Goal: Task Accomplishment & Management: Manage account settings

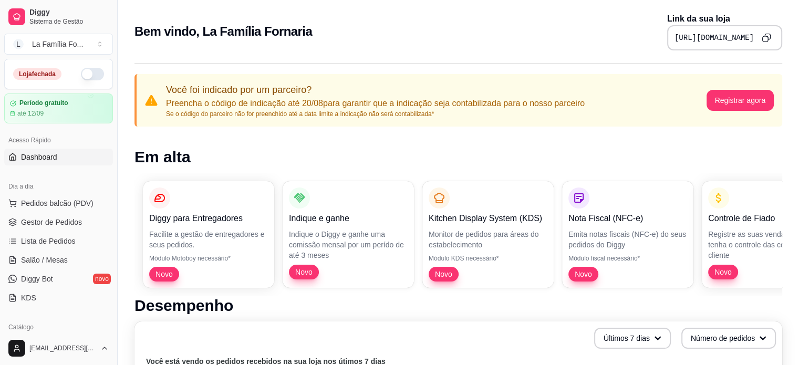
click at [91, 74] on button "button" at bounding box center [92, 74] width 23 height 13
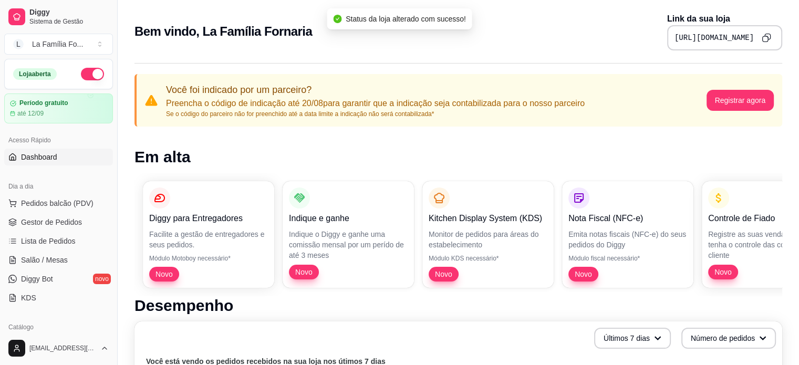
click at [362, 33] on div "Bem vindo, La Família Fornaria Link da sua loja https://diggy.menu/lafamiliacar…" at bounding box center [458, 32] width 648 height 38
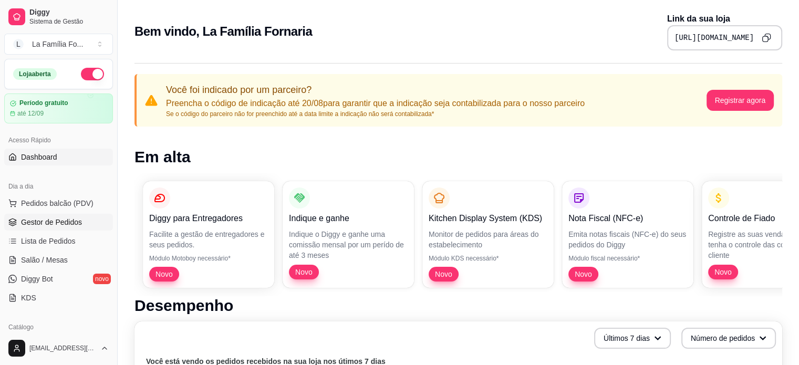
click at [76, 224] on span "Gestor de Pedidos" at bounding box center [51, 222] width 61 height 11
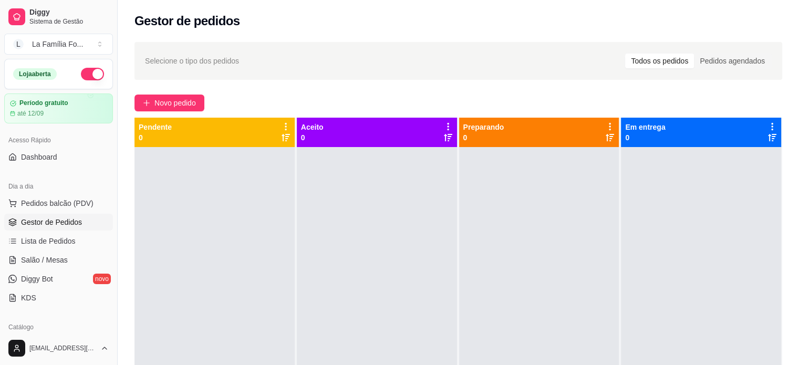
click at [185, 63] on span "Selecione o tipo dos pedidos" at bounding box center [192, 61] width 94 height 12
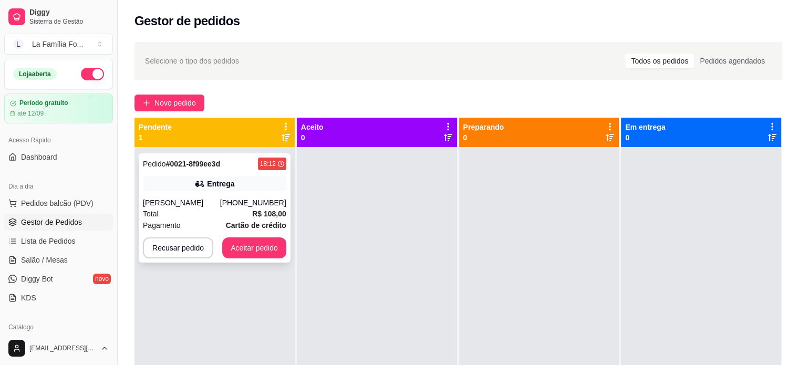
click at [185, 170] on div "Pedido # 0021-8f99ee3d 18:12 Entrega Eliana Martinez (19) 98228-9402 Total R$ 1…" at bounding box center [215, 207] width 152 height 109
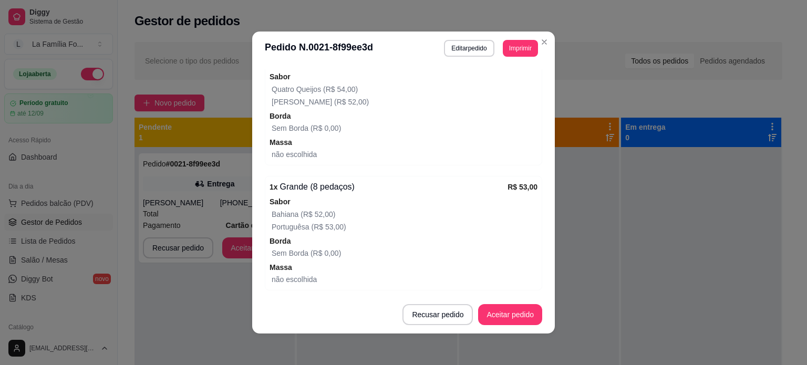
scroll to position [483, 0]
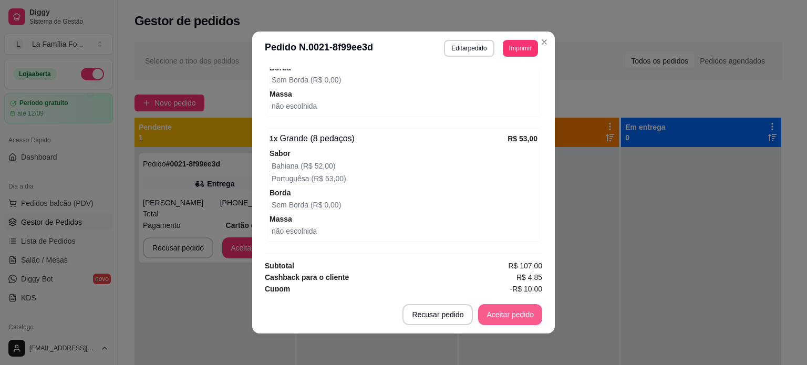
click at [526, 314] on button "Aceitar pedido" at bounding box center [510, 314] width 64 height 21
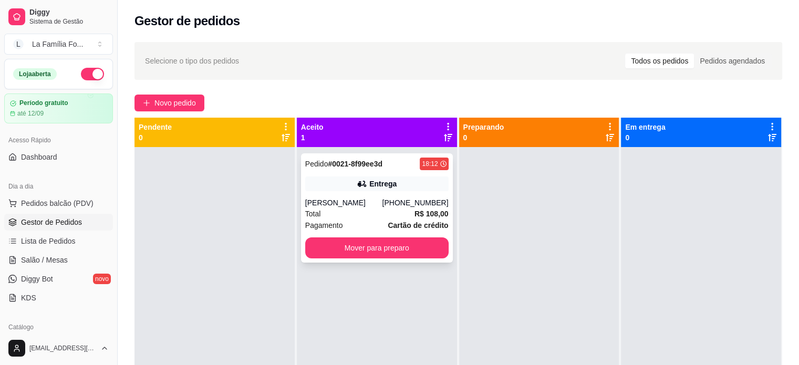
click at [359, 205] on div "[PERSON_NAME]" at bounding box center [343, 203] width 77 height 11
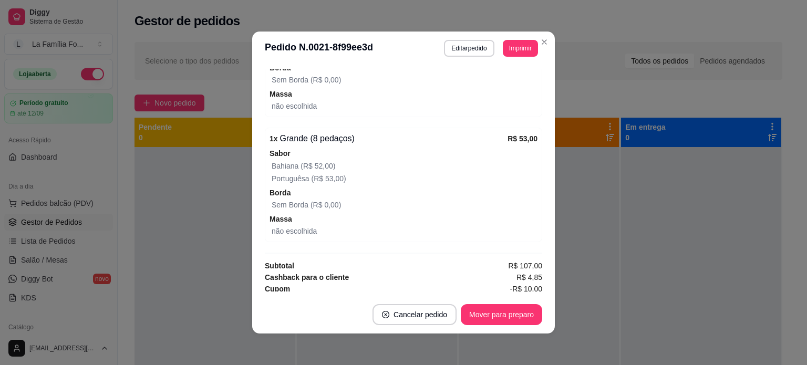
scroll to position [444, 0]
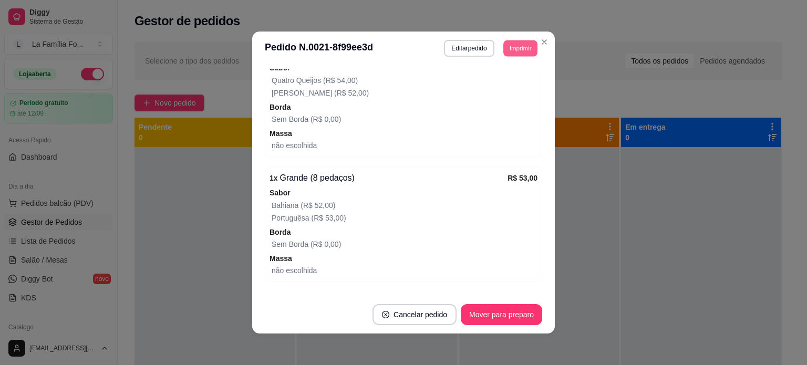
click at [513, 50] on button "Imprimir" at bounding box center [520, 48] width 34 height 16
click at [503, 86] on button "IMPRESSORA" at bounding box center [497, 85] width 76 height 17
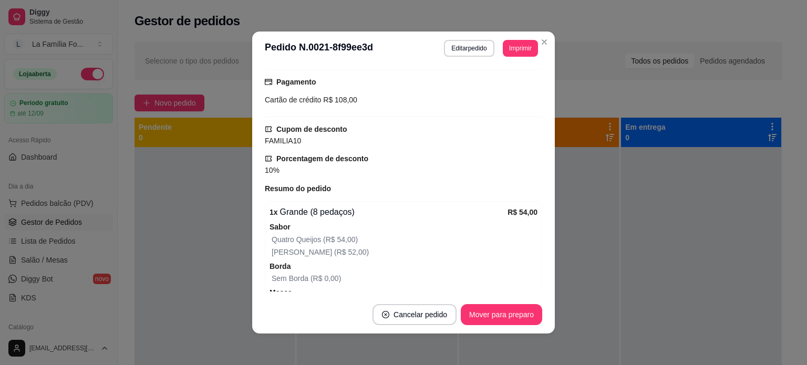
scroll to position [282, 0]
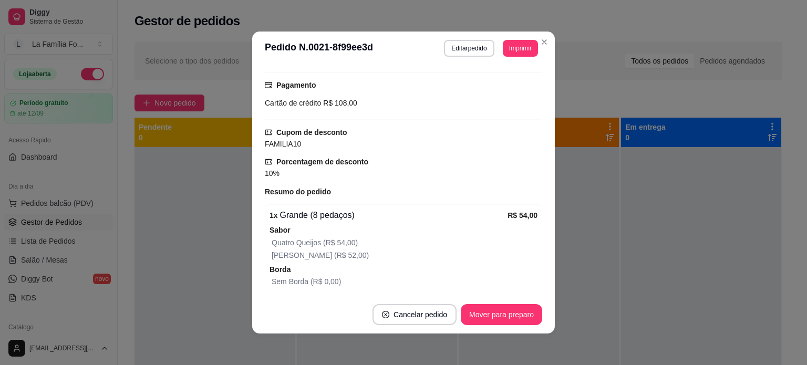
click at [538, 133] on div "feito há 3 minutos Horário do pedido 16/08/2025 18:12 Status do pedido ACEITO N…" at bounding box center [403, 180] width 303 height 231
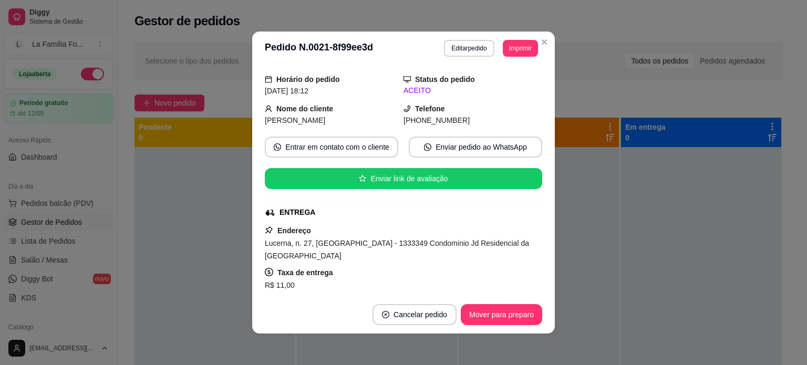
scroll to position [11, 0]
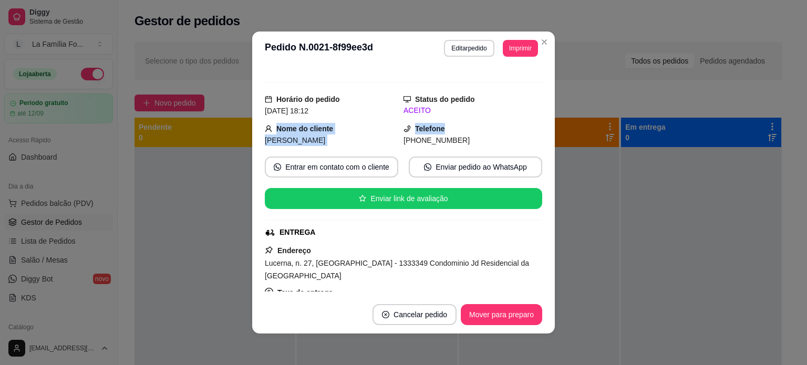
drag, startPoint x: 529, startPoint y: 111, endPoint x: 528, endPoint y: 128, distance: 16.8
click at [528, 128] on div "feito há 3 minutos Horário do pedido 16/08/2025 18:12 Status do pedido ACEITO N…" at bounding box center [403, 180] width 277 height 222
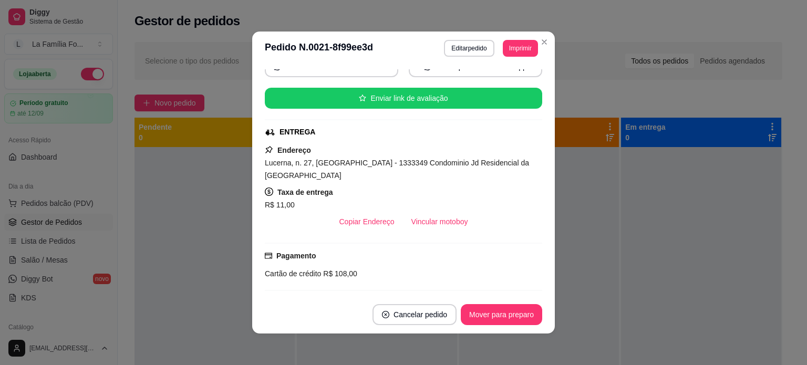
scroll to position [108, 0]
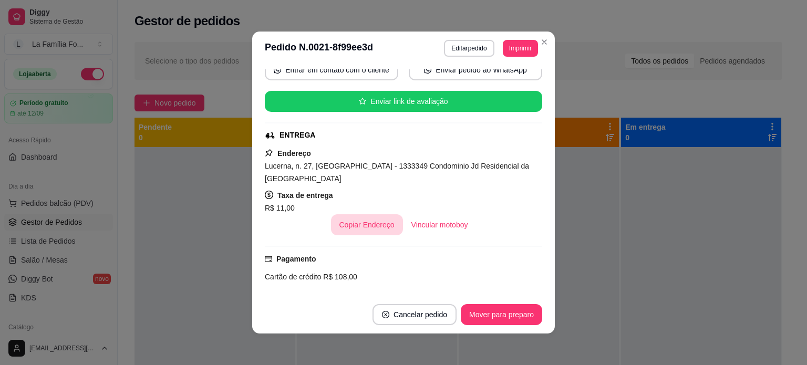
click at [377, 214] on button "Copiar Endereço" at bounding box center [367, 224] width 72 height 21
click at [380, 165] on span "Lucerna, n. 27, Vila Suíça - 1333349 Condominio Jd Residencial da Vila Suíça" at bounding box center [397, 172] width 264 height 21
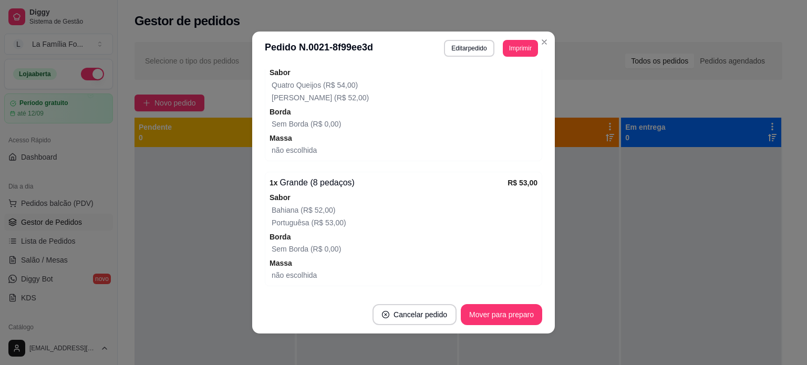
scroll to position [483, 0]
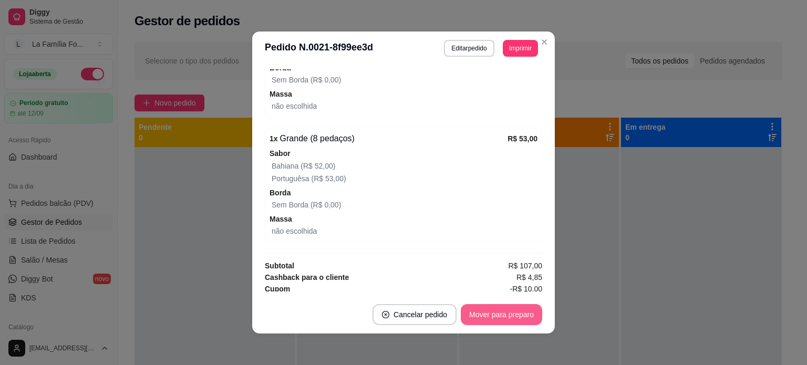
click at [526, 318] on button "Mover para preparo" at bounding box center [501, 314] width 81 height 21
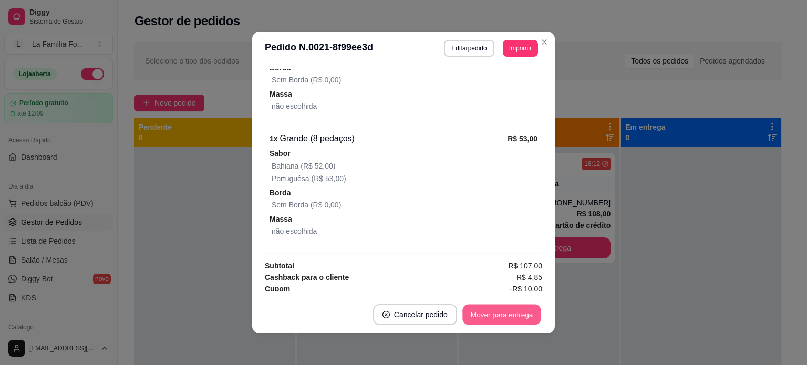
click at [526, 318] on button "Mover para entrega" at bounding box center [501, 315] width 79 height 20
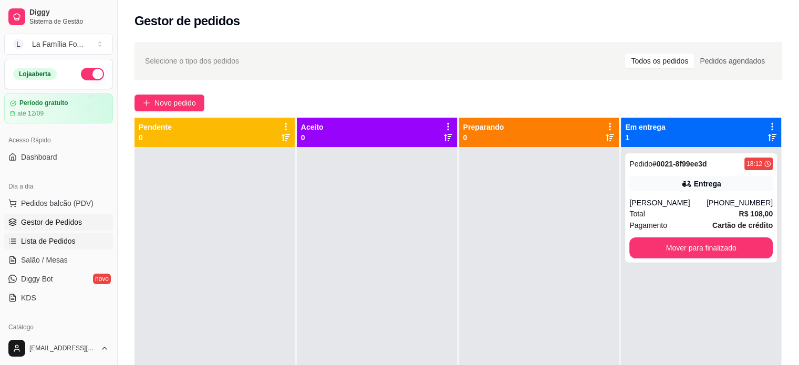
click at [86, 243] on link "Lista de Pedidos" at bounding box center [58, 241] width 109 height 17
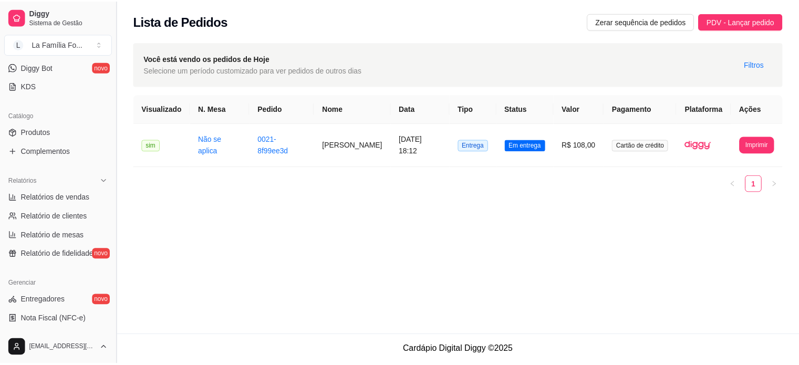
scroll to position [210, 0]
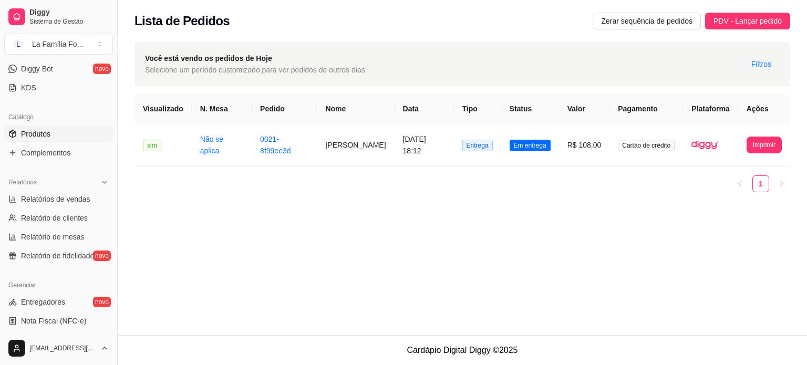
click at [67, 140] on link "Produtos" at bounding box center [58, 134] width 109 height 17
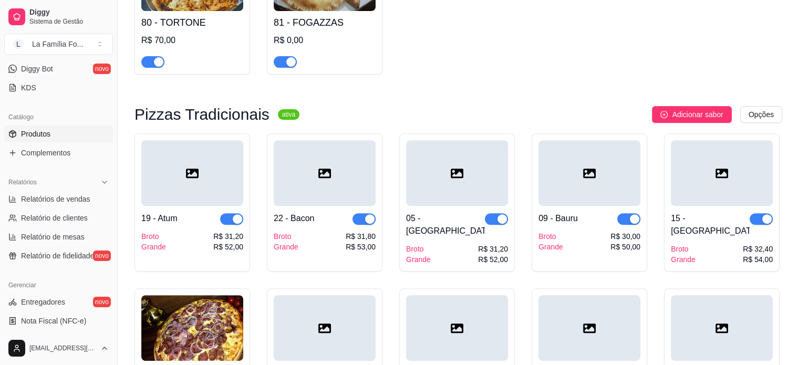
scroll to position [351, 0]
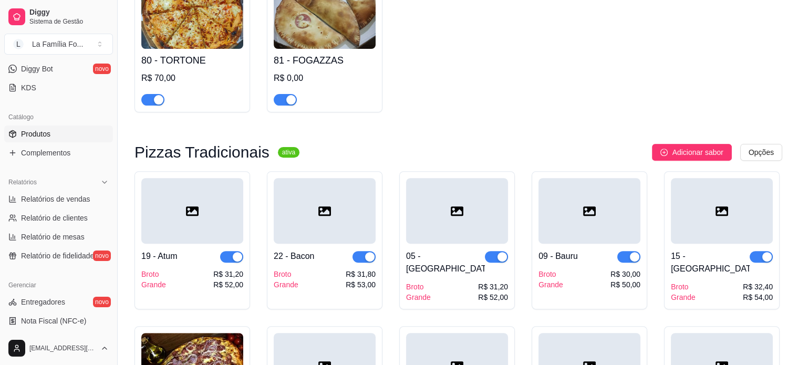
click at [351, 223] on div at bounding box center [325, 211] width 102 height 66
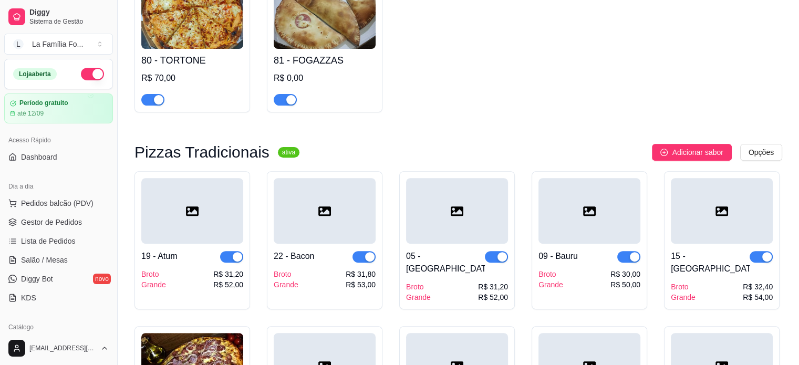
click at [60, 213] on ul "Pedidos balcão (PDV) Gestor de Pedidos Lista de Pedidos Salão / Mesas Diggy Bot…" at bounding box center [58, 250] width 109 height 111
click at [61, 219] on span "Gestor de Pedidos" at bounding box center [51, 222] width 61 height 11
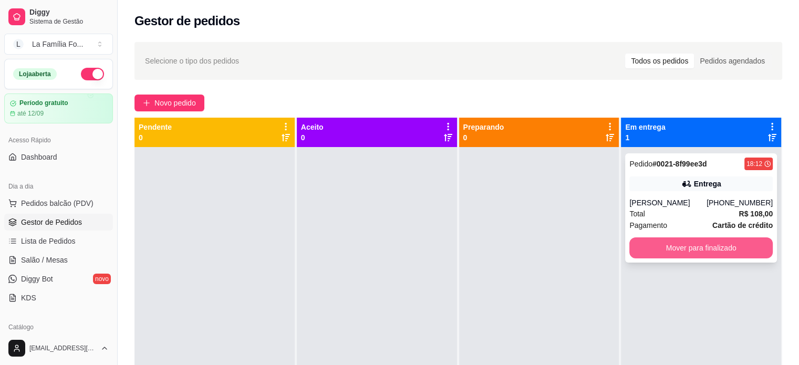
click at [641, 247] on button "Mover para finalizado" at bounding box center [700, 247] width 143 height 21
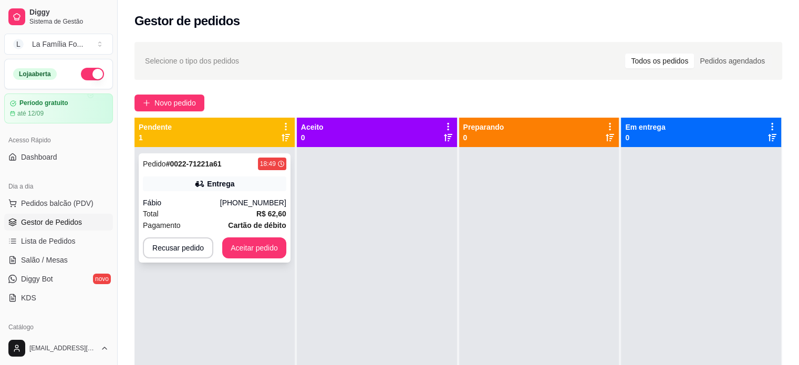
click at [181, 205] on div "Fábio" at bounding box center [181, 203] width 77 height 11
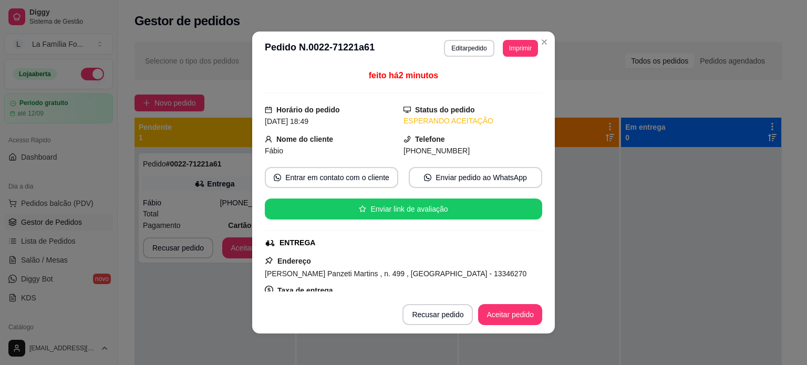
click at [525, 131] on div "feito há 2 minutos Horário do pedido 16/08/2025 18:49 Status do pedido ESPERAND…" at bounding box center [403, 180] width 277 height 222
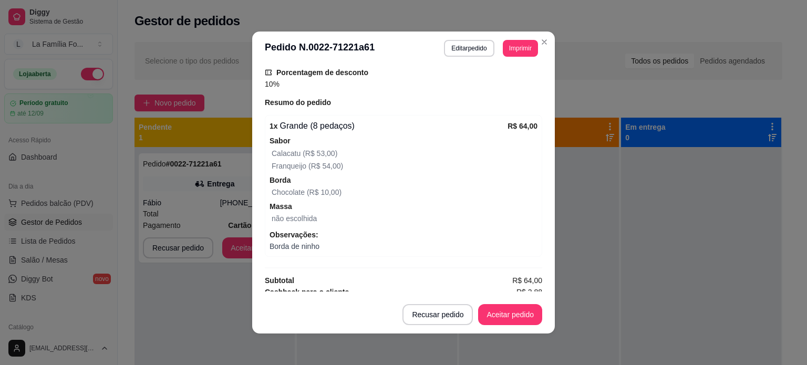
scroll to position [365, 0]
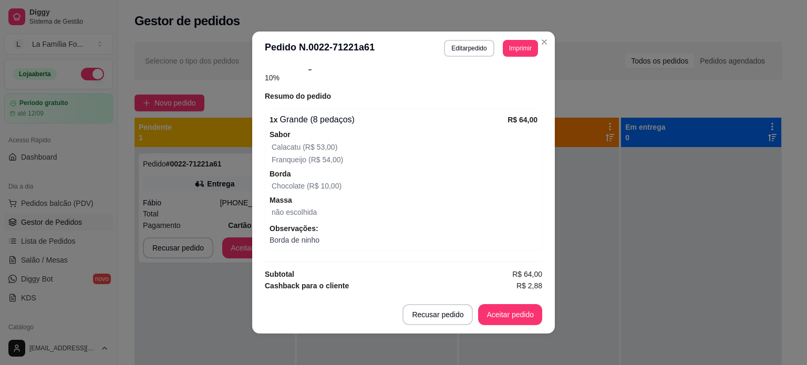
drag, startPoint x: 538, startPoint y: 243, endPoint x: 540, endPoint y: 280, distance: 36.8
click at [540, 280] on div "feito há 2 minutos Horário do pedido 16/08/2025 18:49 Status do pedido ESPERAND…" at bounding box center [403, 180] width 303 height 231
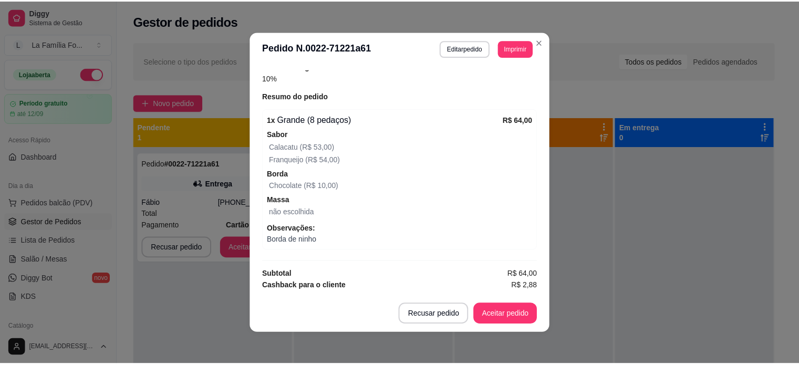
scroll to position [386, 0]
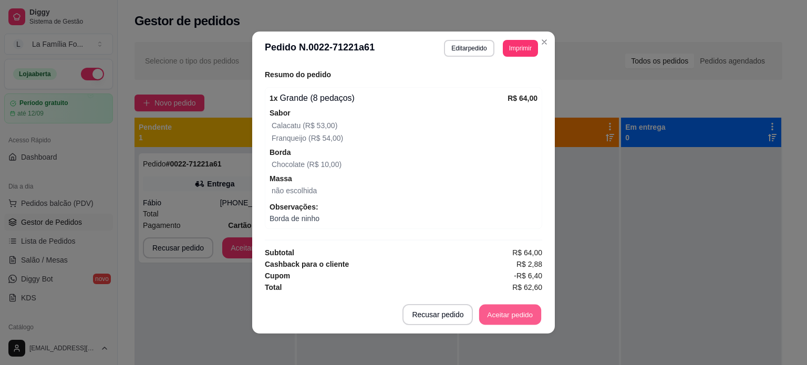
click at [513, 312] on button "Aceitar pedido" at bounding box center [510, 315] width 62 height 20
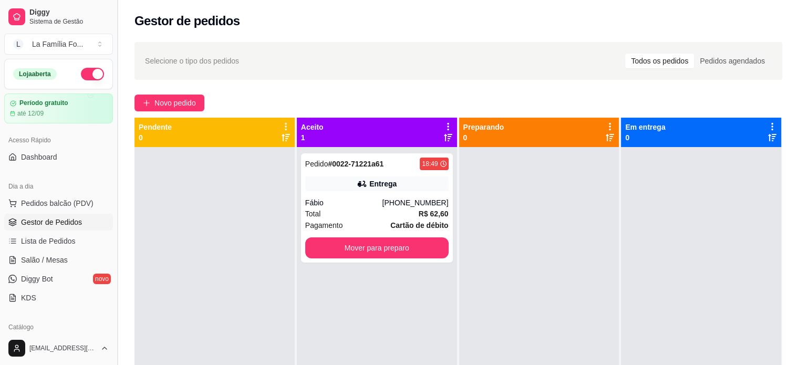
click at [116, 155] on button "Toggle Sidebar" at bounding box center [117, 182] width 8 height 365
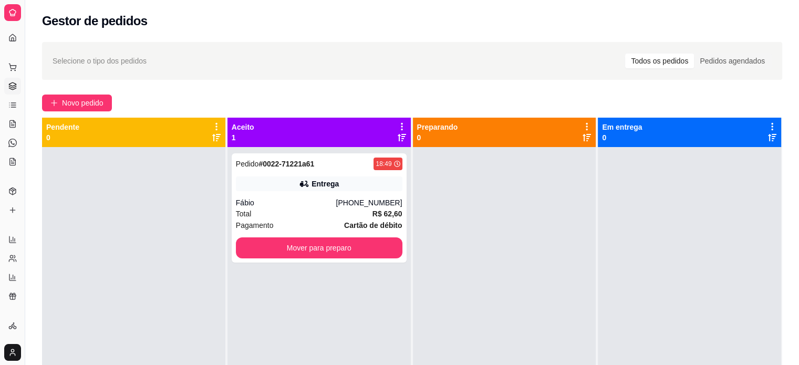
click at [29, 157] on div "Selecione o tipo dos pedidos Todos os pedidos Pedidos agendados Novo pedido Pen…" at bounding box center [412, 266] width 774 height 460
click at [25, 157] on button "Toggle Sidebar" at bounding box center [24, 182] width 8 height 365
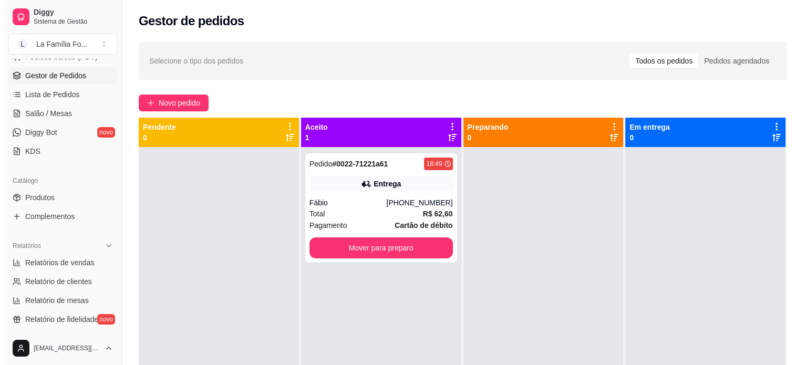
scroll to position [149, 0]
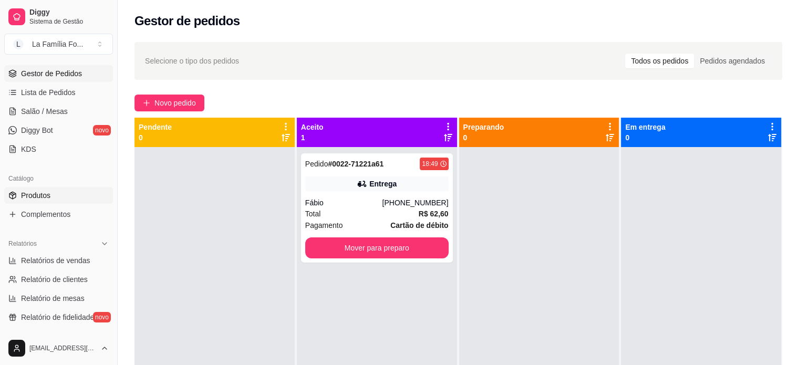
click at [88, 194] on link "Produtos" at bounding box center [58, 195] width 109 height 17
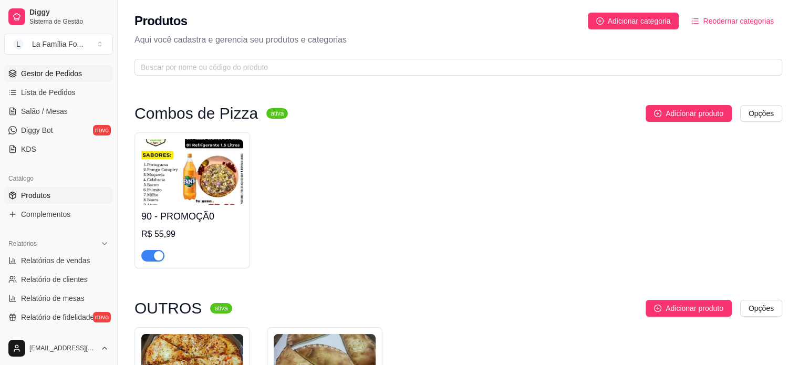
click at [52, 73] on span "Gestor de Pedidos" at bounding box center [51, 73] width 61 height 11
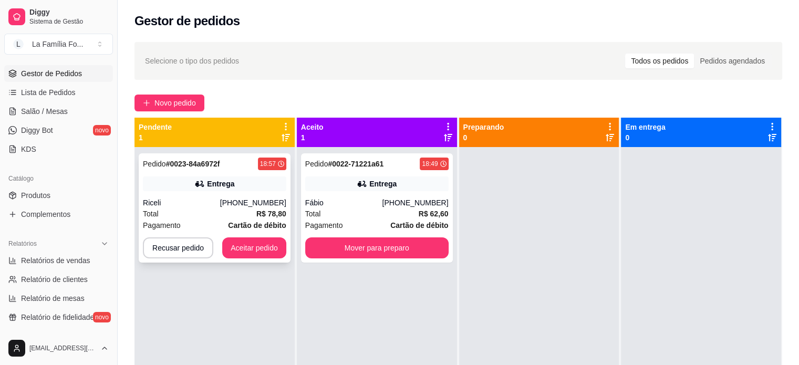
click at [237, 172] on div "Pedido # 0023-84a6972f 18:57 Entrega Riceli (19) 99378-0748 Total R$ 78,80 Paga…" at bounding box center [215, 207] width 152 height 109
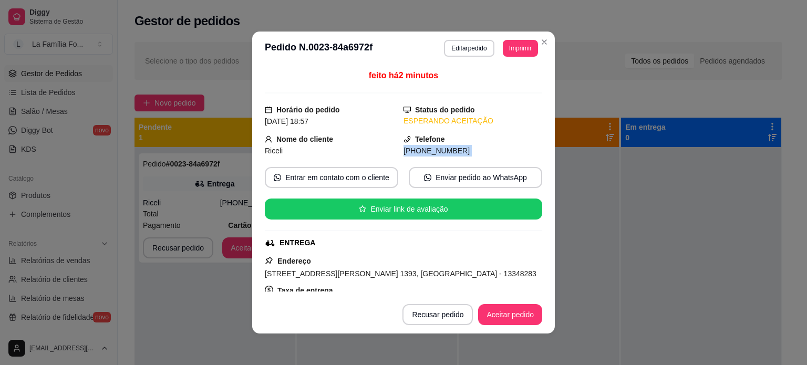
drag, startPoint x: 530, startPoint y: 136, endPoint x: 533, endPoint y: 159, distance: 23.3
click at [533, 159] on div "feito há 2 minutos Horário do pedido 16/08/2025 18:57 Status do pedido ESPERAND…" at bounding box center [403, 180] width 277 height 222
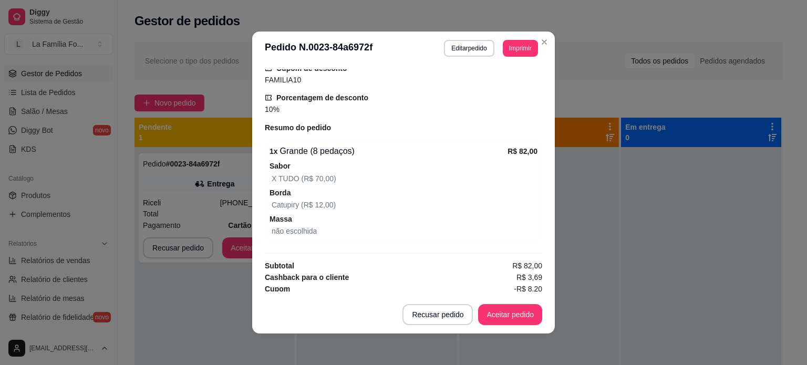
scroll to position [346, 0]
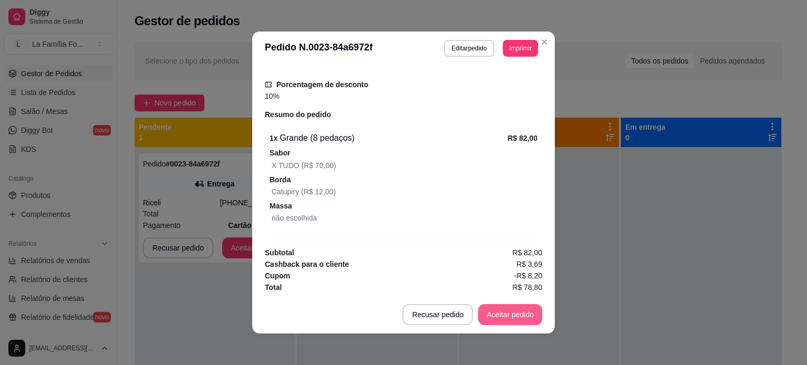
click at [504, 319] on button "Aceitar pedido" at bounding box center [510, 314] width 64 height 21
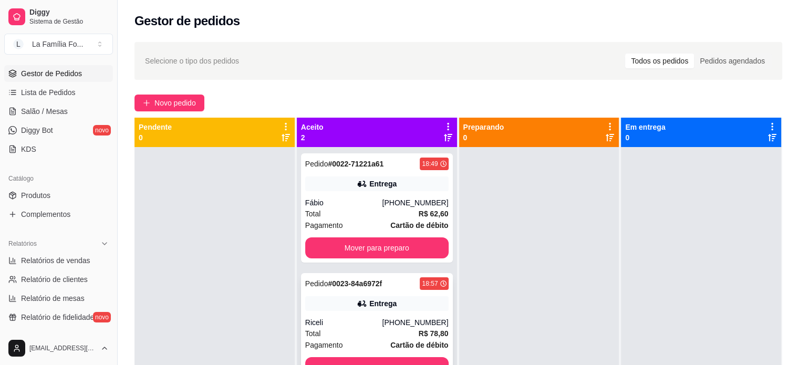
click at [322, 313] on div "Pedido # 0023-84a6972f 18:57 Entrega Riceli (19) 99378-0748 Total R$ 78,80 Paga…" at bounding box center [377, 327] width 152 height 109
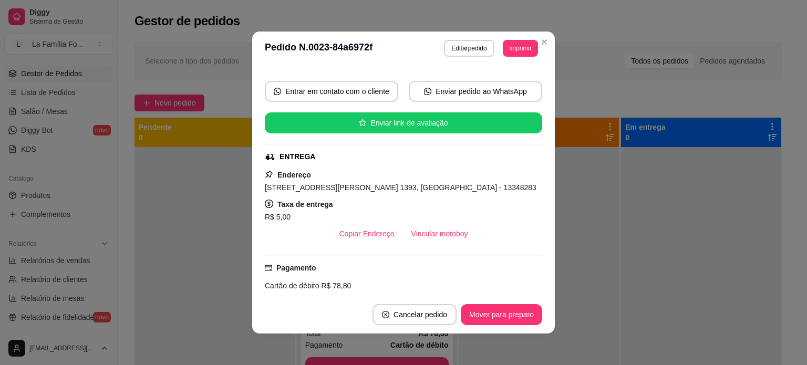
scroll to position [88, 0]
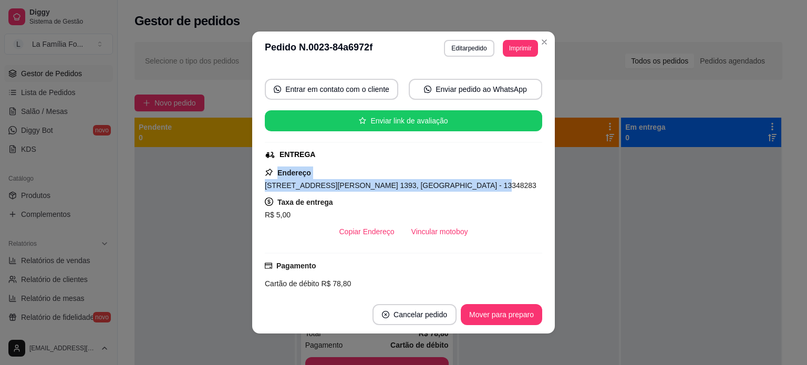
drag, startPoint x: 538, startPoint y: 150, endPoint x: 544, endPoint y: 182, distance: 32.0
click at [544, 182] on div "feito há 3 minutos Horário do pedido 16/08/2025 18:57 Status do pedido ACEITO N…" at bounding box center [403, 180] width 303 height 231
click at [544, 174] on div "feito há 3 minutos Horário do pedido 16/08/2025 18:57 Status do pedido ACEITO N…" at bounding box center [403, 180] width 303 height 231
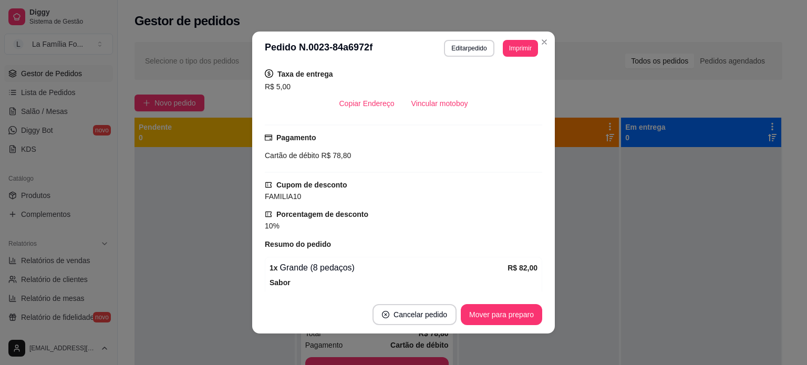
scroll to position [189, 0]
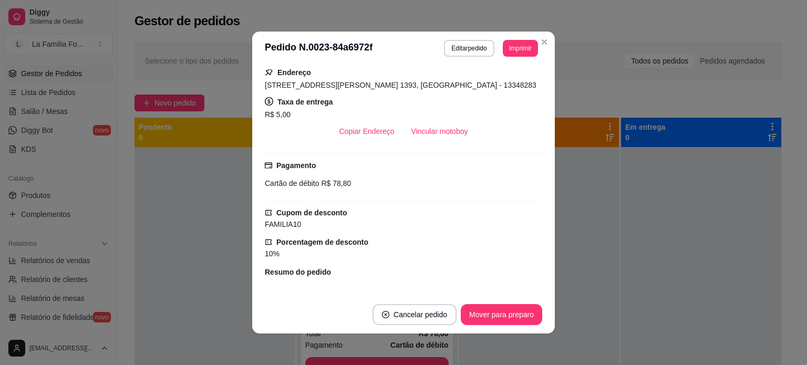
click at [538, 192] on div "feito há 3 minutos Horário do pedido 16/08/2025 18:57 Status do pedido ACEITO N…" at bounding box center [403, 180] width 277 height 222
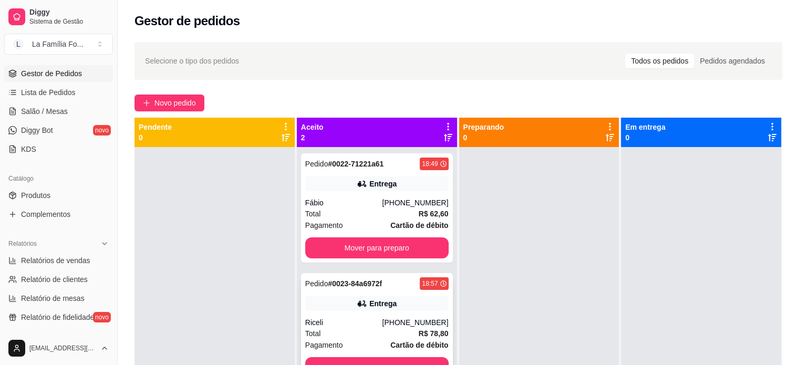
click at [410, 317] on div "(19) 99378-0748" at bounding box center [415, 322] width 66 height 11
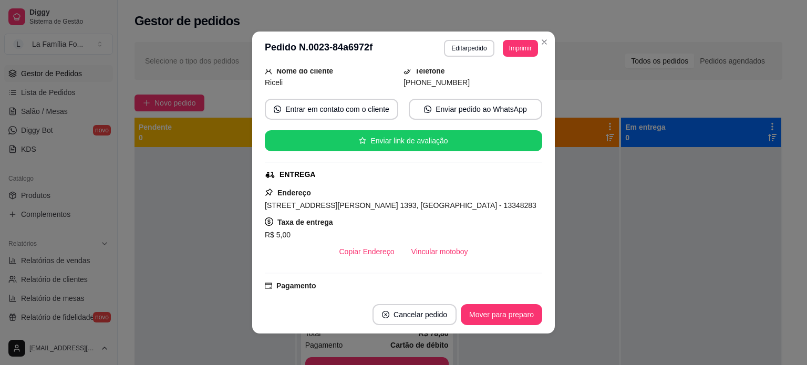
scroll to position [70, 0]
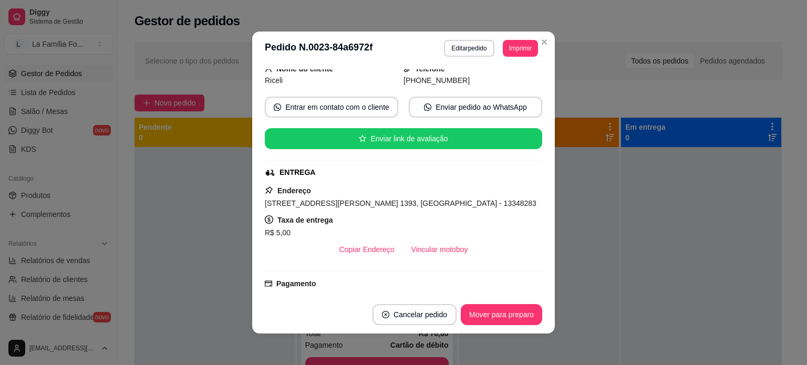
click at [380, 203] on span "Rua João Narezzi, n. 1393, Jardim Morada do Sol - 13348283" at bounding box center [401, 203] width 272 height 8
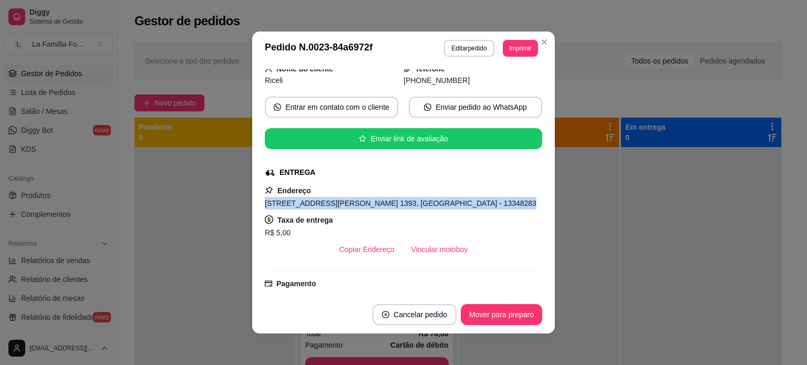
click at [380, 203] on span "Rua João Narezzi, n. 1393, Jardim Morada do Sol - 13348283" at bounding box center [401, 203] width 272 height 8
copy span "Rua João Narezzi, n. 1393, Jardim Morada do Sol - 13348283"
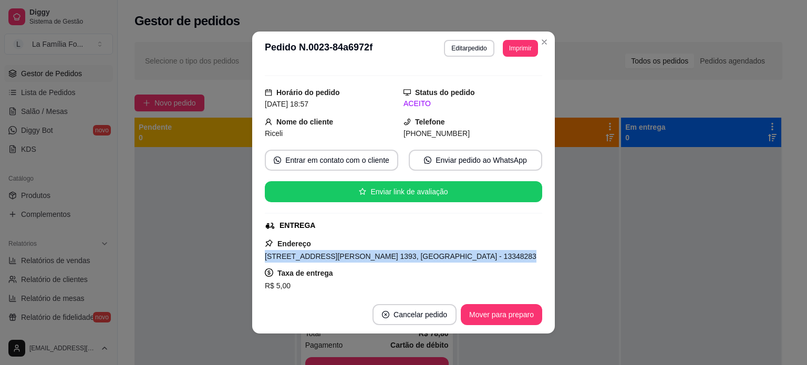
scroll to position [7, 0]
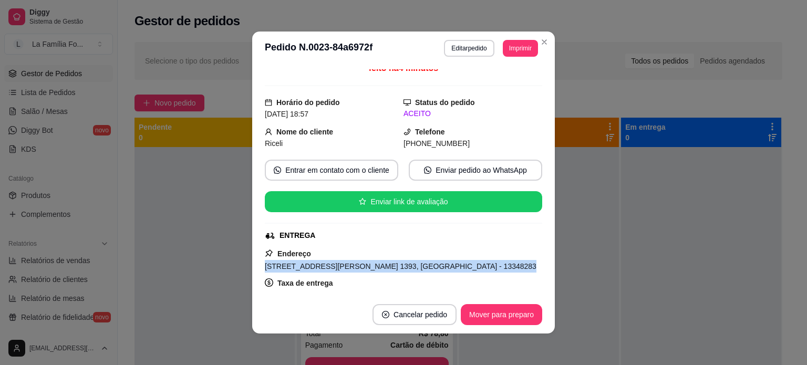
drag, startPoint x: 538, startPoint y: 147, endPoint x: 537, endPoint y: 222, distance: 75.7
click at [537, 222] on div "feito há 4 minutos Horário do pedido 16/08/2025 18:57 Status do pedido ACEITO N…" at bounding box center [403, 180] width 277 height 222
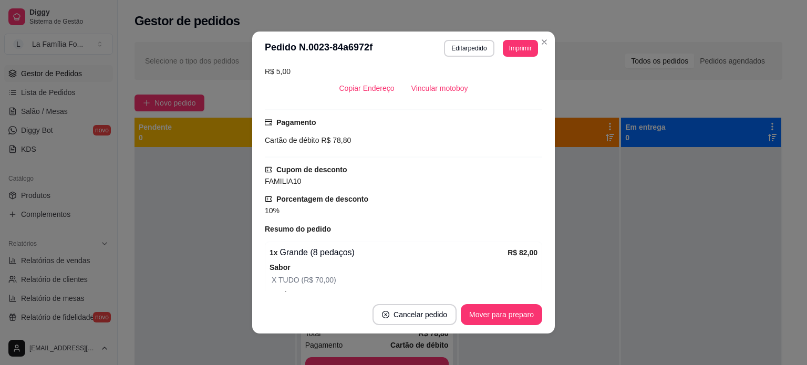
scroll to position [346, 0]
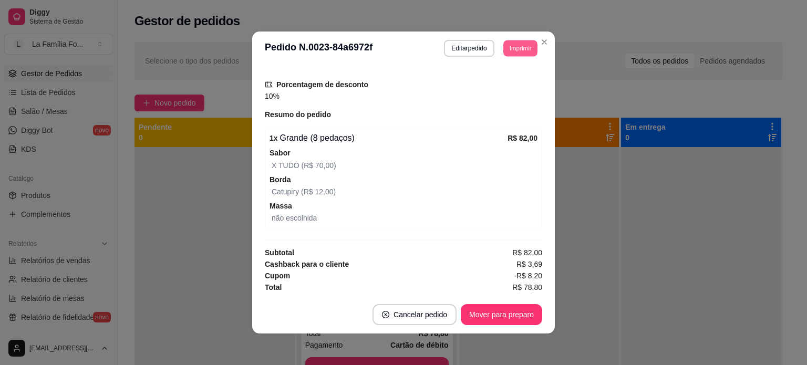
click at [516, 42] on button "Imprimir" at bounding box center [520, 48] width 34 height 16
click at [511, 87] on button "IMPRESSORA" at bounding box center [497, 85] width 74 height 16
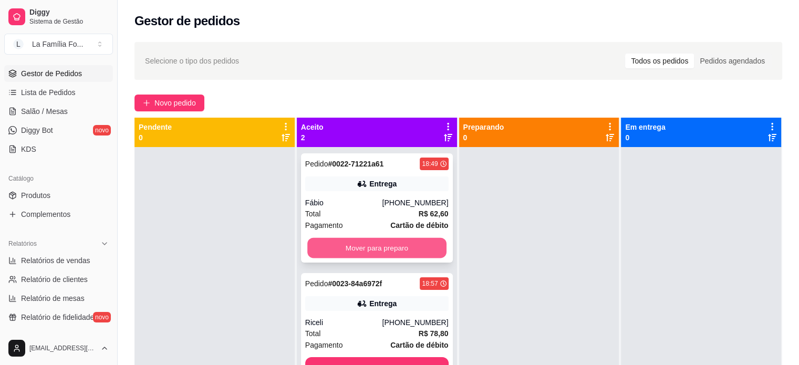
click at [414, 254] on button "Mover para preparo" at bounding box center [376, 248] width 139 height 20
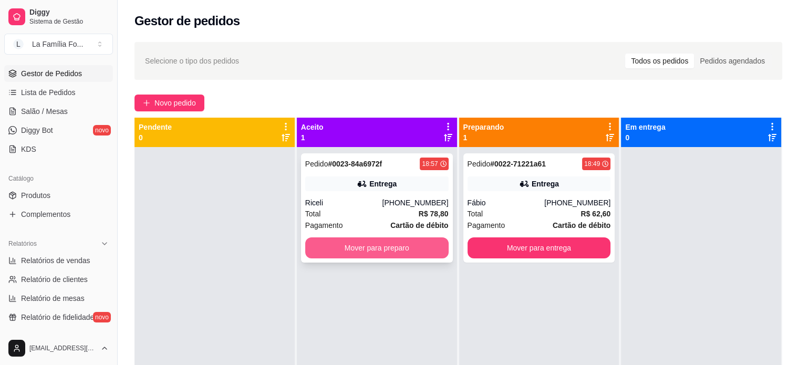
click at [415, 252] on button "Mover para preparo" at bounding box center [376, 247] width 143 height 21
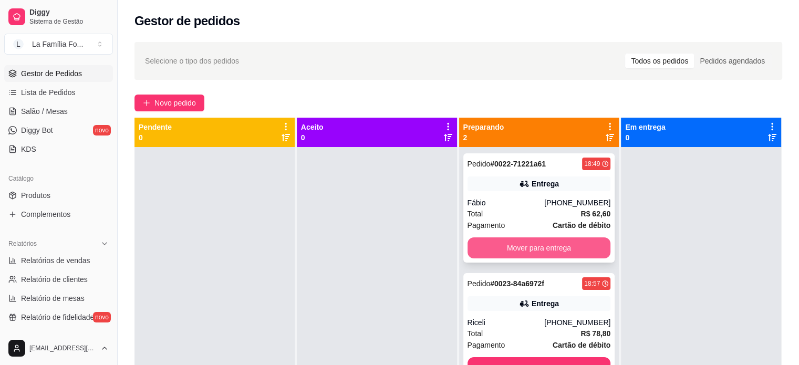
click at [500, 254] on button "Mover para entrega" at bounding box center [539, 247] width 143 height 21
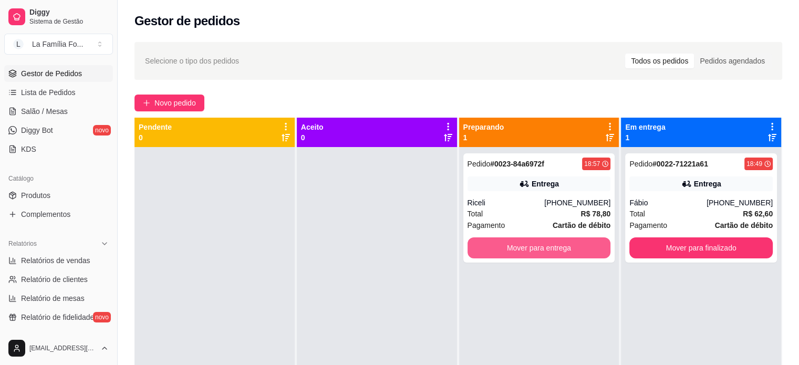
click at [500, 254] on button "Mover para entrega" at bounding box center [539, 247] width 143 height 21
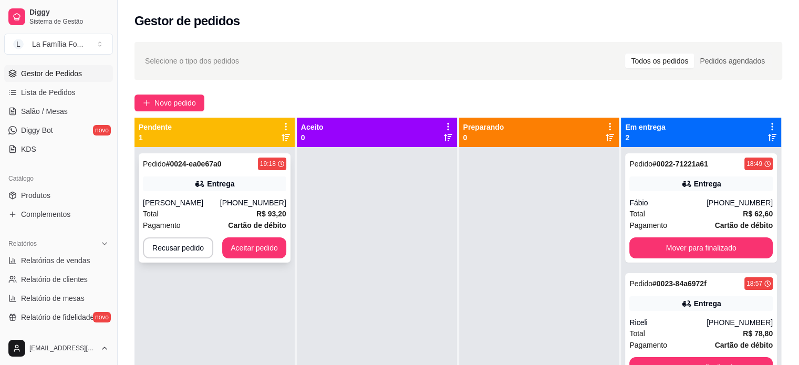
click at [248, 204] on div "(19) 99253-0147" at bounding box center [253, 203] width 66 height 11
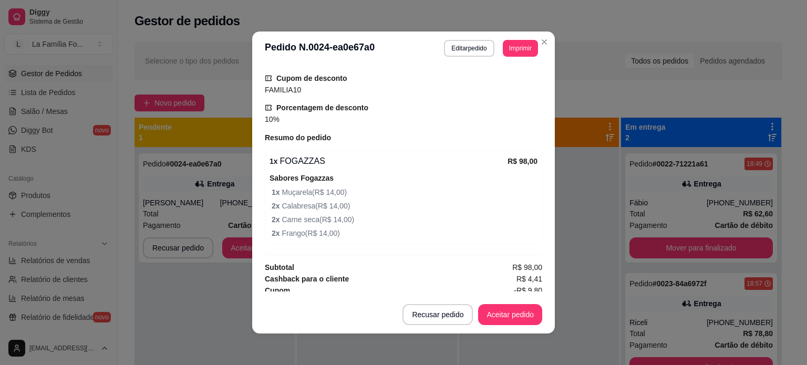
scroll to position [338, 0]
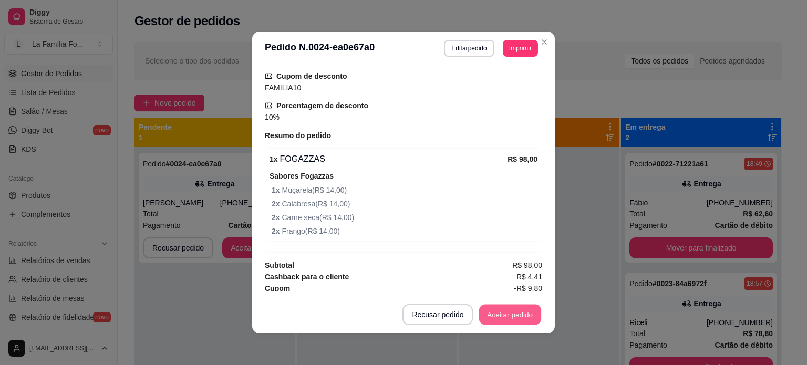
click at [511, 311] on button "Aceitar pedido" at bounding box center [510, 315] width 62 height 20
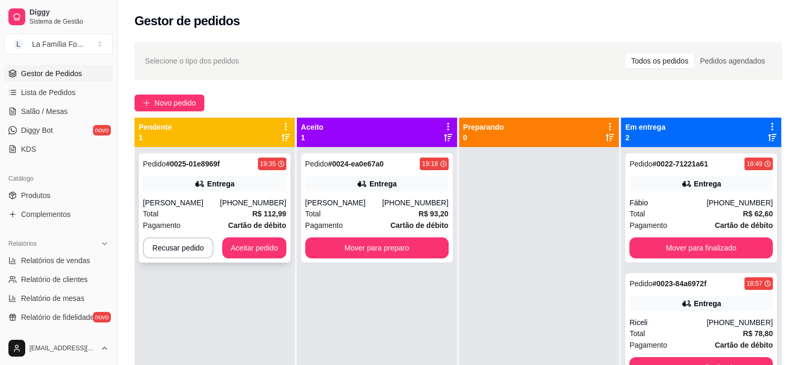
click at [183, 195] on div "Pedido # 0025-01e8969f 19:35 Entrega Gisele Silva (11) 95848-7351 Total R$ 112,…" at bounding box center [215, 207] width 152 height 109
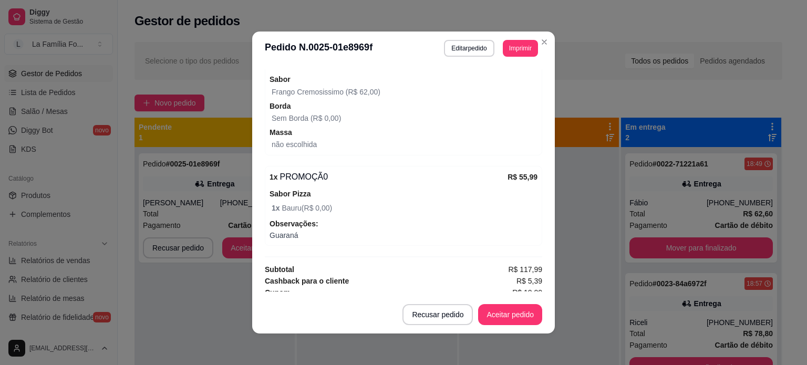
scroll to position [437, 0]
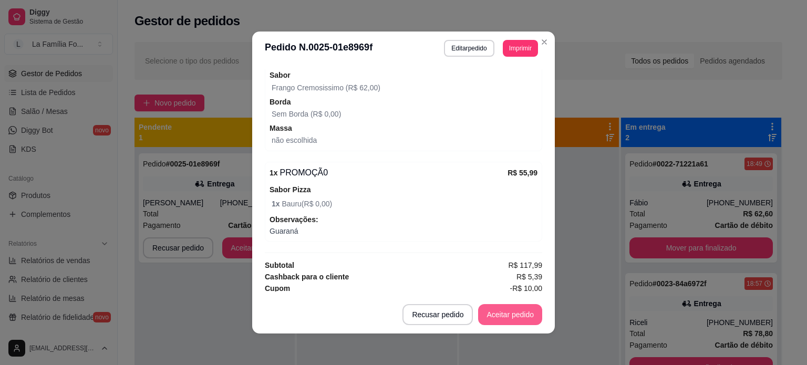
click at [527, 317] on button "Aceitar pedido" at bounding box center [510, 314] width 64 height 21
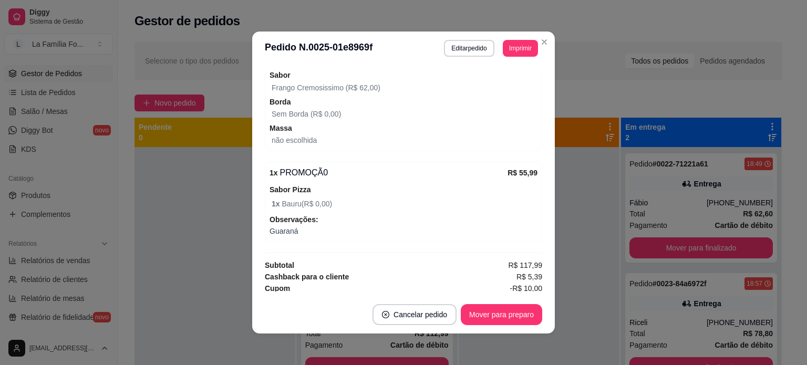
click at [548, 279] on div "feito há 3 minutos Horário do pedido 16/08/2025 19:35 Status do pedido ACEITO N…" at bounding box center [403, 180] width 303 height 231
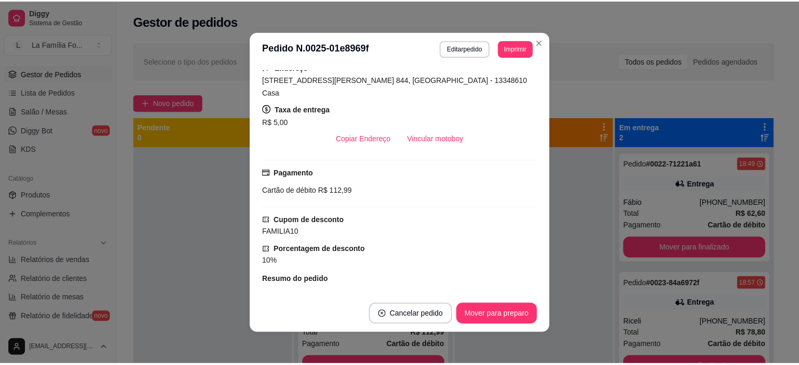
scroll to position [195, 0]
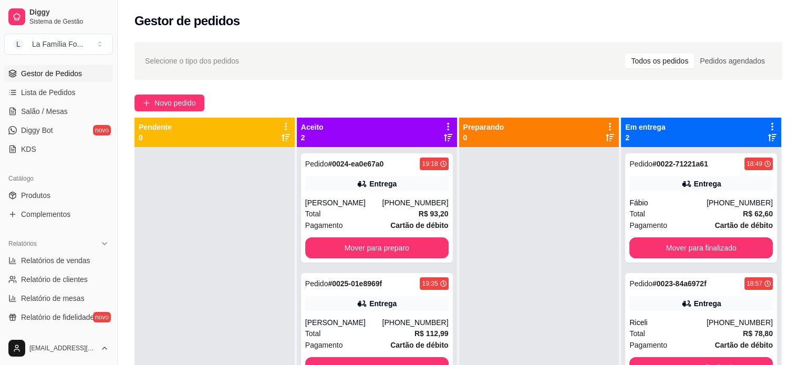
drag, startPoint x: 113, startPoint y: 223, endPoint x: 150, endPoint y: 261, distance: 52.0
click at [150, 261] on div "Diggy Sistema de Gestão L La Família Fo ... Loja aberta Período gratuito até 12…" at bounding box center [399, 262] width 799 height 525
click at [113, 281] on button "Toggle Sidebar" at bounding box center [117, 182] width 8 height 365
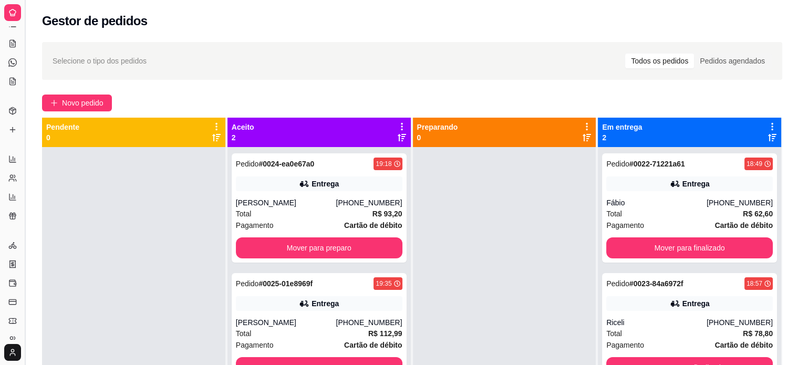
scroll to position [69, 0]
click at [25, 234] on button "Toggle Sidebar" at bounding box center [24, 182] width 8 height 365
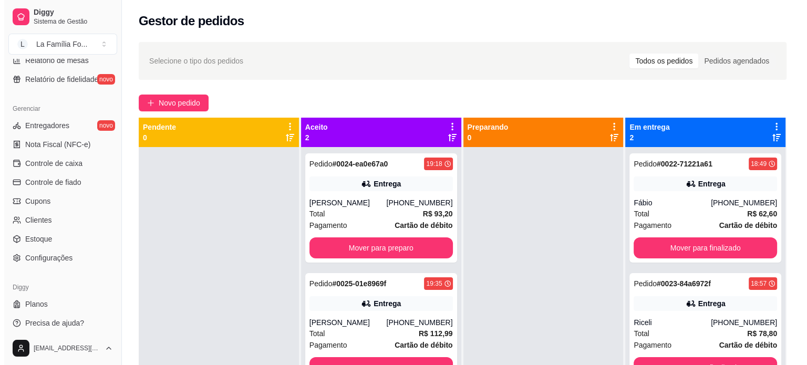
scroll to position [390, 0]
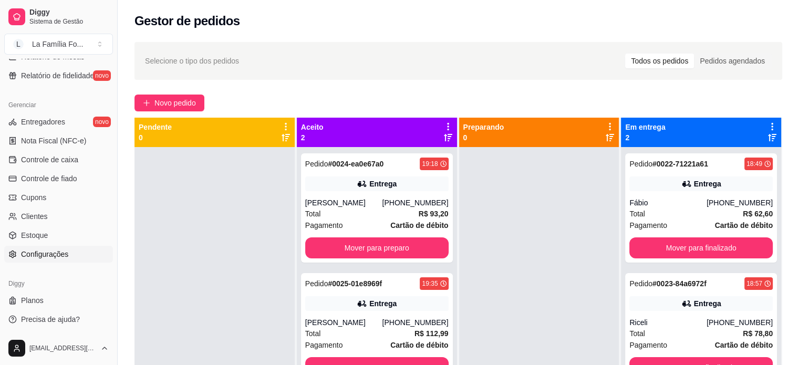
click at [82, 250] on link "Configurações" at bounding box center [58, 254] width 109 height 17
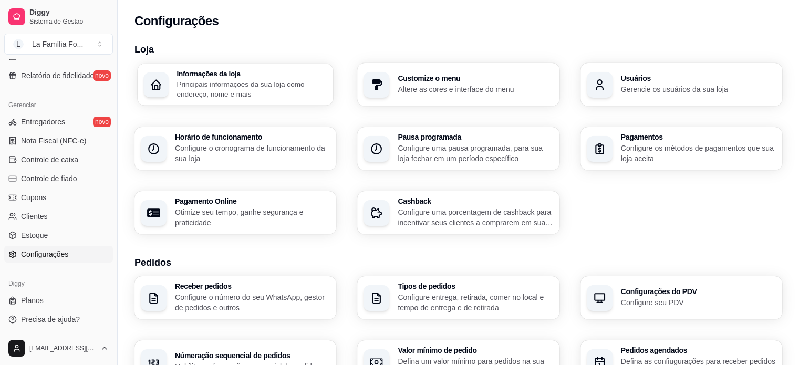
click at [309, 98] on p "Principais informações da sua loja como endereço, nome e mais" at bounding box center [252, 89] width 150 height 20
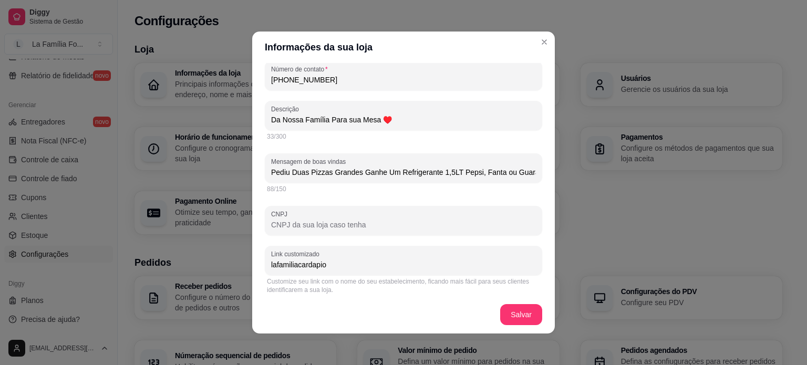
scroll to position [234, 0]
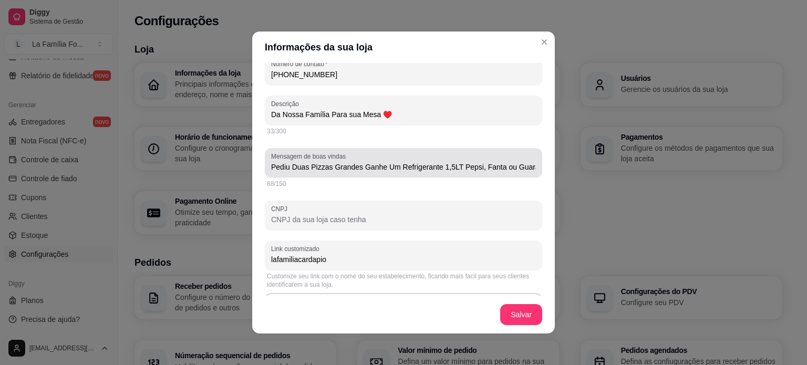
click at [500, 148] on div "Mensagem de boas vindas Pediu Duas Pizzas Grandes Ganhe Um Refrigerante 1,5LT P…" at bounding box center [403, 162] width 277 height 29
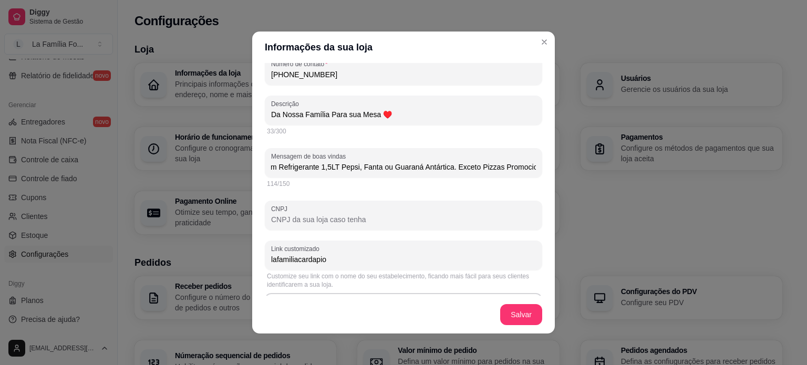
scroll to position [0, 129]
type input "Pediu Duas Pizzas Grandes Ganhe Um Refrigerante 1,5LT Pepsi, Fanta ou Guaraná A…"
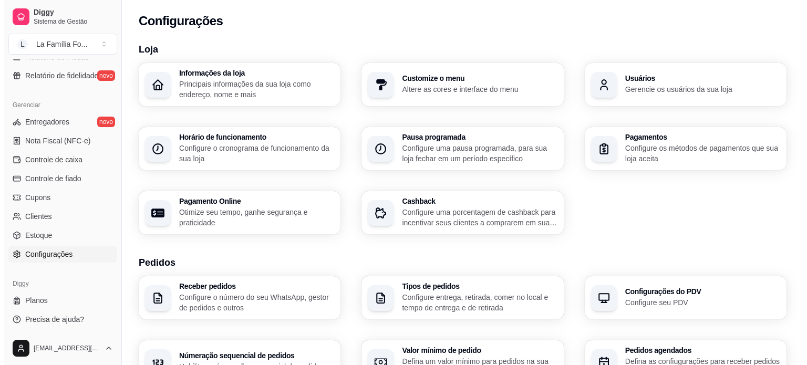
scroll to position [152, 0]
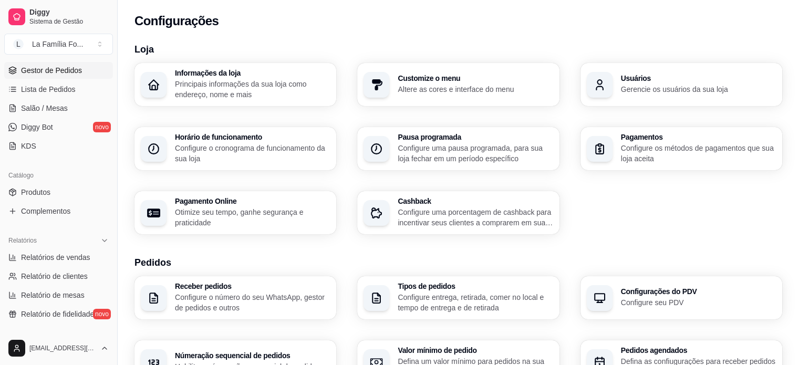
click at [96, 73] on link "Gestor de Pedidos" at bounding box center [58, 70] width 109 height 17
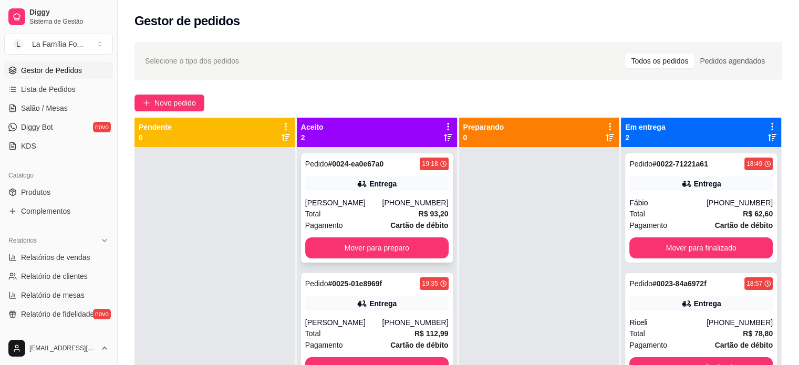
click at [370, 193] on div "Pedido # 0024-ea0e67a0 19:18 Entrega Andressa Ferreira (19) 99253-0147 Total R$…" at bounding box center [377, 207] width 152 height 109
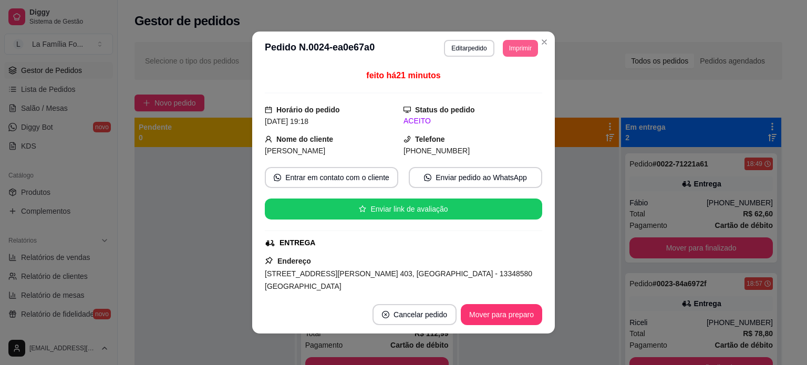
click at [517, 50] on button "Imprimir" at bounding box center [520, 48] width 35 height 17
click at [506, 89] on button "IMPRESSORA" at bounding box center [497, 85] width 74 height 16
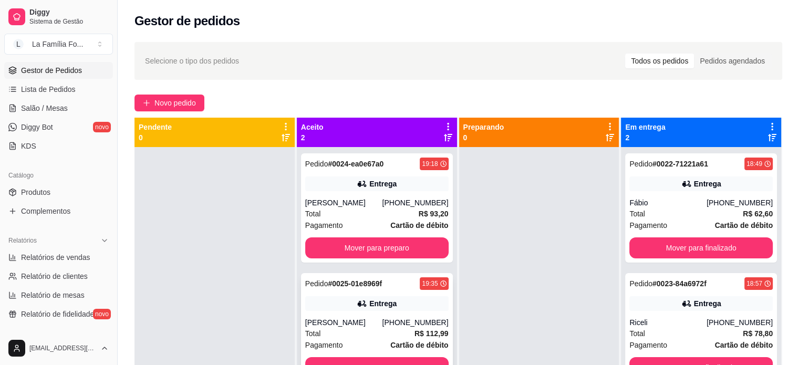
click at [422, 312] on div "Pedido # 0025-01e8969f 19:35 Entrega Gisele Silva (11) 95848-7351 Total R$ 112,…" at bounding box center [377, 327] width 152 height 109
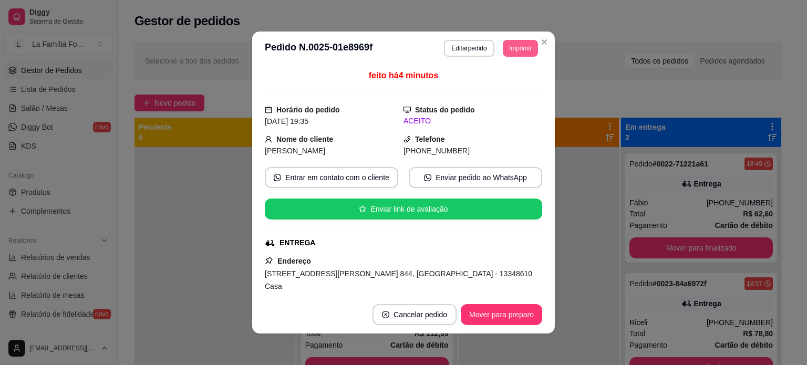
click at [519, 49] on button "Imprimir" at bounding box center [520, 48] width 35 height 17
click at [486, 81] on button "IMPRESSORA" at bounding box center [497, 85] width 74 height 16
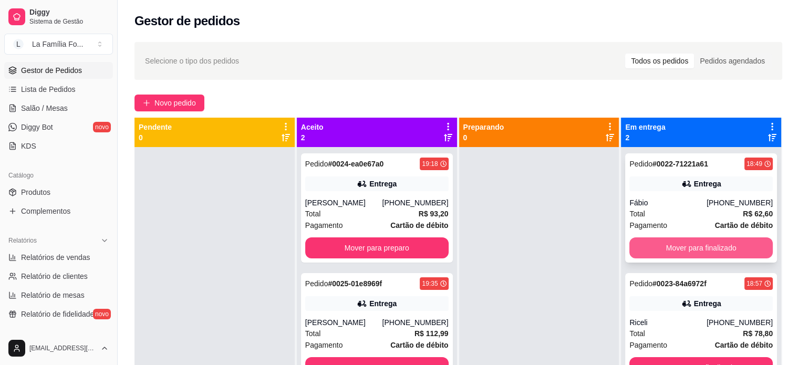
click at [689, 251] on button "Mover para finalizado" at bounding box center [700, 247] width 143 height 21
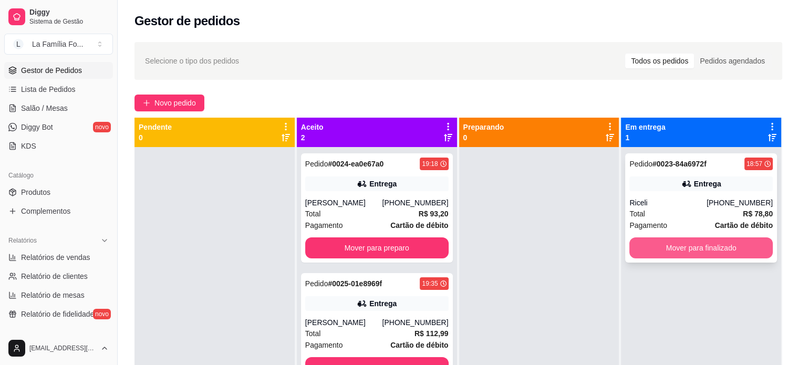
click at [689, 250] on button "Mover para finalizado" at bounding box center [700, 247] width 143 height 21
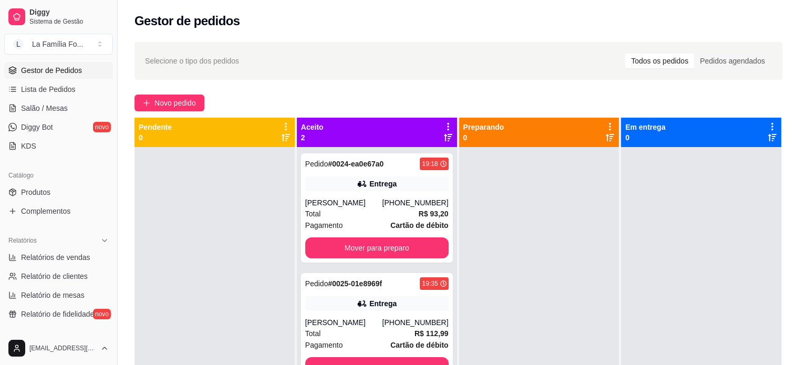
click at [531, 273] on div at bounding box center [539, 329] width 160 height 365
click at [431, 244] on button "Mover para preparo" at bounding box center [376, 247] width 143 height 21
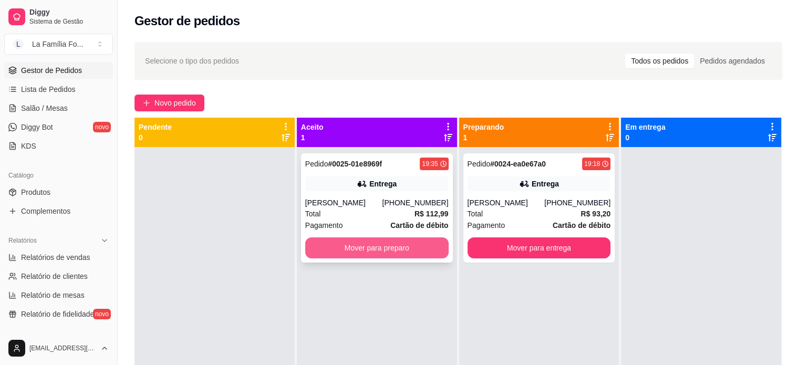
click at [436, 243] on button "Mover para preparo" at bounding box center [376, 247] width 143 height 21
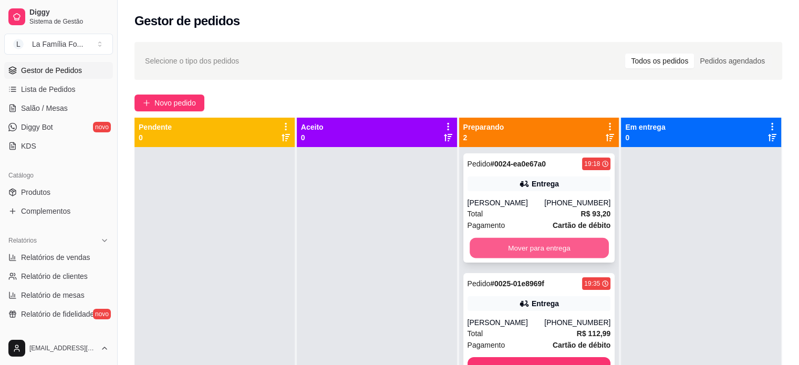
click at [544, 248] on button "Mover para entrega" at bounding box center [539, 248] width 139 height 20
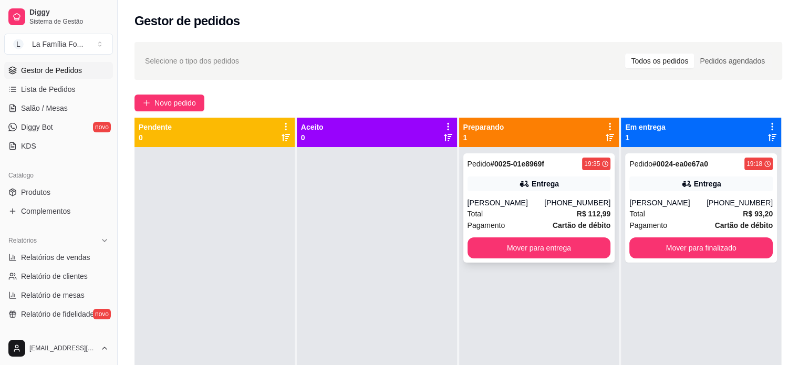
click at [547, 195] on div "Pedido # 0025-01e8969f 19:35 Entrega Gisele Silva (11) 95848-7351 Total R$ 112,…" at bounding box center [539, 207] width 152 height 109
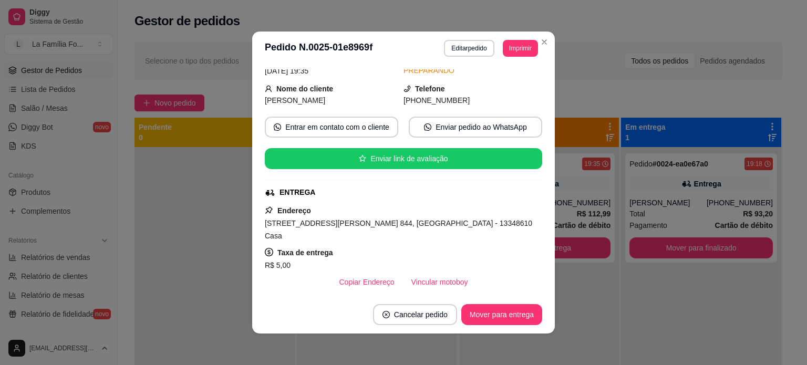
scroll to position [59, 0]
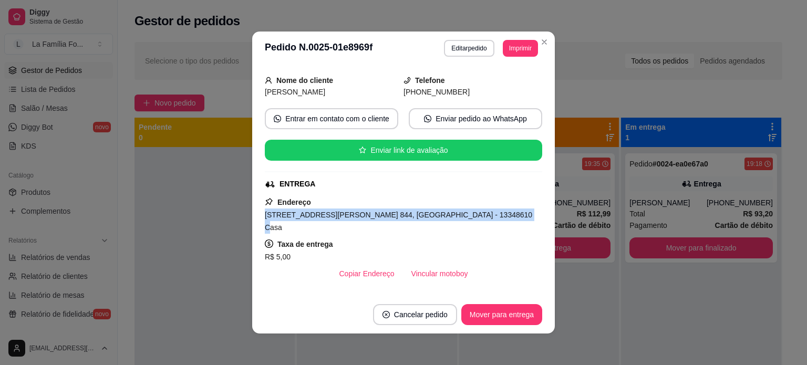
drag, startPoint x: 471, startPoint y: 215, endPoint x: 262, endPoint y: 215, distance: 209.6
click at [265, 215] on span "Rua Aristóteles Pereira dos Santos, n. 844, Jardim Morada do Sol - 13348610 Casa" at bounding box center [398, 221] width 267 height 21
copy span "Rua Aristóteles Pereira dos Santos, n. 844, Jardim Morada do Sol"
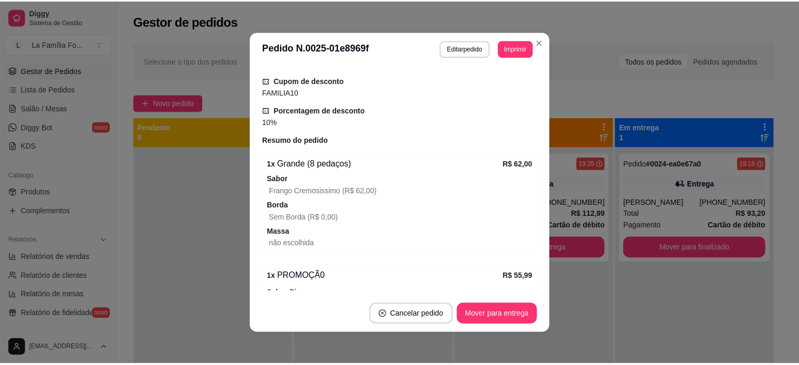
scroll to position [437, 0]
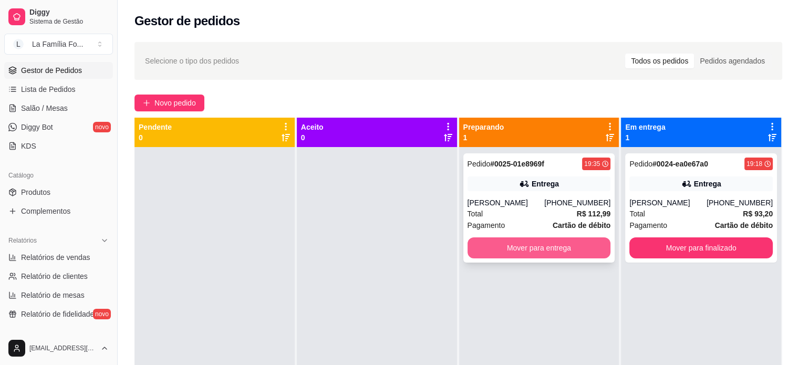
click at [556, 250] on button "Mover para entrega" at bounding box center [539, 247] width 143 height 21
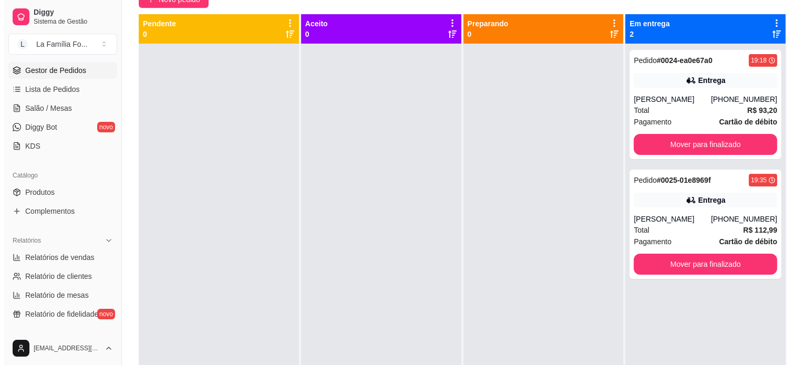
scroll to position [103, 0]
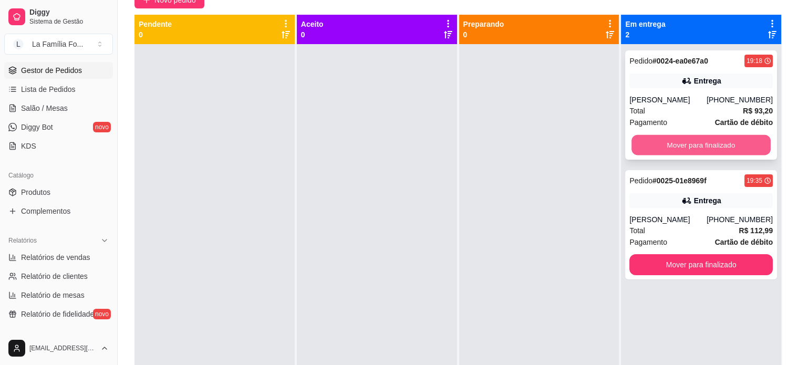
click at [706, 150] on button "Mover para finalizado" at bounding box center [700, 145] width 139 height 20
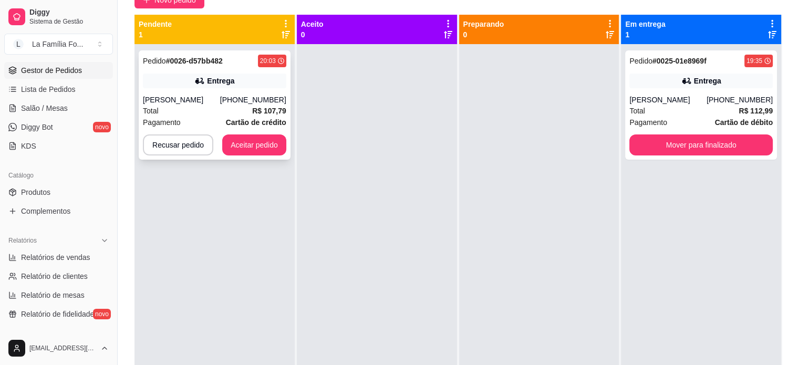
click at [254, 98] on div "(19) 98195-5851" at bounding box center [253, 100] width 66 height 11
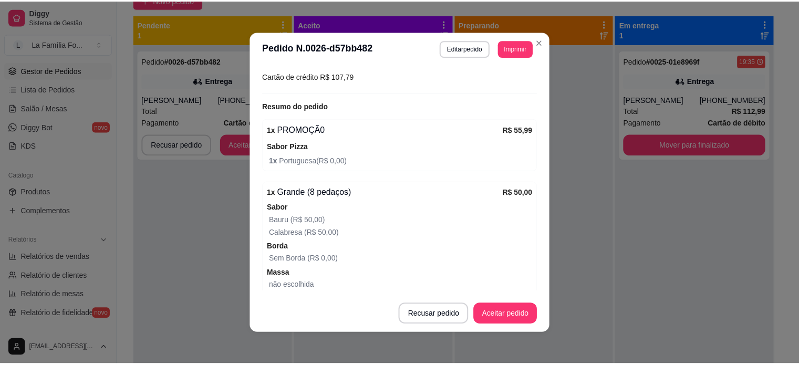
scroll to position [363, 0]
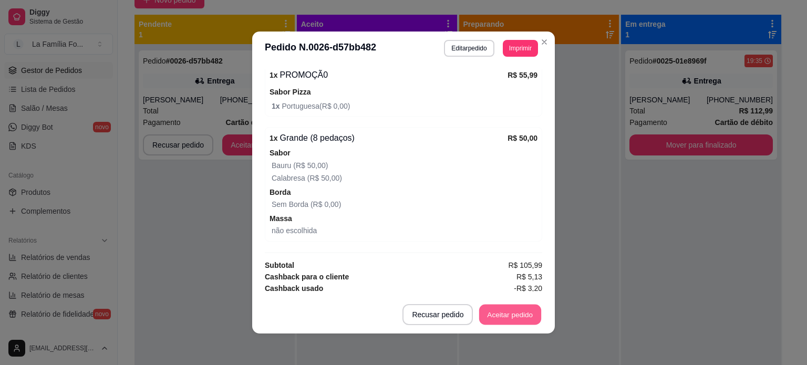
click at [502, 310] on button "Aceitar pedido" at bounding box center [510, 315] width 62 height 20
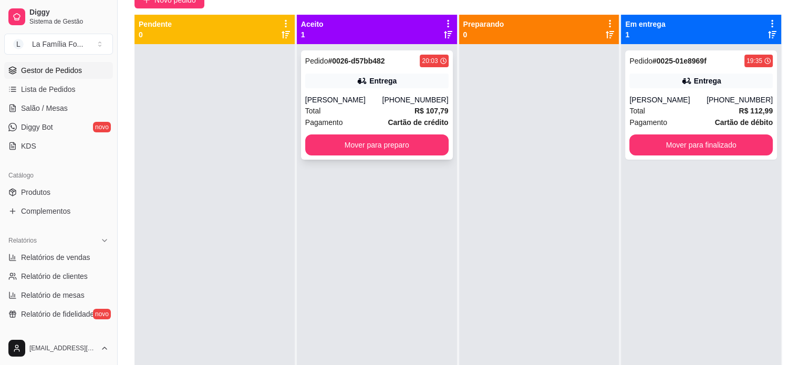
click at [435, 102] on div "(19) 98195-5851" at bounding box center [415, 100] width 66 height 11
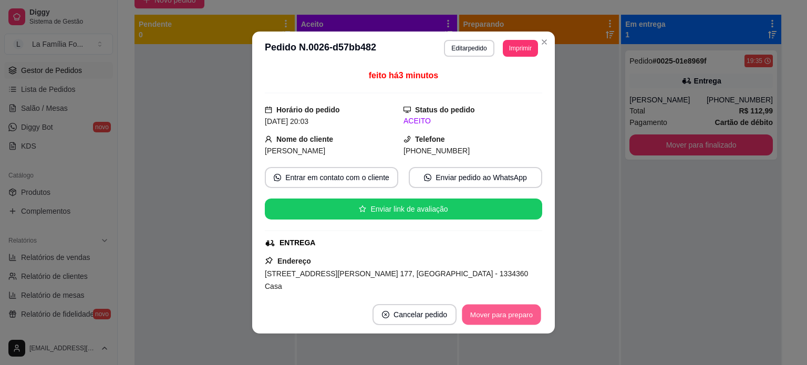
click at [509, 321] on button "Mover para preparo" at bounding box center [501, 315] width 79 height 20
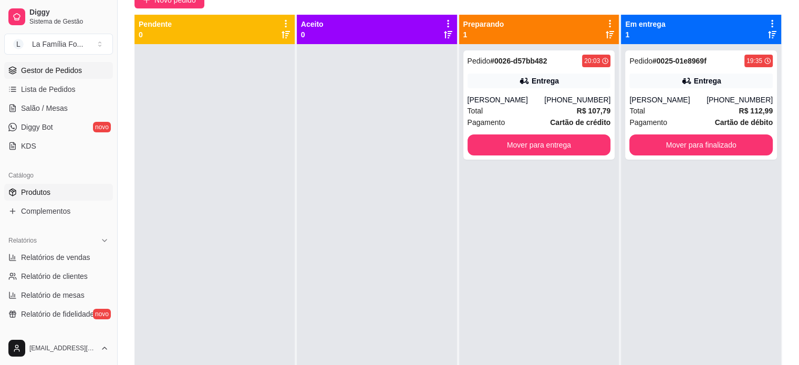
click at [78, 190] on link "Produtos" at bounding box center [58, 192] width 109 height 17
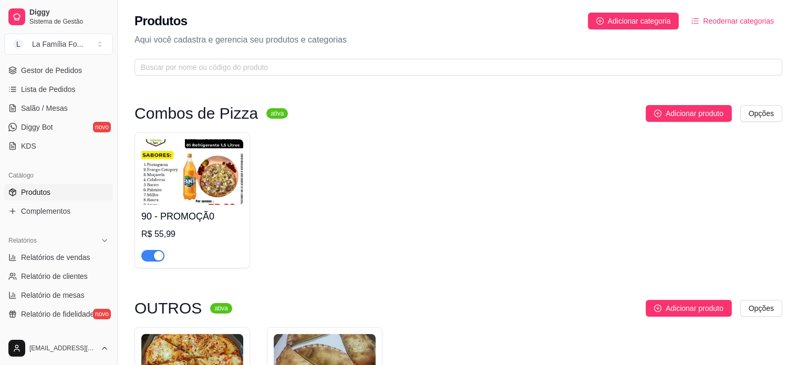
click at [152, 252] on span "button" at bounding box center [152, 256] width 23 height 12
click at [298, 224] on div "90 - PROMOÇÃ0 R$ 55,99" at bounding box center [458, 200] width 648 height 136
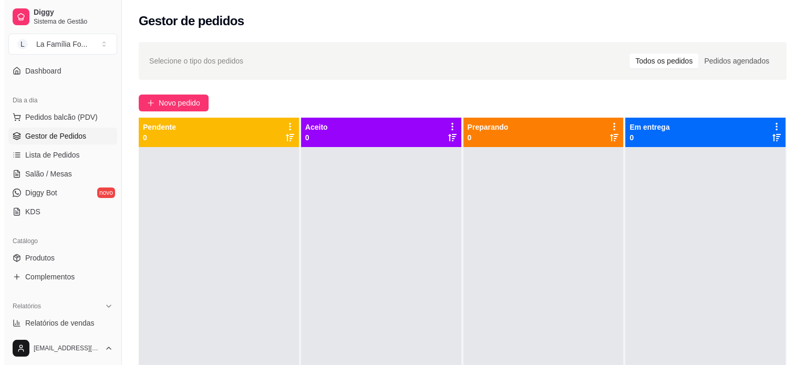
scroll to position [89, 0]
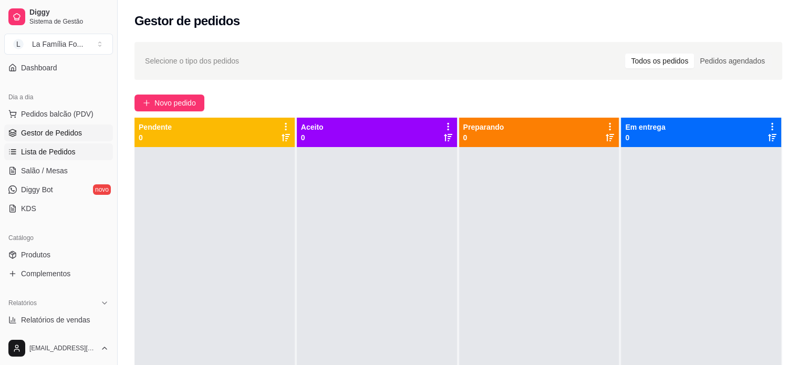
click at [74, 152] on link "Lista de Pedidos" at bounding box center [58, 151] width 109 height 17
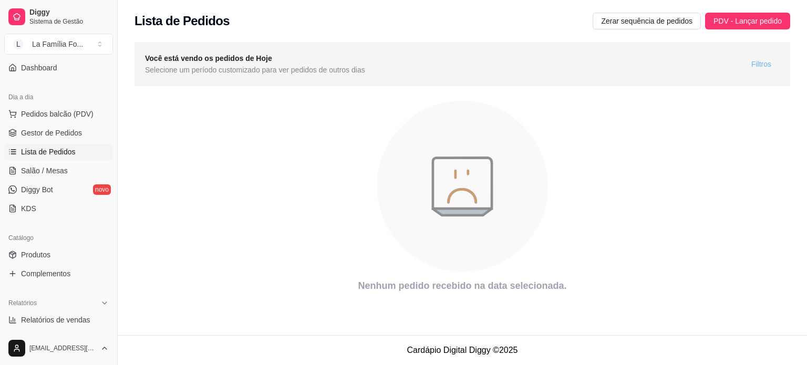
click at [770, 62] on span "Filtros" at bounding box center [761, 64] width 20 height 12
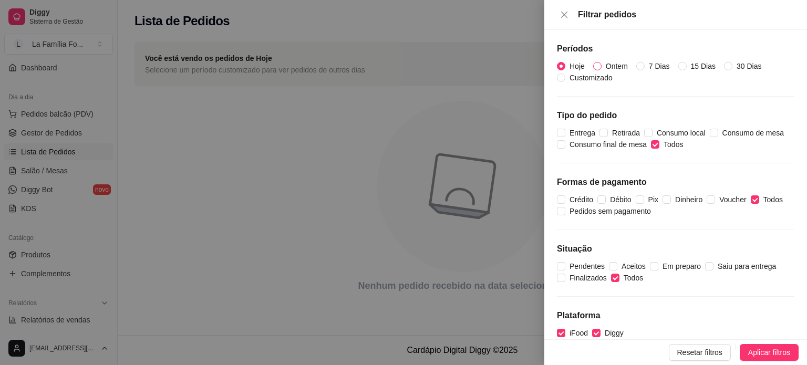
click at [609, 65] on span "Ontem" at bounding box center [617, 66] width 30 height 12
click at [602, 65] on input "Ontem" at bounding box center [597, 66] width 8 height 8
radio input "true"
radio input "false"
click at [778, 355] on span "Aplicar filtros" at bounding box center [769, 353] width 42 height 12
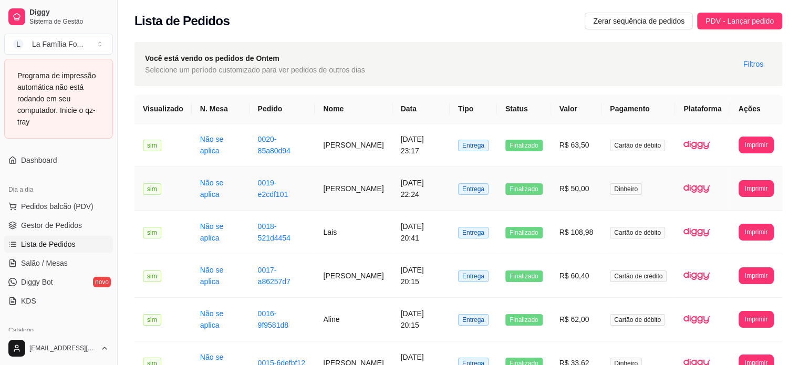
click at [583, 192] on td "R$ 50,00" at bounding box center [576, 189] width 51 height 44
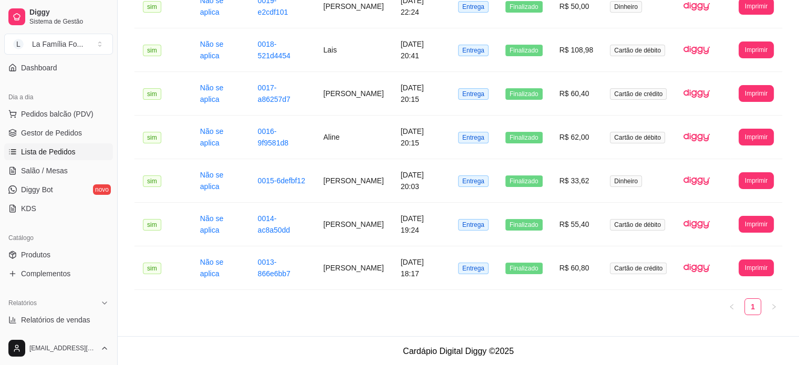
scroll to position [124, 0]
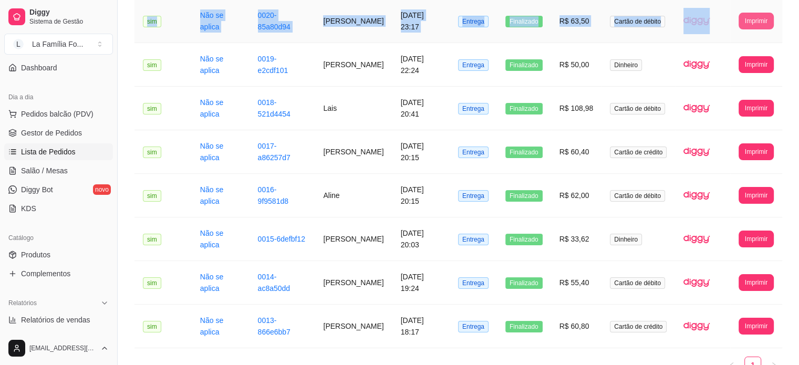
drag, startPoint x: 737, startPoint y: 28, endPoint x: 742, endPoint y: 16, distance: 13.7
click at [742, 16] on div "**********" at bounding box center [458, 153] width 681 height 483
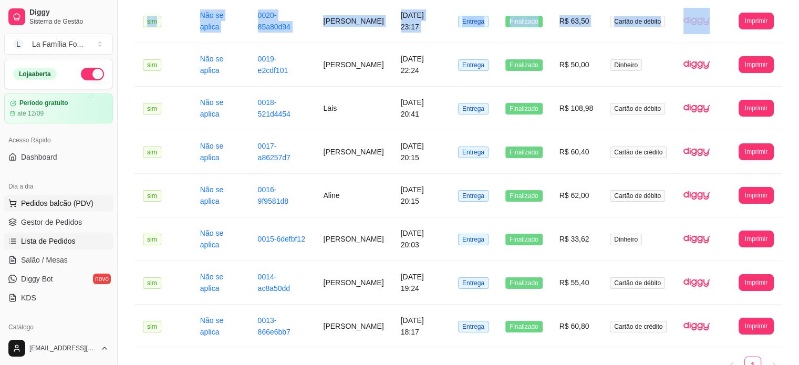
scroll to position [89, 0]
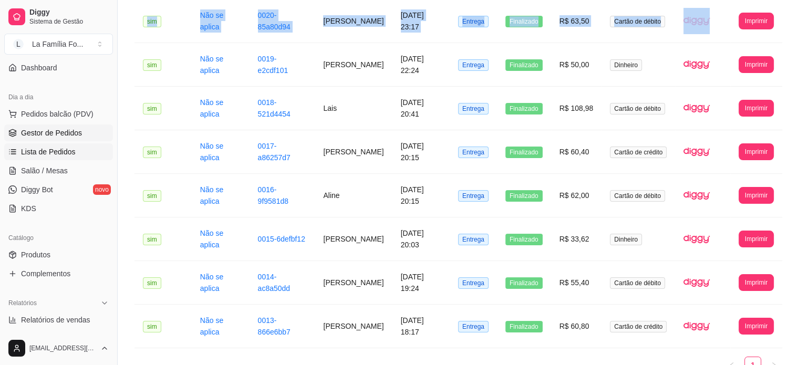
click at [85, 138] on link "Gestor de Pedidos" at bounding box center [58, 133] width 109 height 17
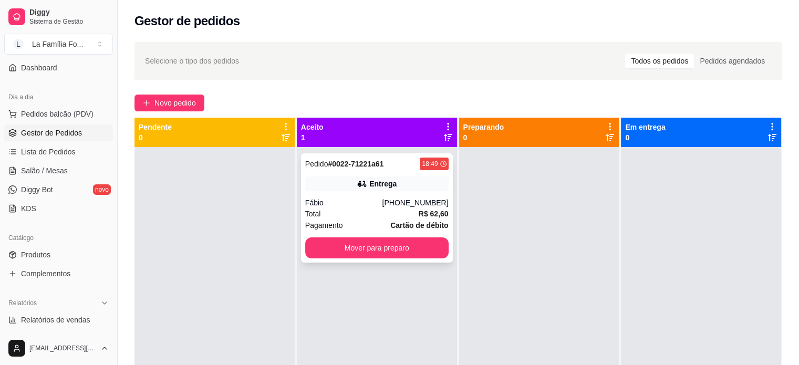
click at [395, 190] on div "Entrega" at bounding box center [376, 184] width 143 height 15
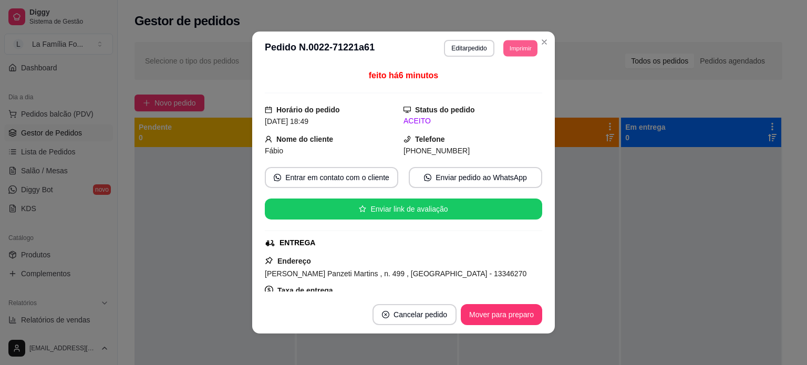
click at [519, 50] on button "Imprimir" at bounding box center [520, 48] width 34 height 16
click at [506, 83] on button "IMPRESSORA" at bounding box center [497, 85] width 76 height 17
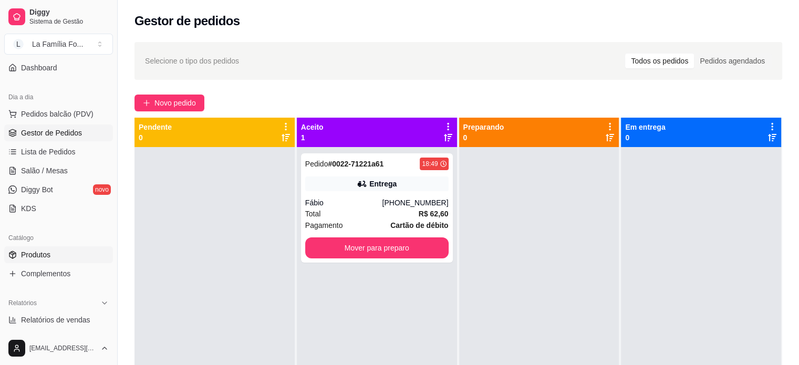
click at [88, 262] on link "Produtos" at bounding box center [58, 254] width 109 height 17
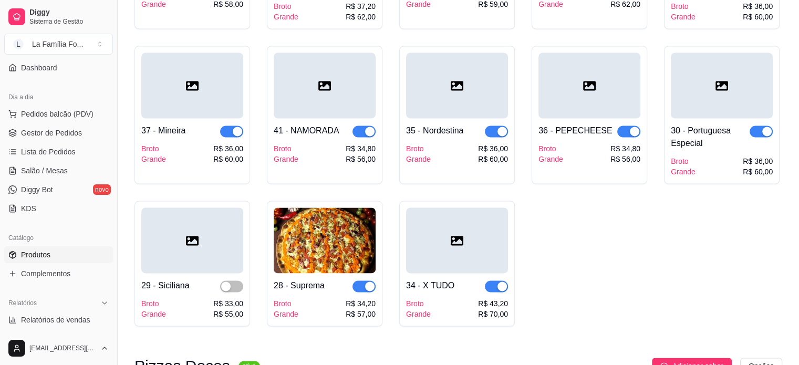
scroll to position [1563, 0]
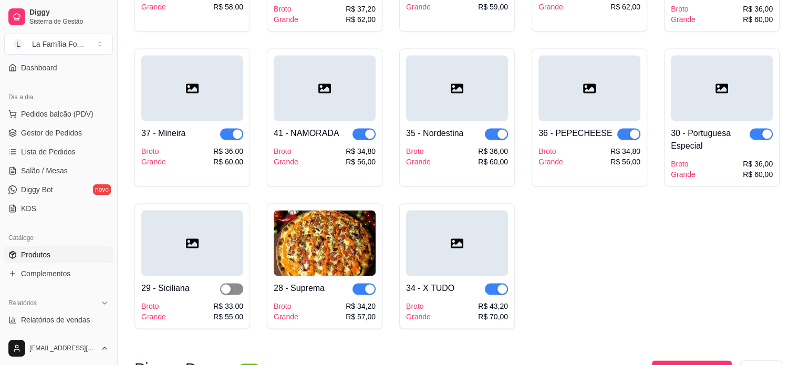
click at [233, 283] on span "button" at bounding box center [231, 289] width 23 height 12
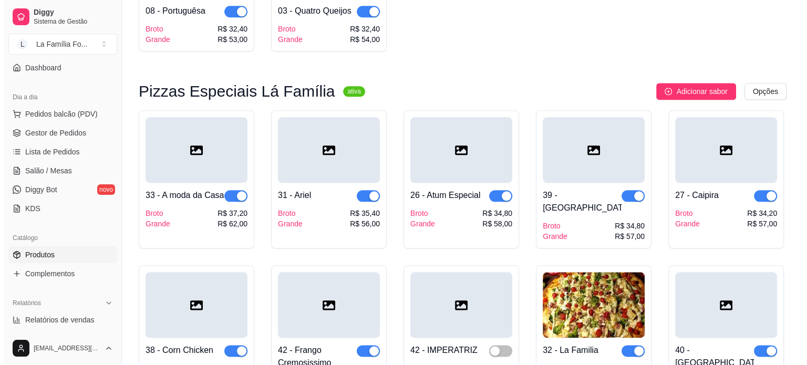
scroll to position [1194, 0]
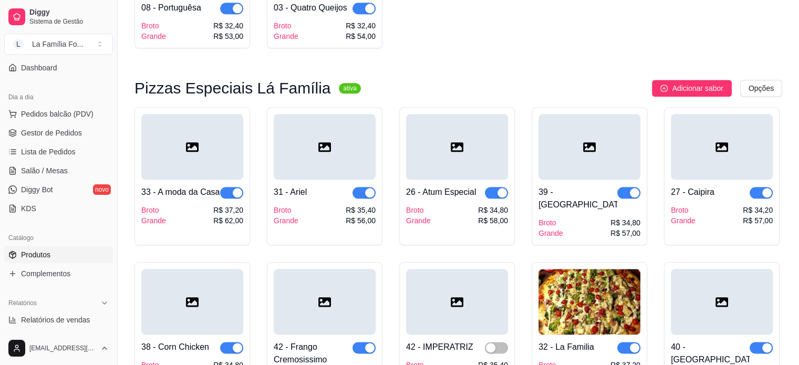
click at [430, 360] on div "Broto Grande R$ 35,40 R$ 59,00" at bounding box center [457, 370] width 102 height 21
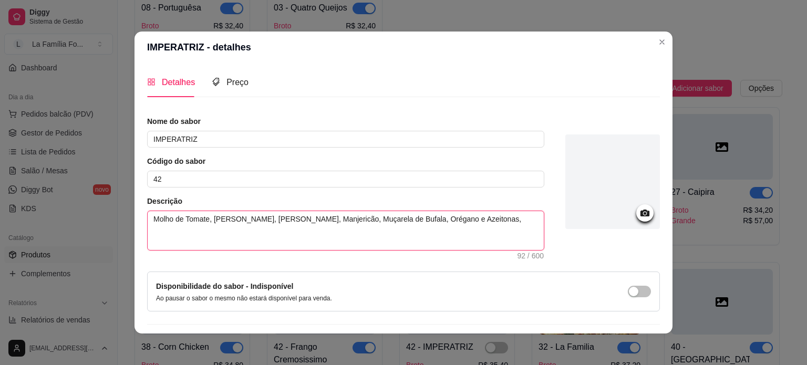
click at [391, 218] on textarea "Molho de Tomate, Muçarela, Tomate Seco, Manjericão, Muçarela de Bufala, Orégano…" at bounding box center [346, 230] width 396 height 39
type textarea "Molho de Tomate, Muçarela, Tomate Seco, Manjericão, Muçarela de Bufala Orégano …"
type textarea "Molho de Tomate, Muçarela, Tomate Seco, Manjericão, Muçarela de Bufal Orégano e…"
type textarea "Molho de Tomate, Muçarela, Tomate Seco, Manjericão, Muçarela de Bufa Orégano e …"
type textarea "Molho de Tomate, Muçarela, Tomate Seco, Manjericão, Muçarela de Buf Orégano e A…"
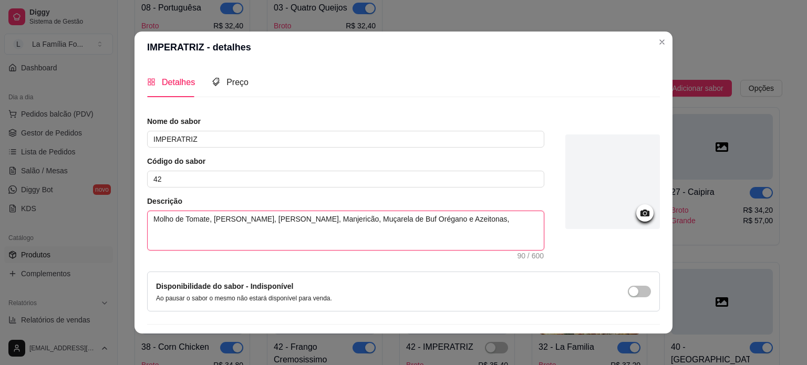
type textarea "Molho de Tomate, Muçarela, Tomate Seco, Manjericão, Muçarela de Bu Orégano e Az…"
type textarea "Molho de Tomate, Muçarela, Tomate Seco, Manjericão, Muçarela de B Orégano e Aze…"
type textarea "Molho de Tomate, Muçarela, Tomate Seco, Manjericão, Muçarela de Orégano e Azeit…"
type textarea "Molho de Tomate, Muçarela, Tomate Seco, Manjericão, Muçarela d Orégano e Azeito…"
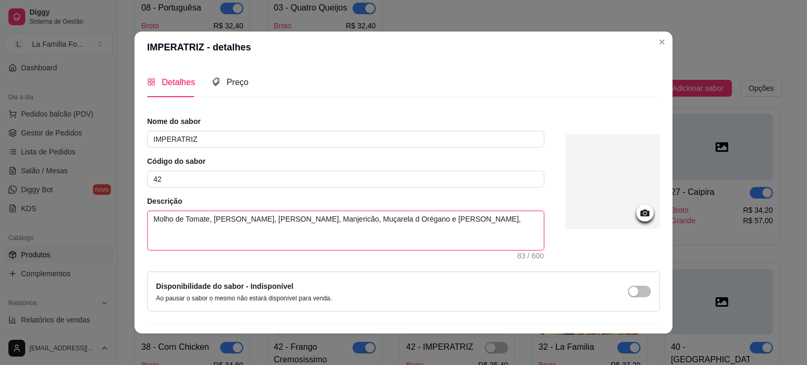
type textarea "Molho de Tomate, Muçarela, Tomate Seco, Manjericão, Muçarela Orégano e Azeitona…"
type textarea "Molho de Tomate, Muçarela, Tomate Seco, Manjericão, Muçarel Orégano e Azeitonas,"
type textarea "Molho de Tomate, Muçarela, Tomate Seco, Manjericão, Muçare Orégano e Azeitonas,"
type textarea "Molho de Tomate, Muçarela, Tomate Seco, Manjericão, Muçar Orégano e Azeitonas,"
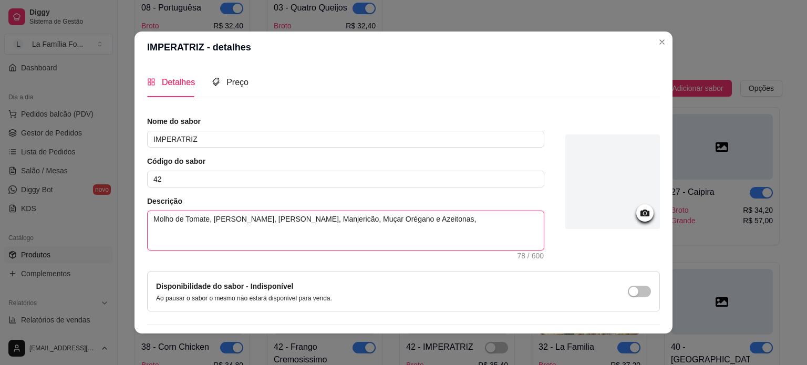
type textarea "Molho de Tomate, Muçarela, Tomate Seco, Manjericão, Muça Orégano e Azeitonas,"
type textarea "Molho de Tomate, Muçarela, Tomate Seco, Manjericão, Muç Orégano e Azeitonas,"
type textarea "Molho de Tomate, Muçarela, Tomate Seco, Manjericão, Mu Orégano e Azeitonas,"
type textarea "Molho de Tomate, Muçarela, Tomate Seco, Manjericão, M Orégano e Azeitonas,"
type textarea "Molho de Tomate, Muçarela, Tomate Seco, Manjericão, Orégano e Azeitonas,"
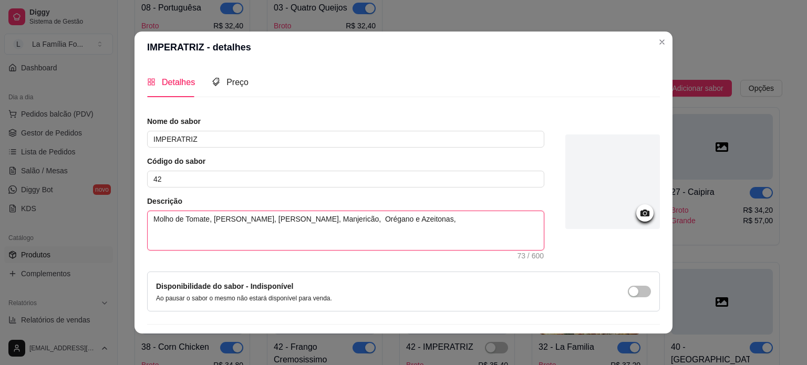
type textarea "Molho de Tomate, Muçarela, Tomate Seco, Manjericão, Orégano e Azeitonas,"
click at [226, 78] on span "Preço" at bounding box center [237, 82] width 22 height 9
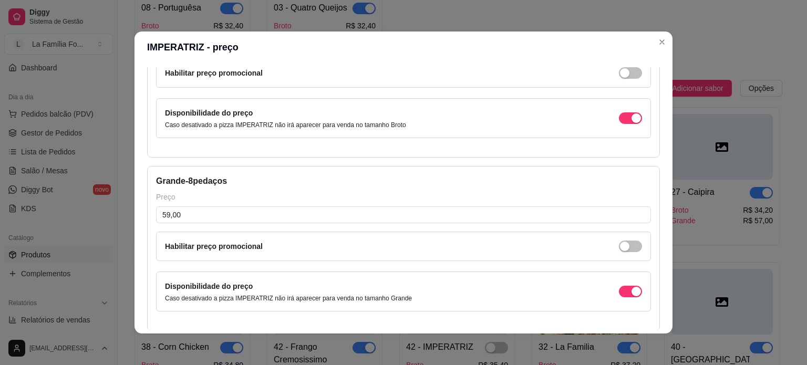
scroll to position [122, 0]
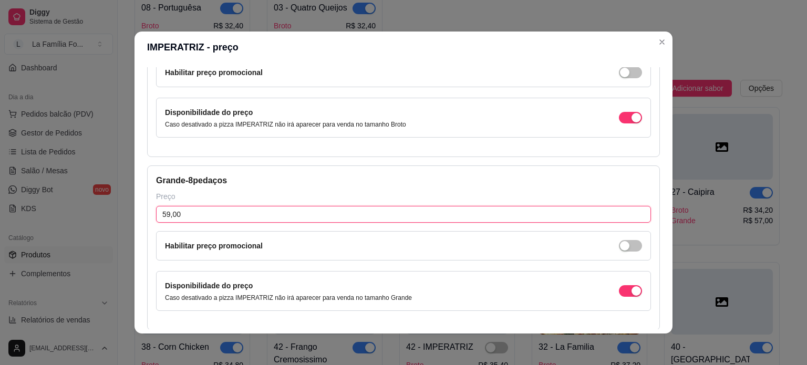
click at [363, 219] on input "59,00" at bounding box center [403, 214] width 495 height 17
type input "55,00"
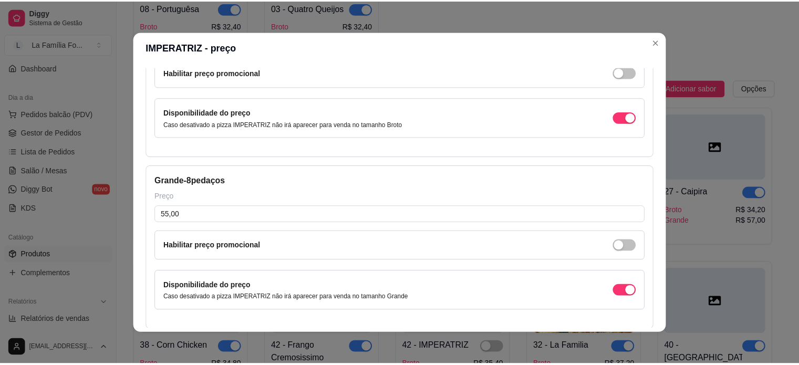
scroll to position [168, 0]
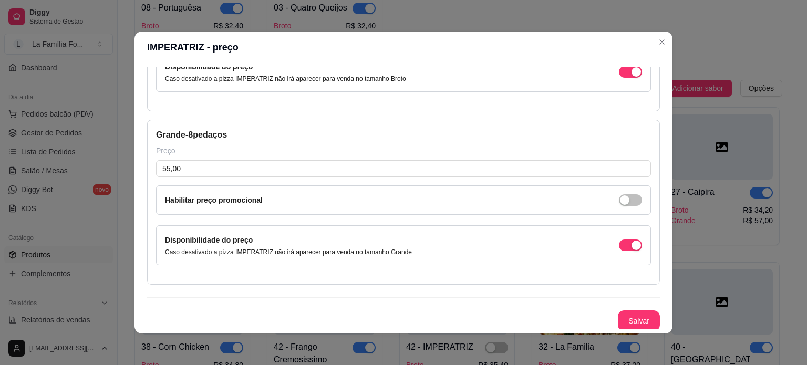
click at [639, 326] on button "Salvar" at bounding box center [639, 320] width 42 height 21
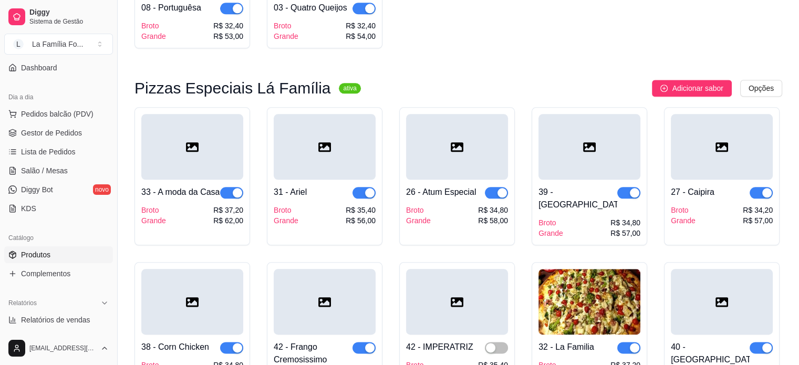
click at [499, 335] on div "42 - IMPERATRIZ Broto Grande R$ 35,40 R$ 55,00" at bounding box center [457, 358] width 102 height 46
click at [505, 342] on span "button" at bounding box center [496, 348] width 23 height 12
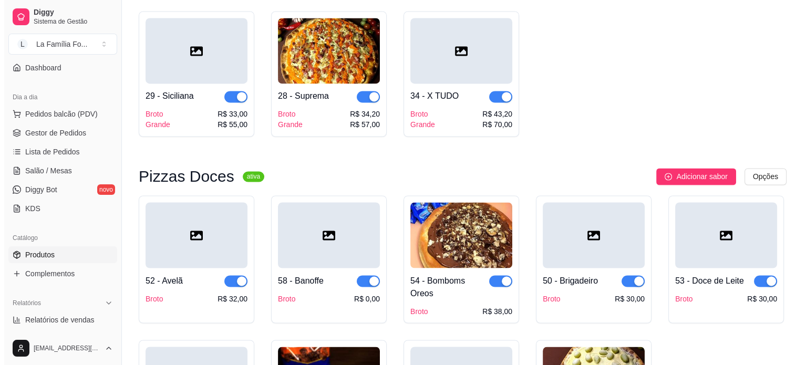
scroll to position [1806, 0]
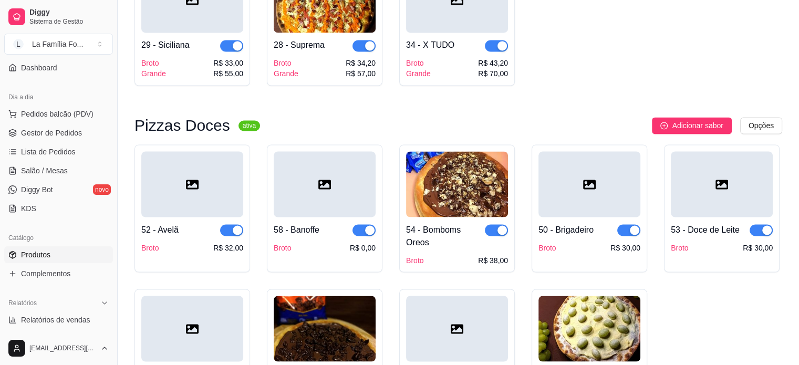
click at [349, 151] on div at bounding box center [325, 184] width 102 height 66
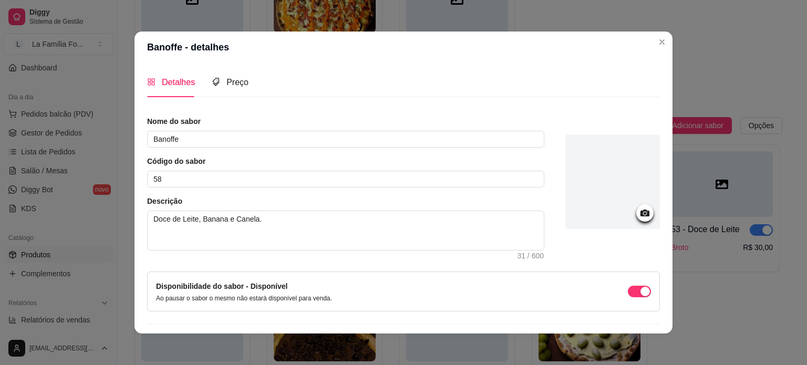
click at [639, 217] on icon at bounding box center [645, 213] width 12 height 12
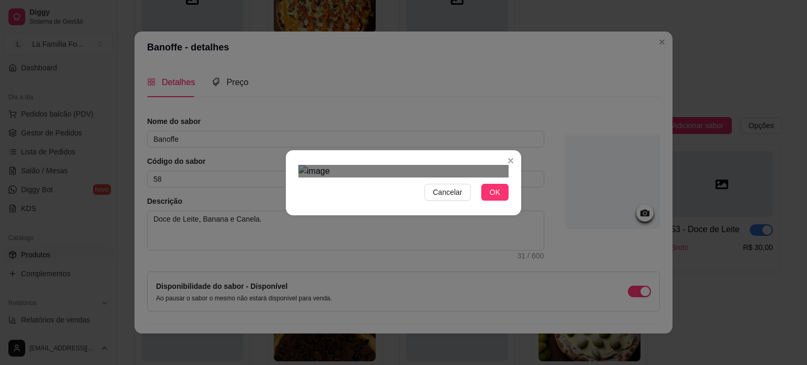
click at [426, 204] on div "Use the arrow keys to move the crop selection area" at bounding box center [402, 287] width 189 height 189
click at [507, 201] on button "OK" at bounding box center [494, 192] width 27 height 17
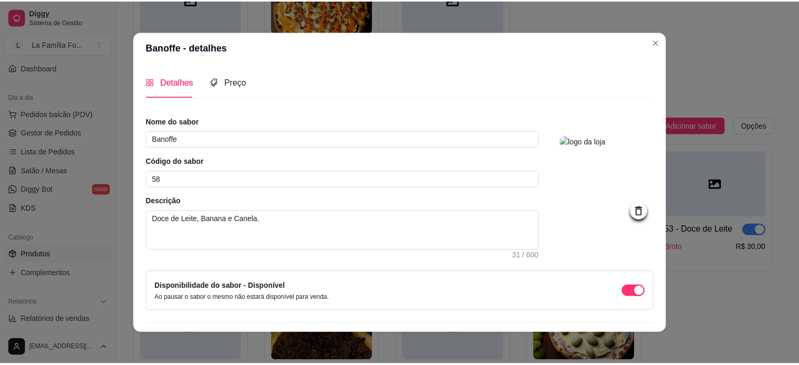
scroll to position [27, 0]
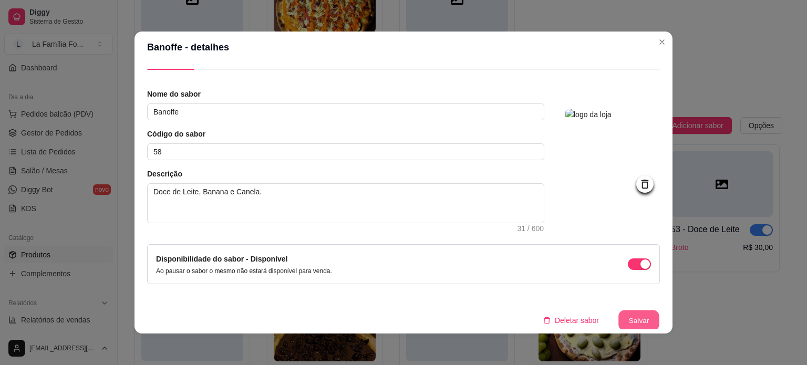
click at [630, 324] on button "Salvar" at bounding box center [638, 320] width 41 height 20
click at [630, 322] on button "Salvar" at bounding box center [638, 320] width 41 height 20
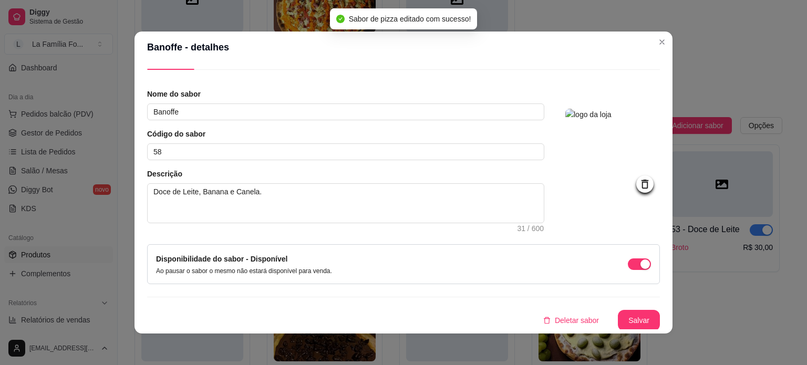
click at [662, 319] on div "Detalhes Preço Nome do sabor Banoffe Código do sabor 58 Descrição Doce de Leite…" at bounding box center [403, 198] width 538 height 271
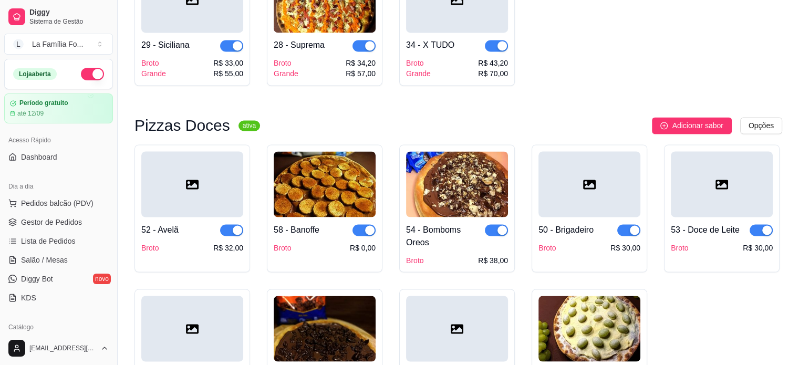
scroll to position [89, 0]
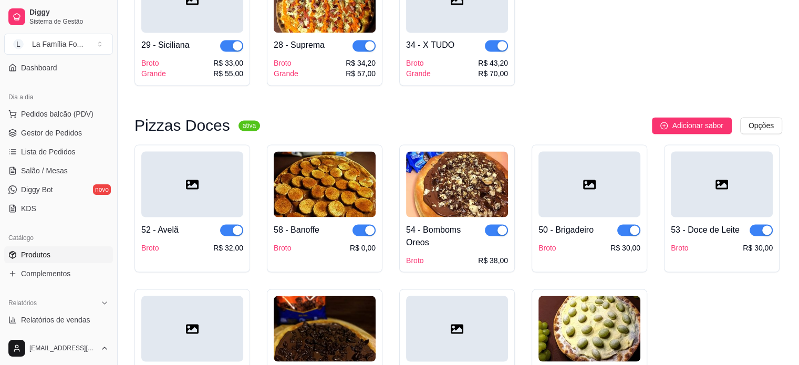
drag, startPoint x: 799, startPoint y: 275, endPoint x: 805, endPoint y: 345, distance: 70.7
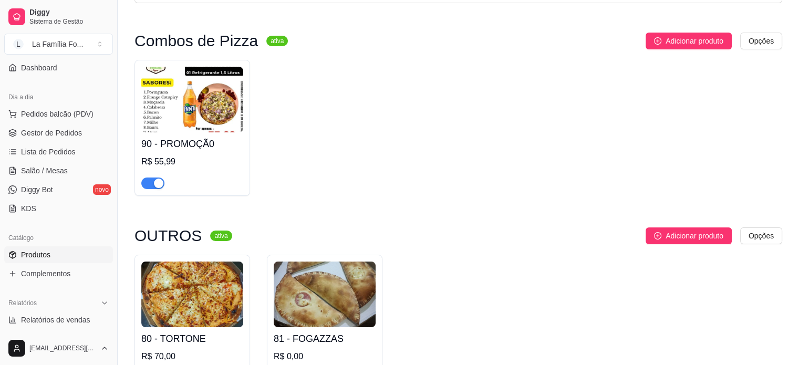
scroll to position [0, 0]
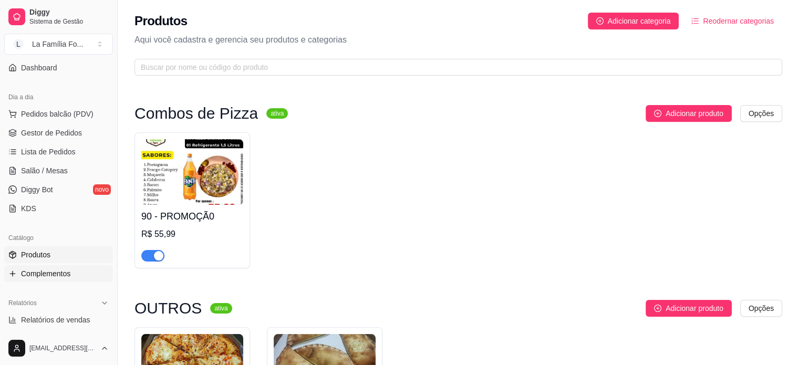
click at [65, 271] on span "Complementos" at bounding box center [45, 273] width 49 height 11
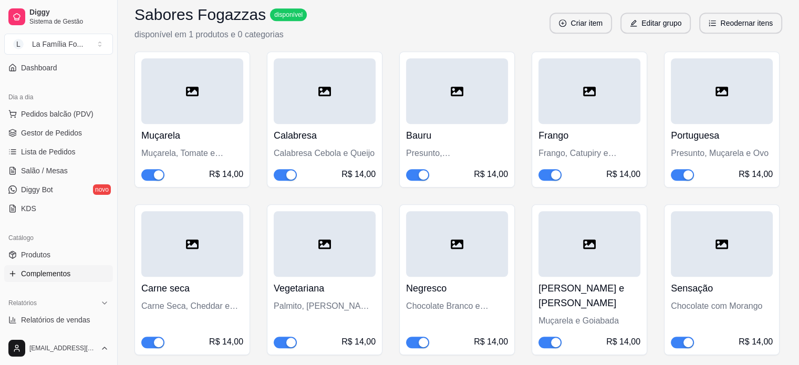
scroll to position [619, 0]
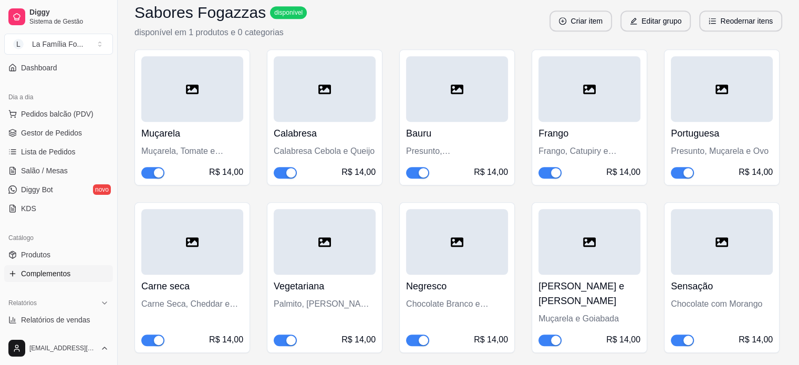
click at [212, 142] on div "Muçarela Muçarela, Tomate e Orégano R$ 14,00" at bounding box center [192, 150] width 102 height 57
click at [192, 293] on div "Carne seca Carne Seca, Cheddar e Muçarela R$ 14,00" at bounding box center [192, 310] width 102 height 71
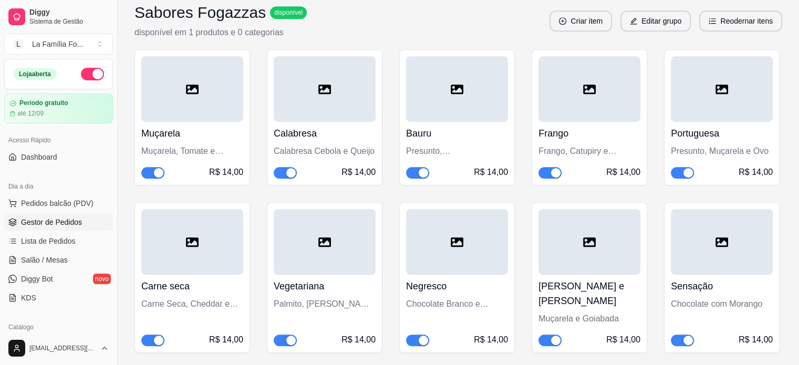
scroll to position [89, 0]
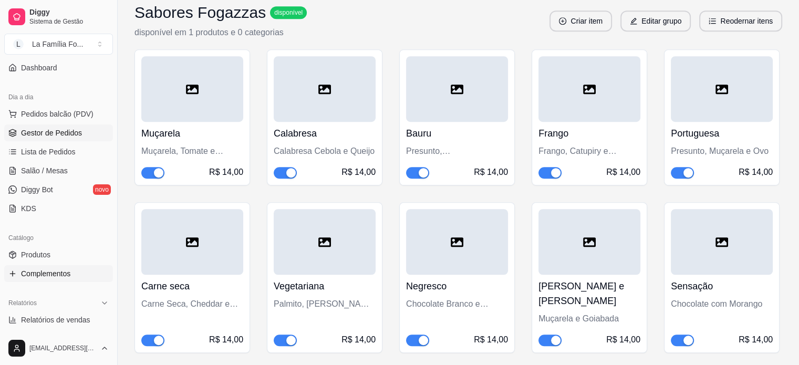
click at [80, 131] on link "Gestor de Pedidos" at bounding box center [58, 133] width 109 height 17
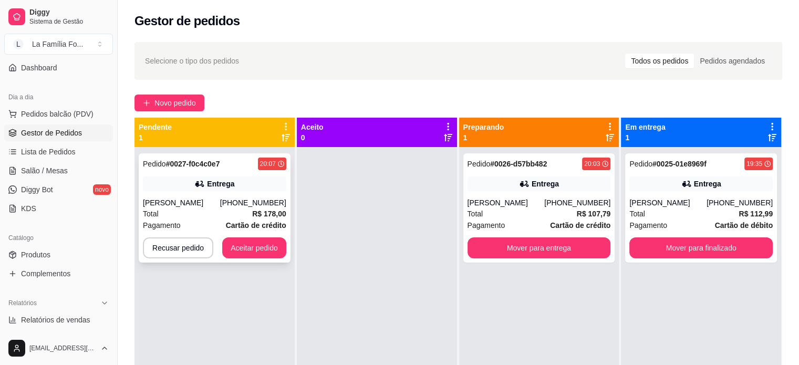
click at [210, 188] on div "Entrega" at bounding box center [220, 184] width 27 height 11
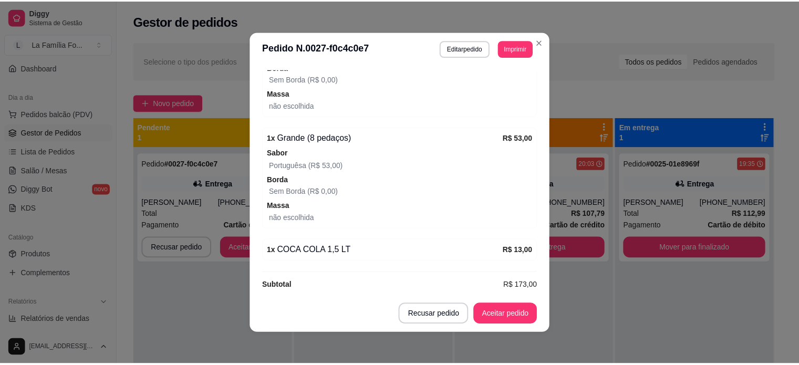
scroll to position [545, 0]
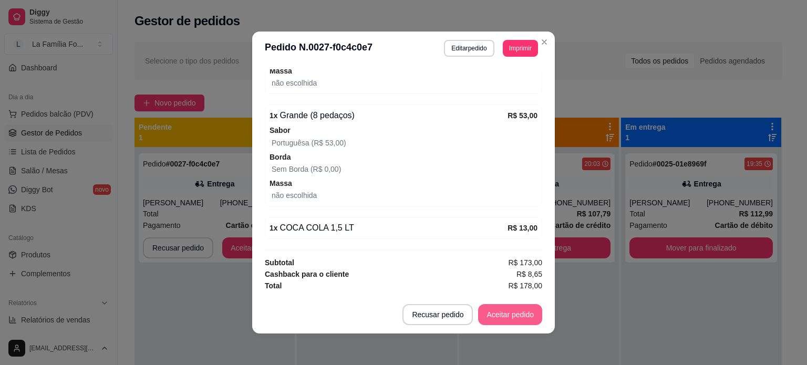
click at [516, 319] on button "Aceitar pedido" at bounding box center [510, 314] width 64 height 21
click at [495, 315] on button "Mover para preparo" at bounding box center [501, 314] width 81 height 21
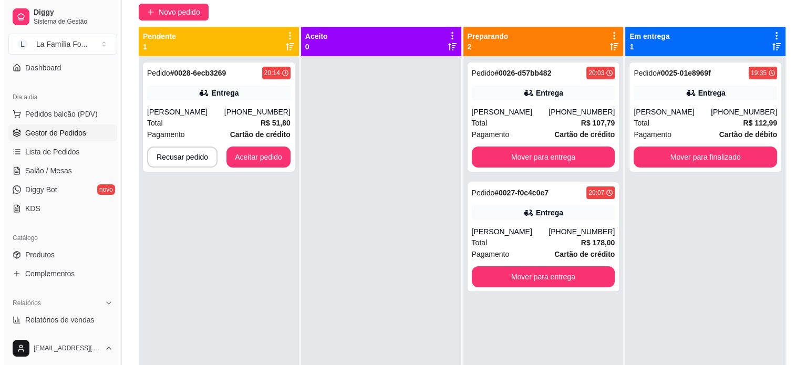
scroll to position [90, 0]
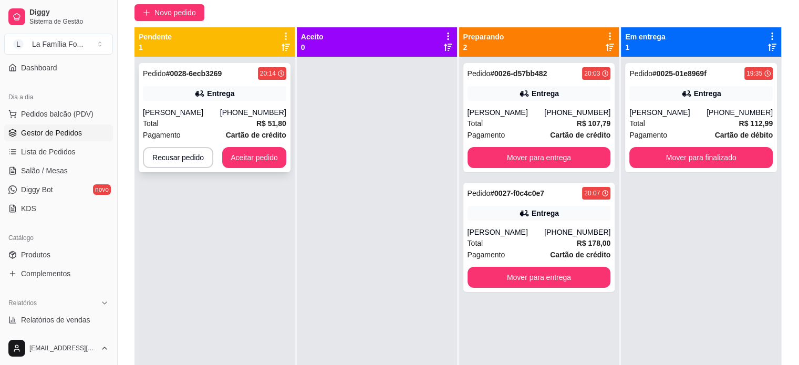
click at [253, 92] on div "Entrega" at bounding box center [214, 93] width 143 height 15
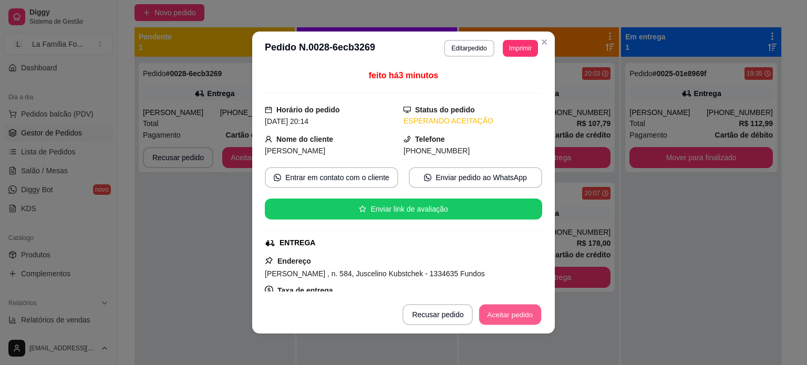
click at [499, 314] on button "Aceitar pedido" at bounding box center [510, 315] width 62 height 20
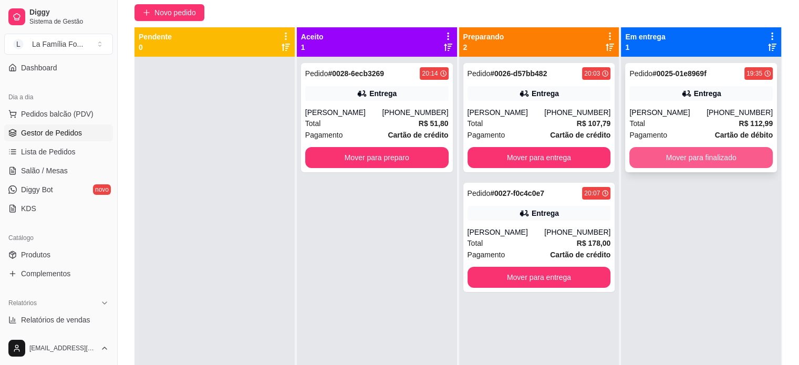
click at [679, 155] on button "Mover para finalizado" at bounding box center [700, 157] width 143 height 21
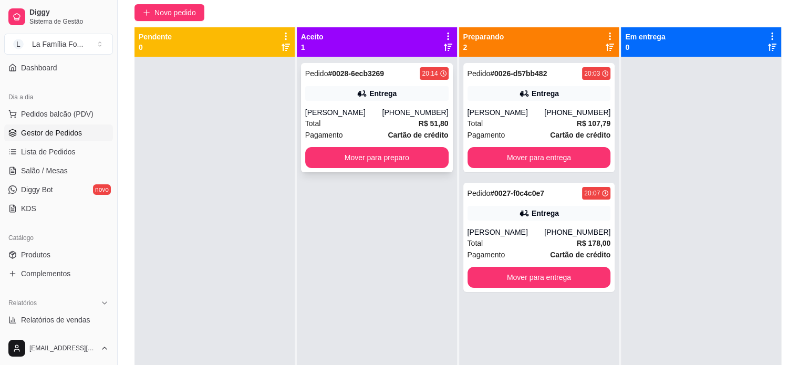
click at [366, 95] on div "Entrega" at bounding box center [376, 93] width 143 height 15
click at [408, 90] on div "Entrega" at bounding box center [376, 93] width 143 height 15
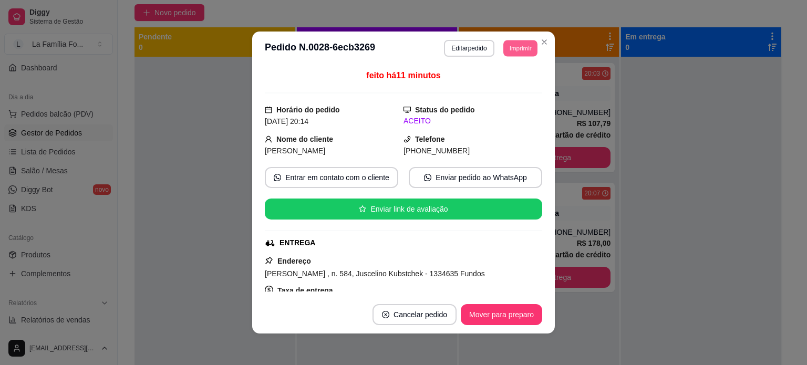
click at [515, 46] on button "Imprimir" at bounding box center [520, 48] width 34 height 16
click at [500, 86] on button "IMPRESSORA" at bounding box center [497, 85] width 74 height 16
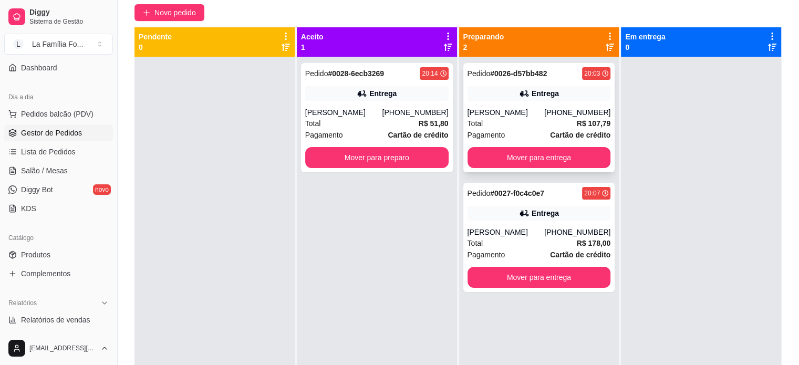
click at [593, 88] on div "Entrega" at bounding box center [539, 93] width 143 height 15
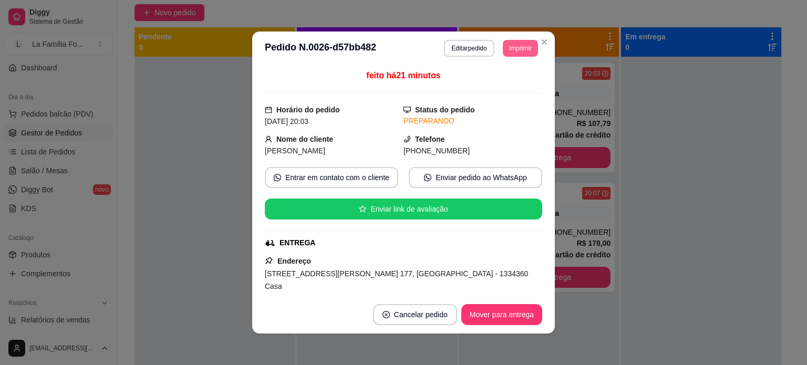
click at [526, 50] on button "Imprimir" at bounding box center [520, 48] width 35 height 17
click at [498, 82] on button "IMPRESSORA" at bounding box center [497, 85] width 76 height 17
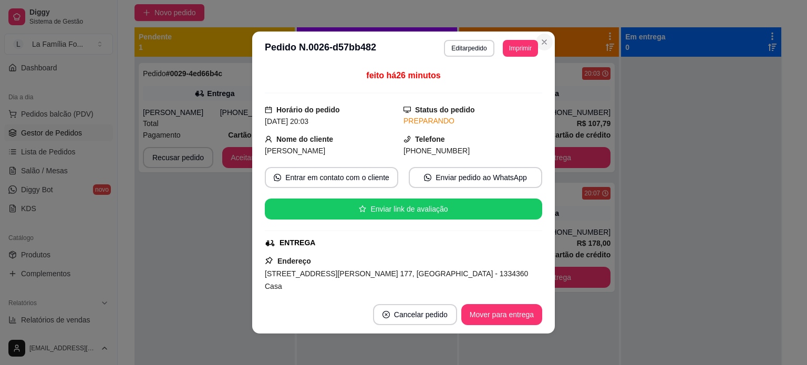
click at [543, 36] on div "Preparando 2" at bounding box center [539, 42] width 152 height 21
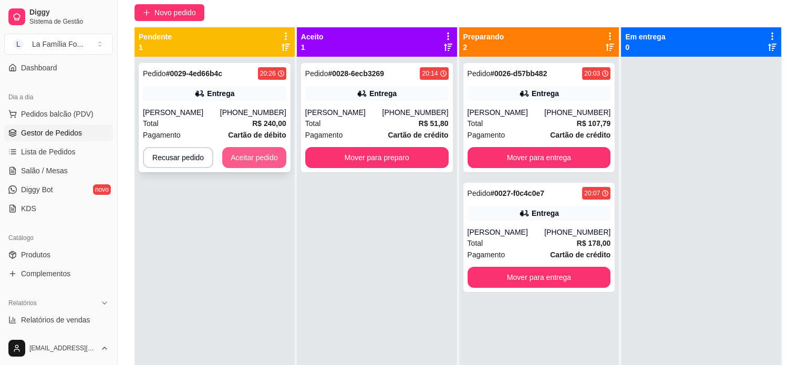
click at [255, 151] on button "Aceitar pedido" at bounding box center [254, 157] width 64 height 21
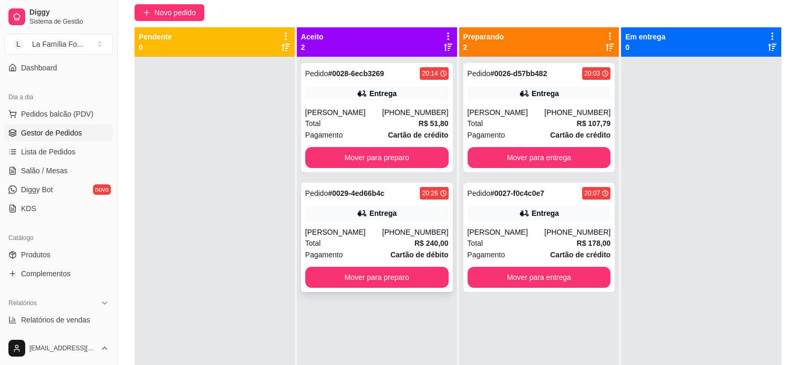
click at [350, 229] on div "[PERSON_NAME]" at bounding box center [343, 232] width 77 height 11
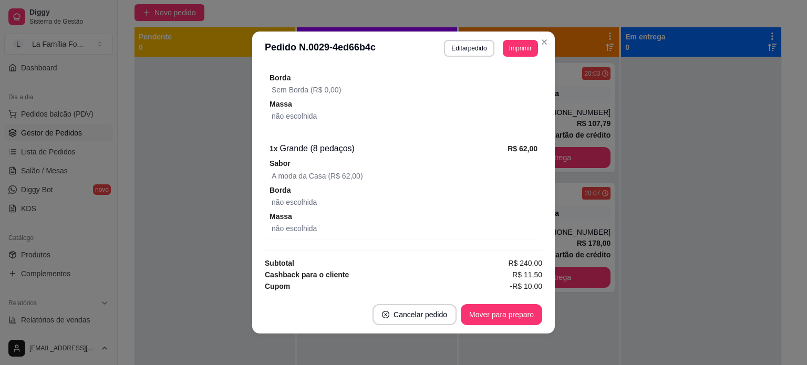
scroll to position [696, 0]
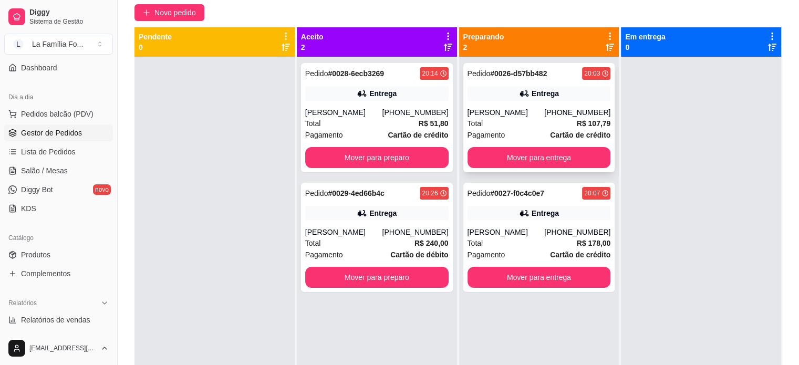
click at [536, 89] on div "Entrega" at bounding box center [545, 93] width 27 height 11
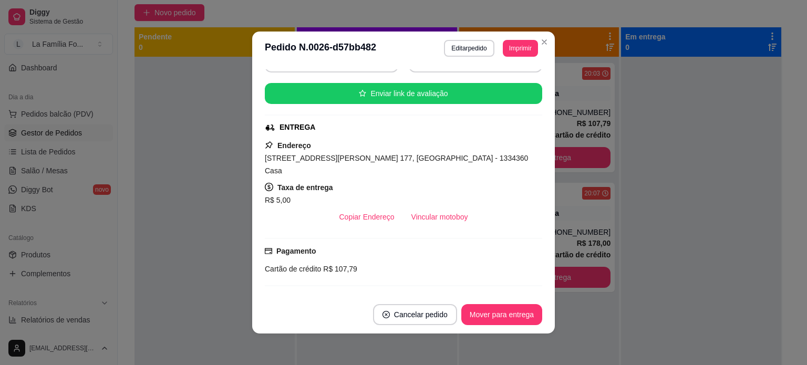
scroll to position [118, 0]
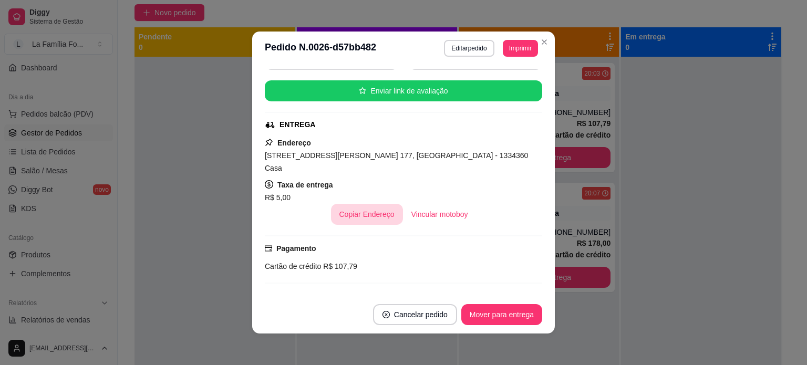
click at [369, 204] on button "Copiar Endereço" at bounding box center [367, 214] width 72 height 21
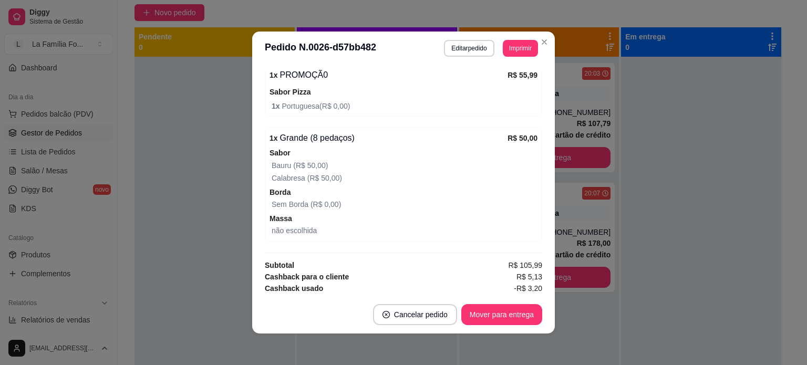
click at [418, 283] on div "Cashback usado -R$ 3,20" at bounding box center [403, 289] width 277 height 12
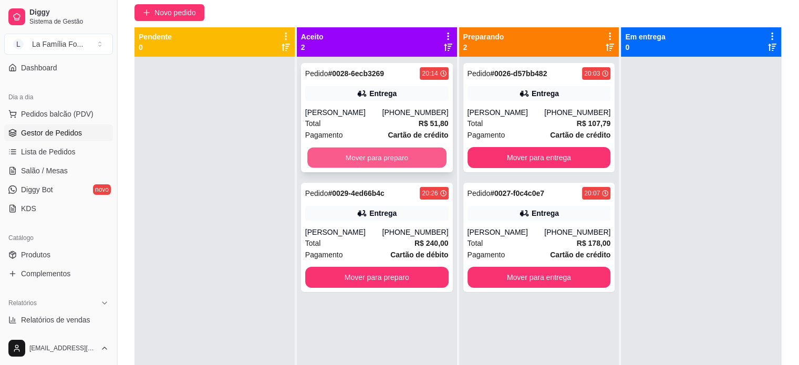
click at [412, 159] on button "Mover para preparo" at bounding box center [376, 158] width 139 height 20
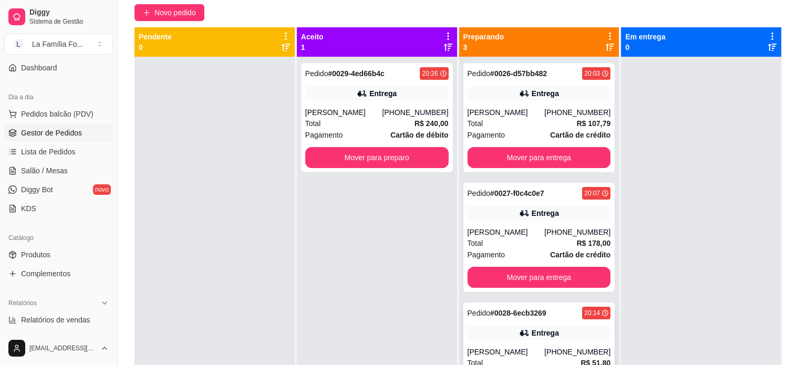
click at [544, 326] on div "Entrega" at bounding box center [539, 333] width 143 height 15
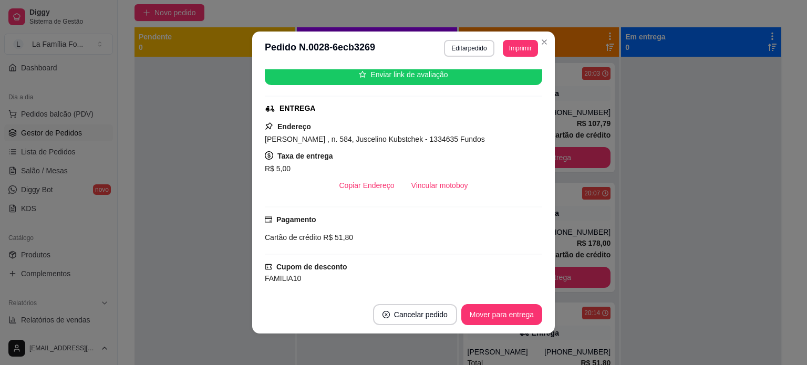
scroll to position [124, 0]
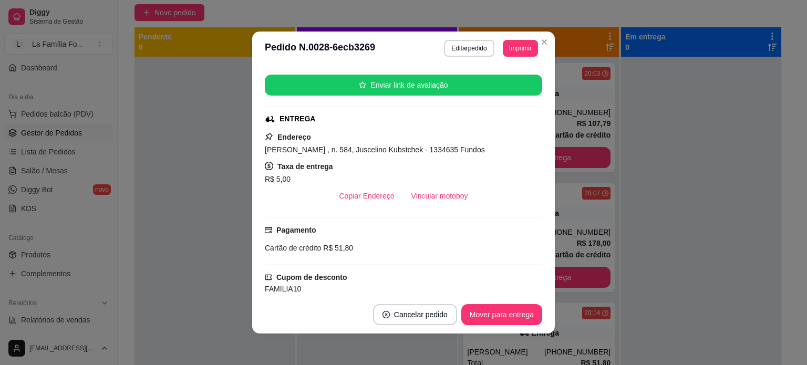
click at [418, 151] on span "[PERSON_NAME] , n. 584, Juscelino Kubstchek - 1334635 Fundos" at bounding box center [375, 150] width 220 height 8
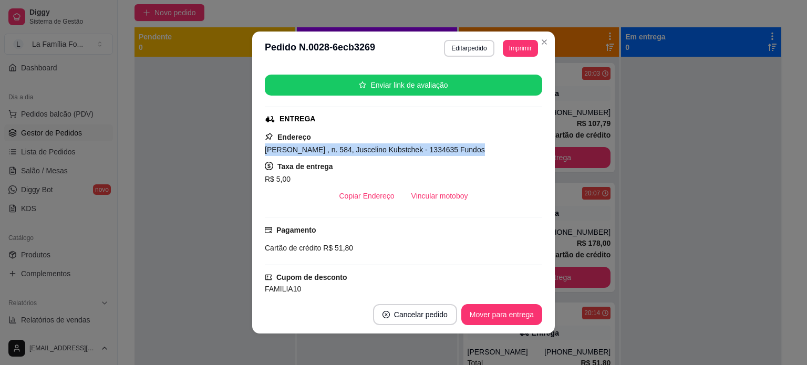
click at [418, 151] on span "[PERSON_NAME] , n. 584, Juscelino Kubstchek - 1334635 Fundos" at bounding box center [375, 150] width 220 height 8
copy span "[PERSON_NAME] , n. 584, Juscelino Kubstchek - 1334635 Fundos"
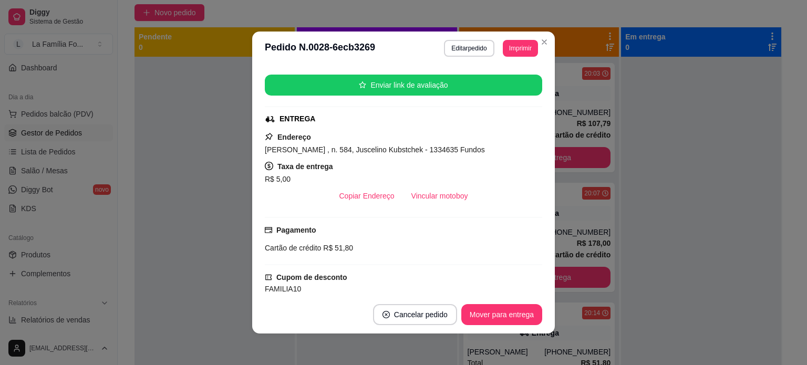
click at [490, 212] on div "feito há 18 minutos Horário do pedido 16/08/2025 20:14 Status do pedido PREPARA…" at bounding box center [403, 180] width 277 height 222
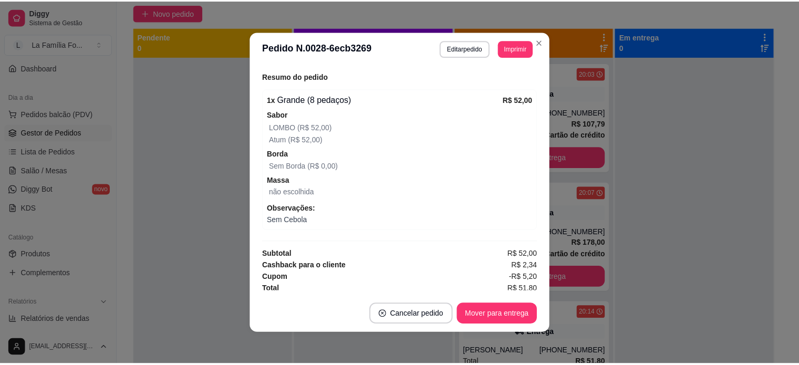
scroll to position [386, 0]
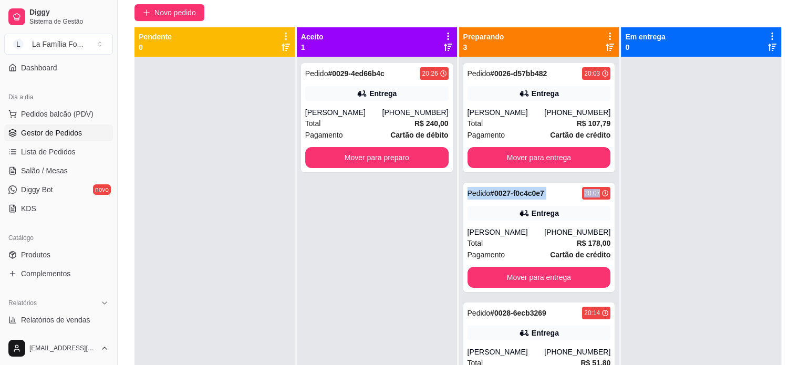
drag, startPoint x: 613, startPoint y: 152, endPoint x: 612, endPoint y: 177, distance: 25.2
click at [612, 177] on div "Preparando 3 Pedido # 0026-d57bb482 20:03 Entrega Miriam Cândido Silveira (19) …" at bounding box center [539, 224] width 161 height 395
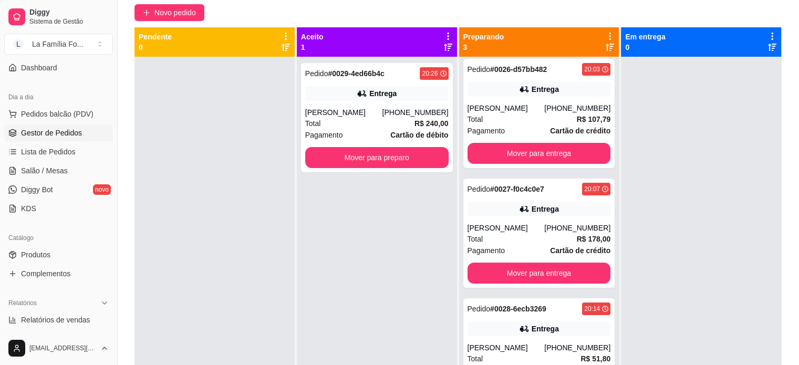
click at [634, 304] on div at bounding box center [701, 239] width 160 height 365
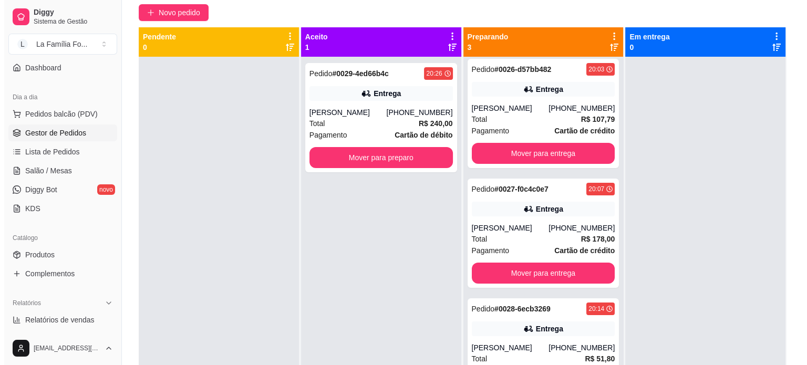
scroll to position [160, 0]
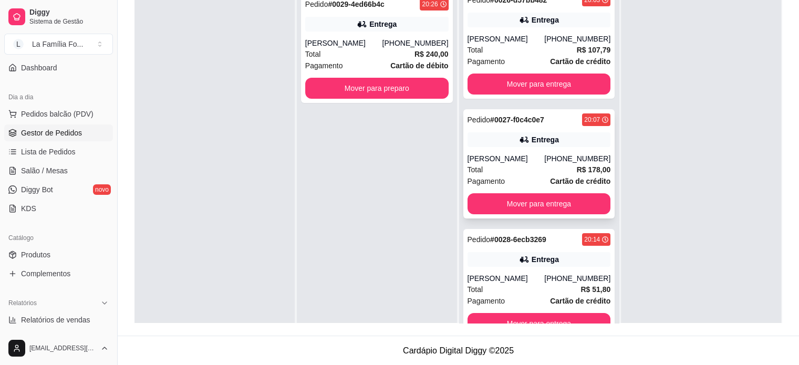
click at [584, 164] on span "R$ 178,00" at bounding box center [594, 170] width 34 height 12
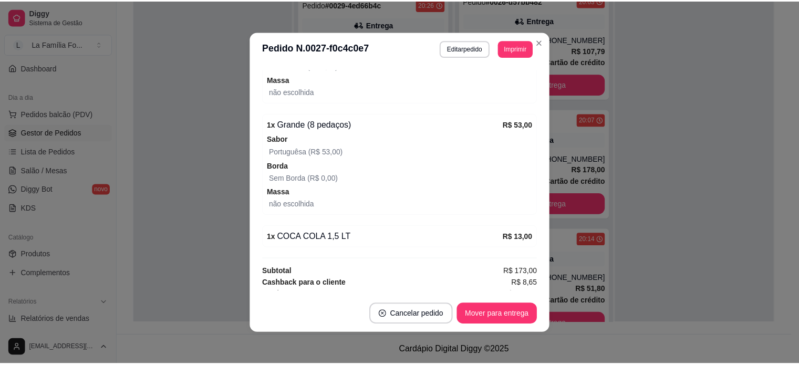
scroll to position [545, 0]
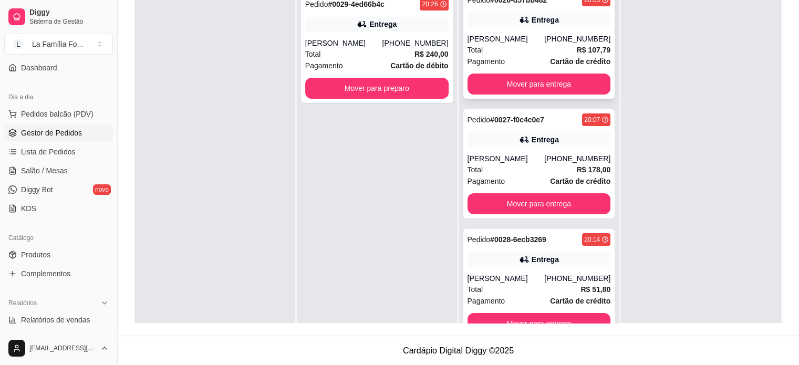
click at [508, 68] on div "Pedido # 0026-d57bb482 20:03 Entrega Miriam Cândido Silveira (19) 98195-5851 To…" at bounding box center [539, 43] width 152 height 109
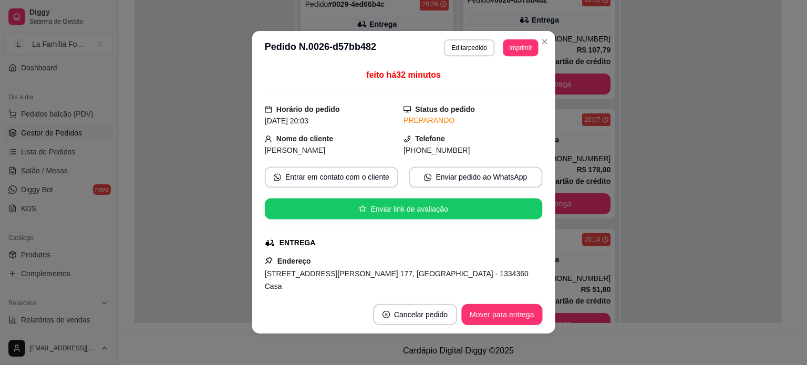
click at [508, 77] on div "feito há 32 minutos" at bounding box center [404, 81] width 278 height 24
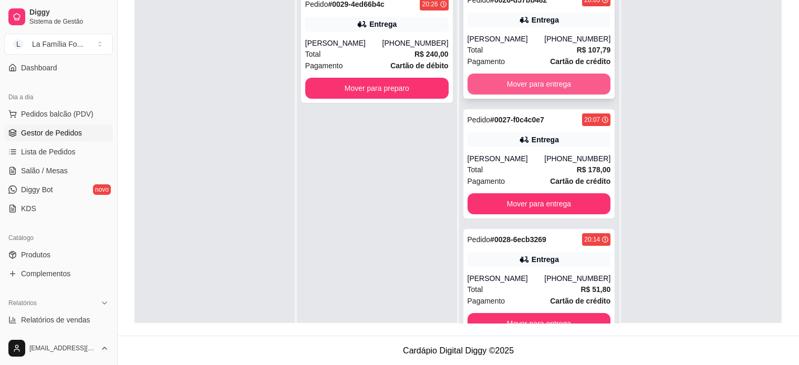
click at [540, 87] on button "Mover para entrega" at bounding box center [539, 84] width 143 height 21
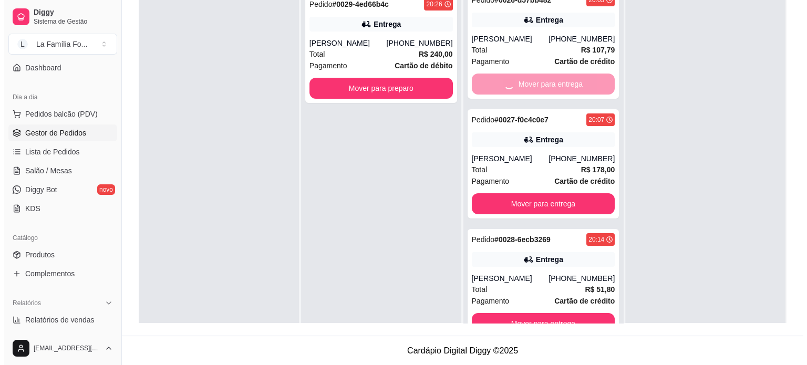
scroll to position [0, 0]
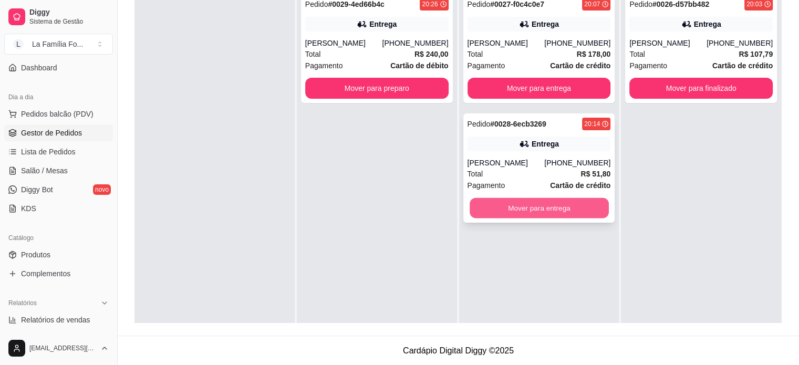
click at [563, 211] on button "Mover para entrega" at bounding box center [539, 208] width 139 height 20
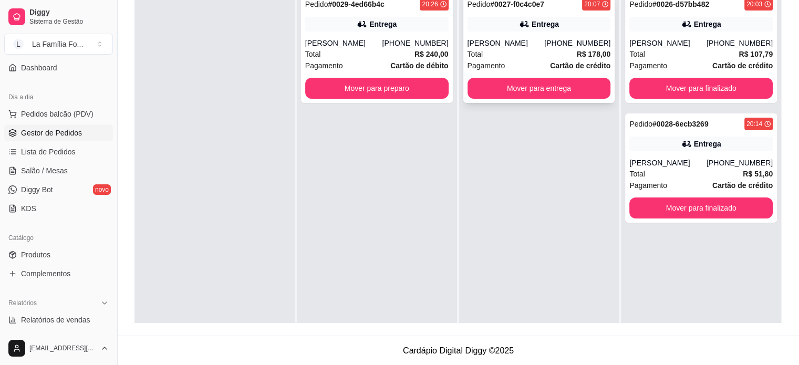
click at [542, 27] on div "Entrega" at bounding box center [545, 24] width 27 height 11
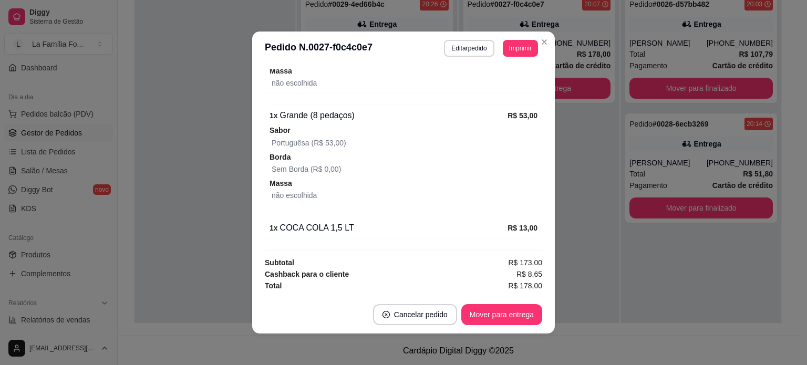
scroll to position [434, 0]
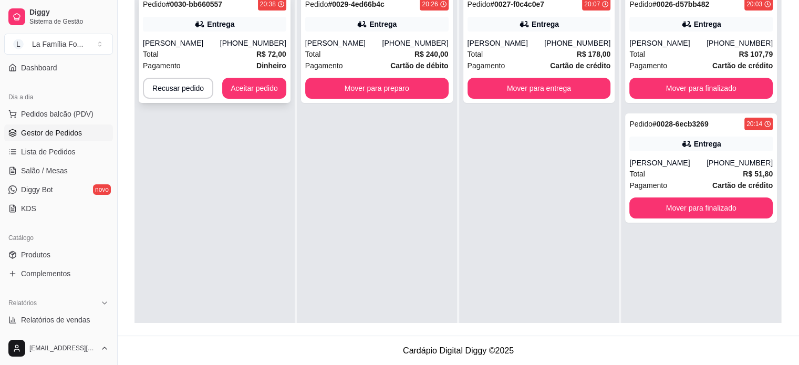
click at [174, 29] on div "Entrega" at bounding box center [214, 24] width 143 height 15
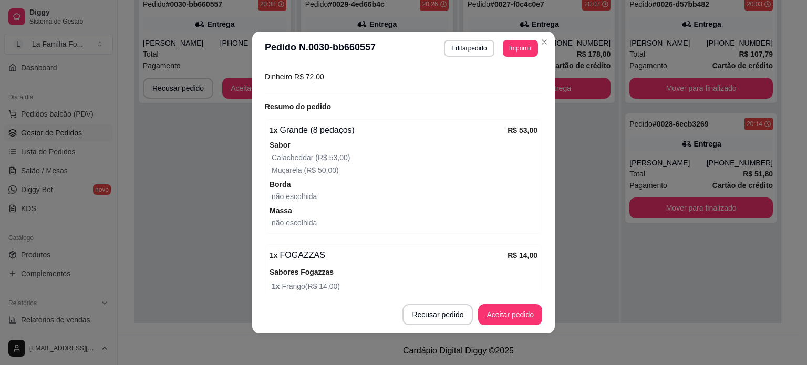
scroll to position [364, 0]
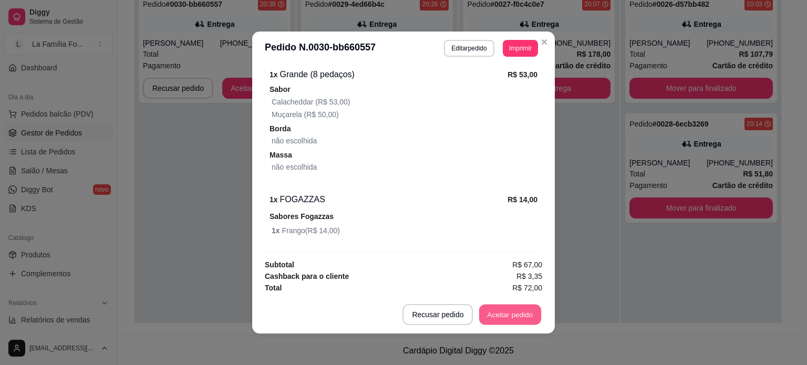
click at [506, 313] on button "Aceitar pedido" at bounding box center [510, 315] width 62 height 20
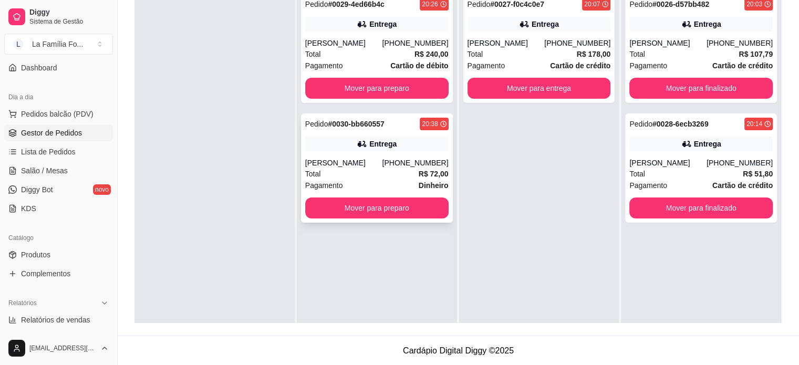
click at [436, 174] on strong "R$ 72,00" at bounding box center [434, 174] width 30 height 8
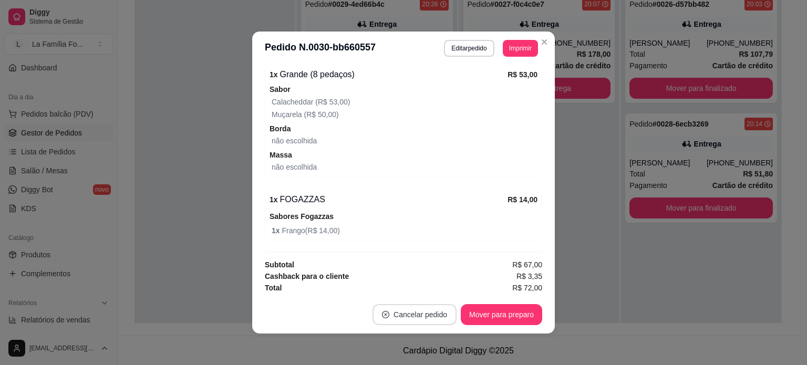
click at [398, 314] on button "Cancelar pedido" at bounding box center [414, 314] width 84 height 21
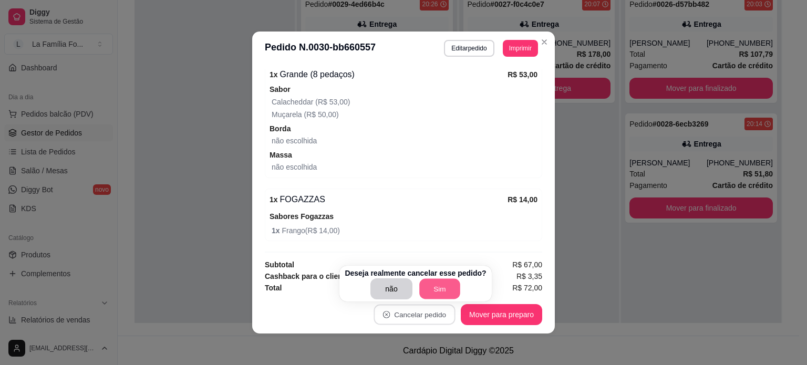
click at [433, 289] on button "Sim" at bounding box center [439, 289] width 41 height 20
click at [433, 289] on div "não Sim" at bounding box center [415, 288] width 141 height 21
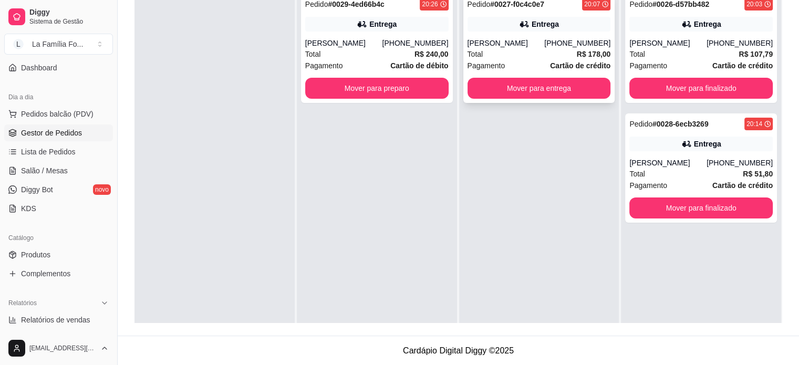
click at [512, 46] on div "[PERSON_NAME]" at bounding box center [506, 43] width 77 height 11
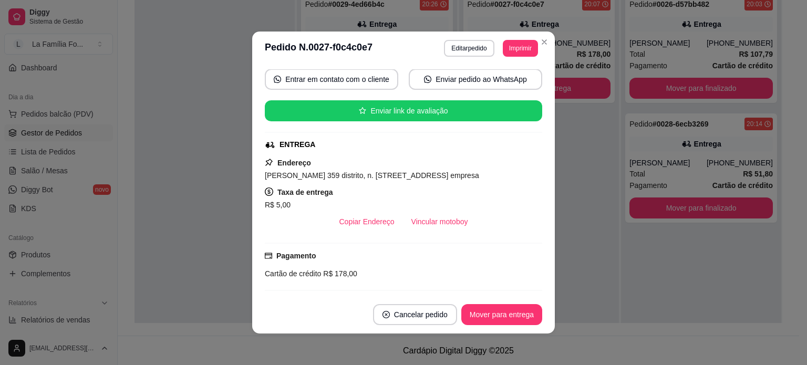
scroll to position [89, 0]
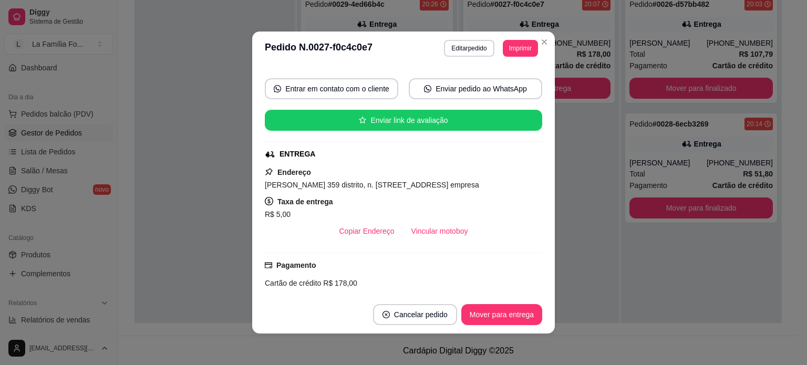
click at [381, 182] on span "Dalisio Silveira Barros 359 distrito, n. 359, Park Comercial - 13347395 Blanver…" at bounding box center [372, 185] width 214 height 8
copy span "Dalisio Silveira Barros 359 distrito, n. 359, Park Comercial - 13347395 Blanver…"
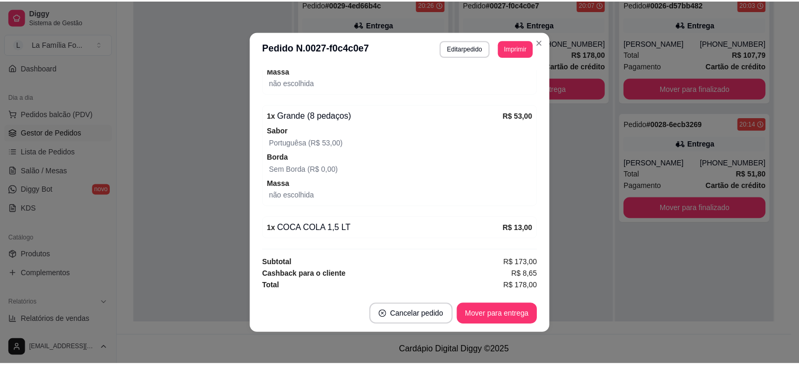
scroll to position [545, 0]
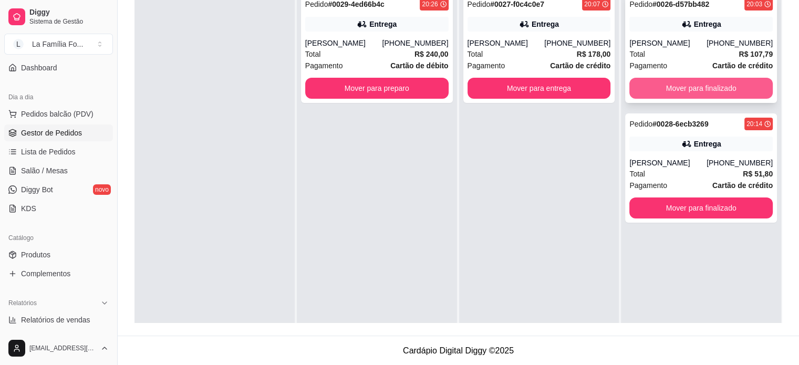
click at [654, 81] on button "Mover para finalizado" at bounding box center [700, 88] width 143 height 21
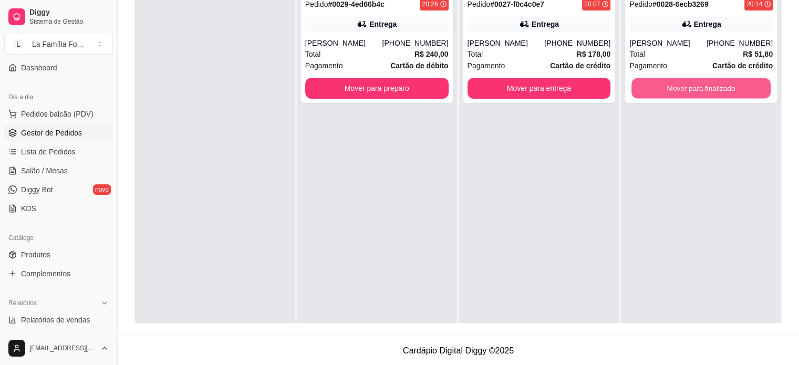
click at [654, 81] on button "Mover para finalizado" at bounding box center [700, 88] width 139 height 20
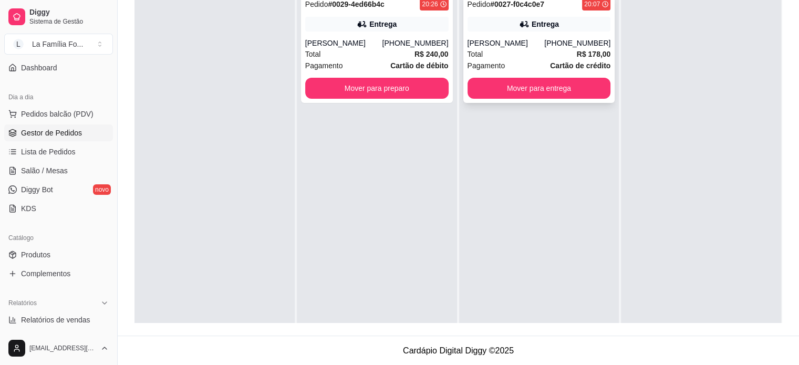
click at [570, 48] on div "Total R$ 178,00" at bounding box center [539, 54] width 143 height 12
click at [545, 83] on button "Mover para entrega" at bounding box center [539, 88] width 143 height 21
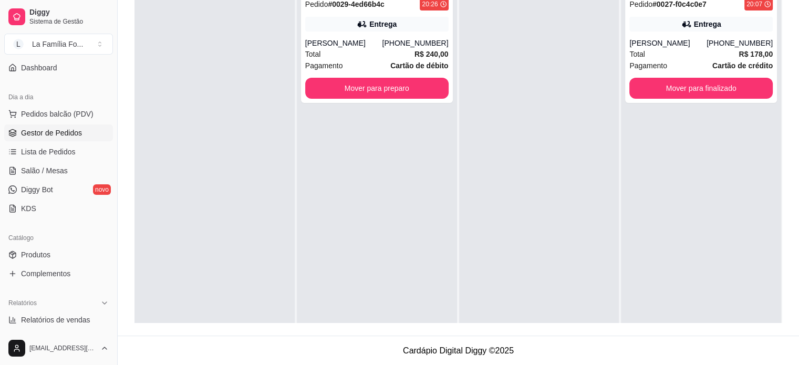
click at [529, 128] on div at bounding box center [539, 169] width 160 height 365
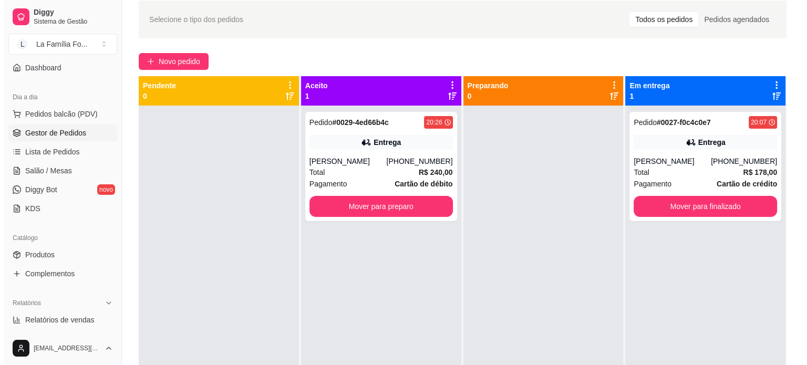
scroll to position [46, 0]
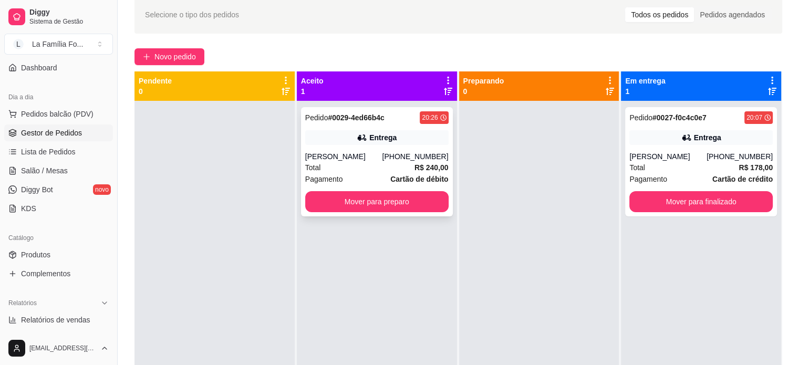
click at [311, 138] on div "Entrega" at bounding box center [376, 137] width 143 height 15
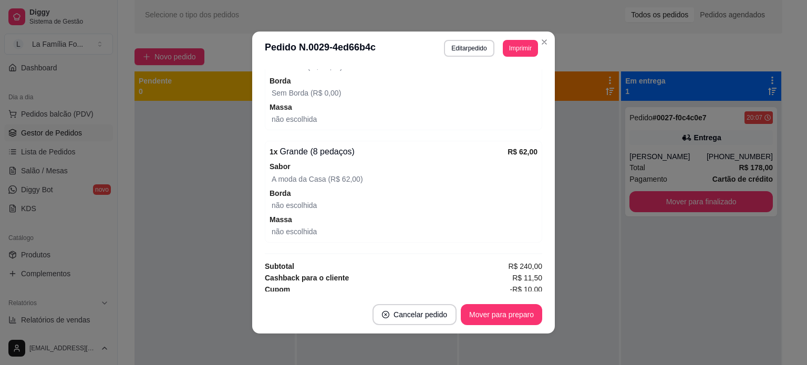
scroll to position [696, 0]
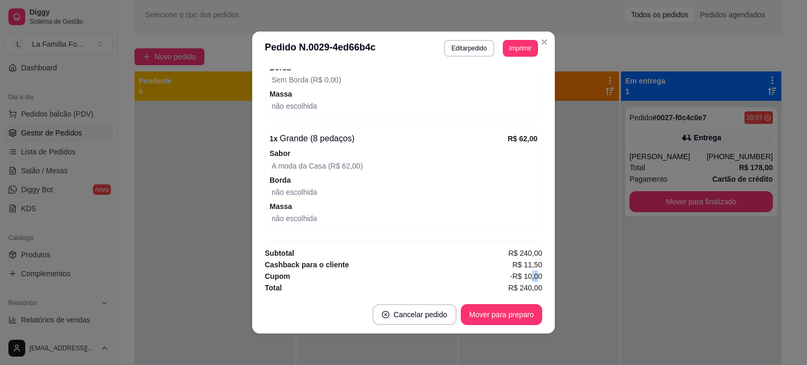
click at [519, 273] on span "-R$ 10,00" at bounding box center [526, 277] width 32 height 12
click at [527, 274] on span "-R$ 10,00" at bounding box center [526, 277] width 32 height 12
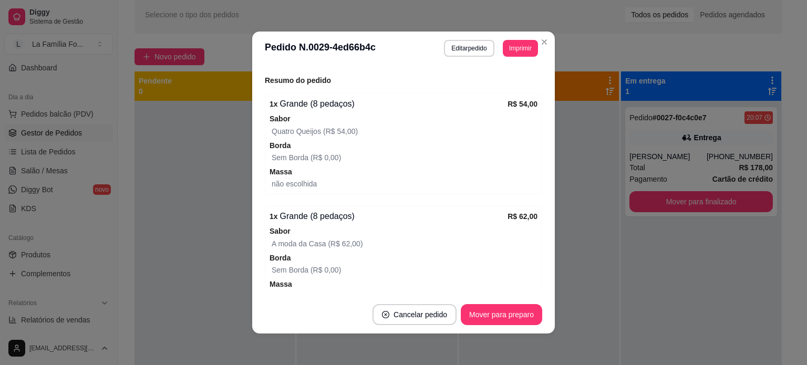
scroll to position [387, 0]
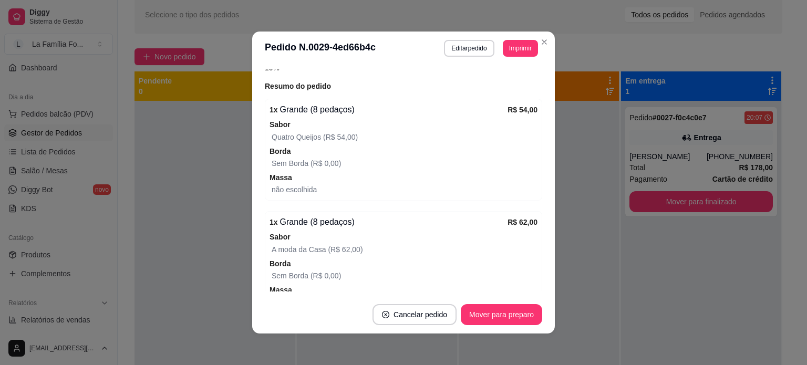
click at [491, 167] on div "Sem Borda (R$ 0,00)" at bounding box center [405, 163] width 266 height 13
drag, startPoint x: 527, startPoint y: 195, endPoint x: 527, endPoint y: 233, distance: 37.3
click at [527, 233] on div "feito há 21 minutos Horário do pedido 16/08/2025 20:26 Status do pedido ACEITO …" at bounding box center [403, 180] width 277 height 222
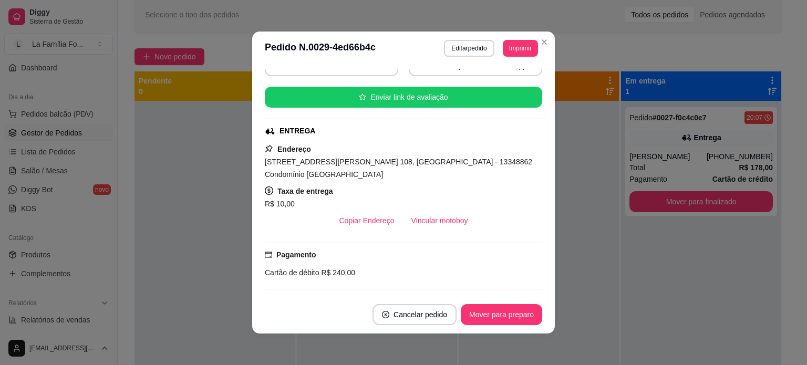
scroll to position [116, 0]
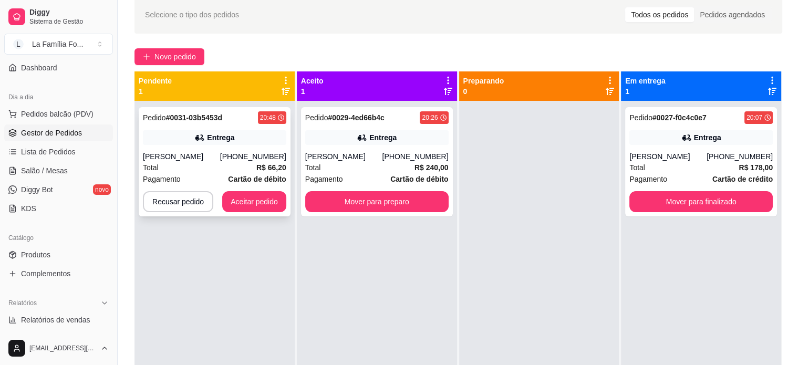
click at [239, 159] on div "[PHONE_NUMBER]" at bounding box center [253, 156] width 66 height 11
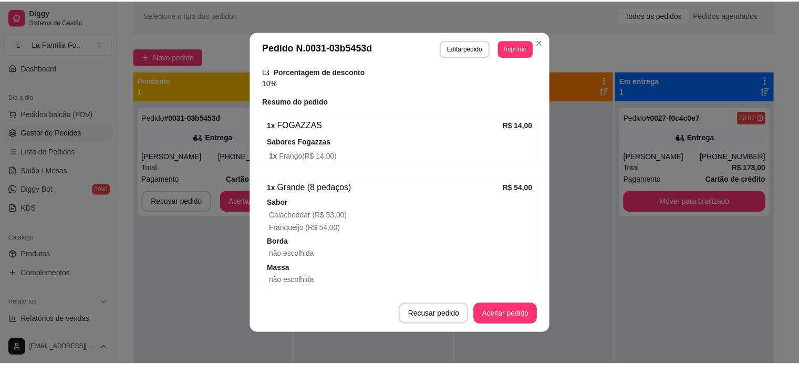
scroll to position [429, 0]
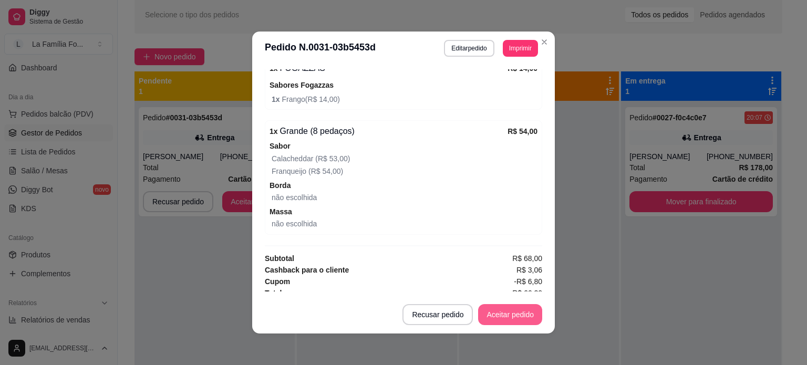
click at [495, 314] on button "Aceitar pedido" at bounding box center [510, 314] width 64 height 21
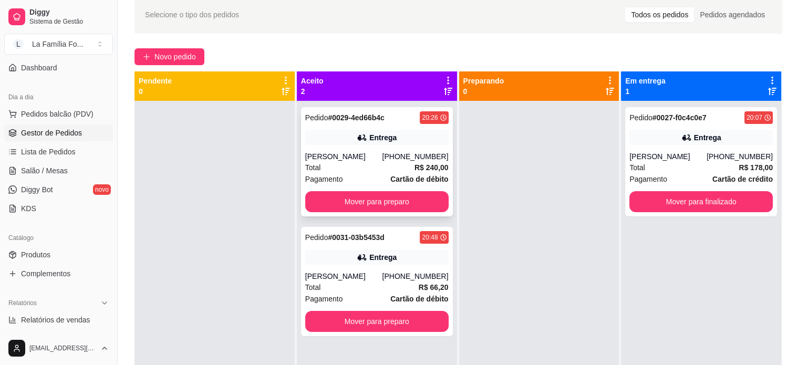
drag, startPoint x: 557, startPoint y: 298, endPoint x: 437, endPoint y: 203, distance: 152.9
drag, startPoint x: 437, startPoint y: 203, endPoint x: 115, endPoint y: 232, distance: 323.9
click at [115, 232] on button "Toggle Sidebar" at bounding box center [117, 182] width 8 height 365
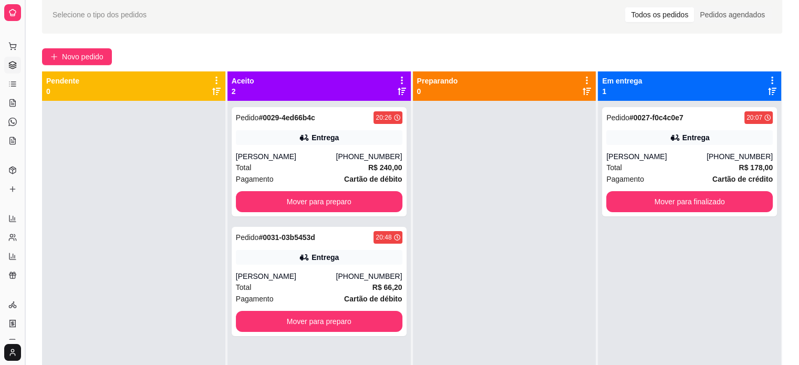
click at [26, 183] on button "Toggle Sidebar" at bounding box center [24, 182] width 8 height 365
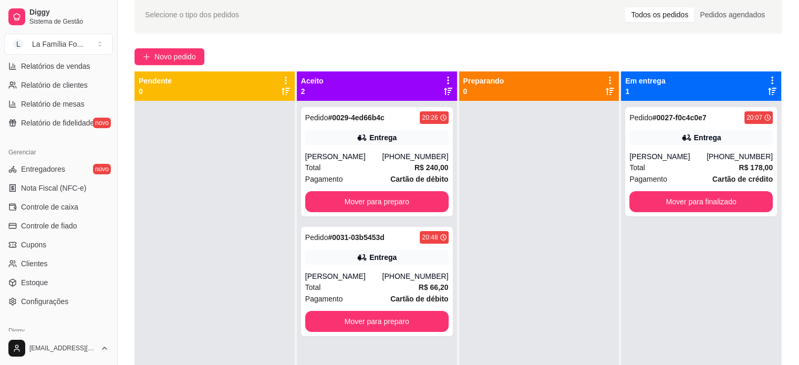
scroll to position [345, 0]
click at [59, 304] on span "Configurações" at bounding box center [44, 300] width 47 height 11
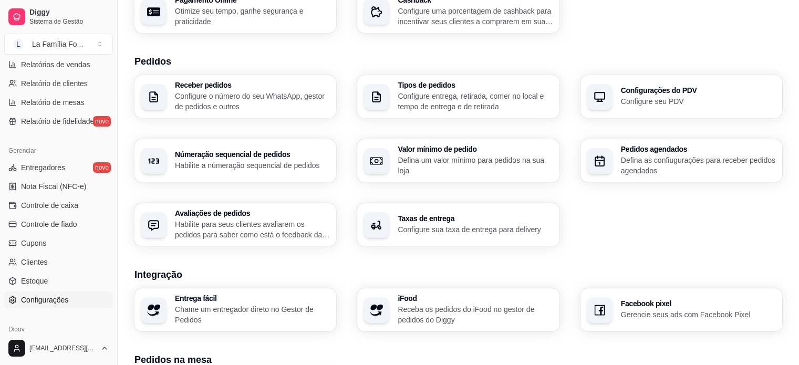
scroll to position [203, 0]
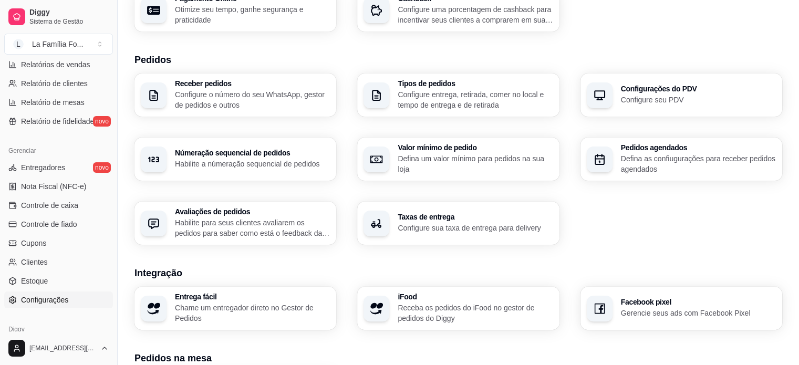
click at [444, 245] on div "Loja Informações da loja Principais informações da sua loja como endereço, nome…" at bounding box center [458, 164] width 648 height 651
click at [438, 233] on p "Configure sua taxa de entrega para delivery" at bounding box center [475, 228] width 150 height 10
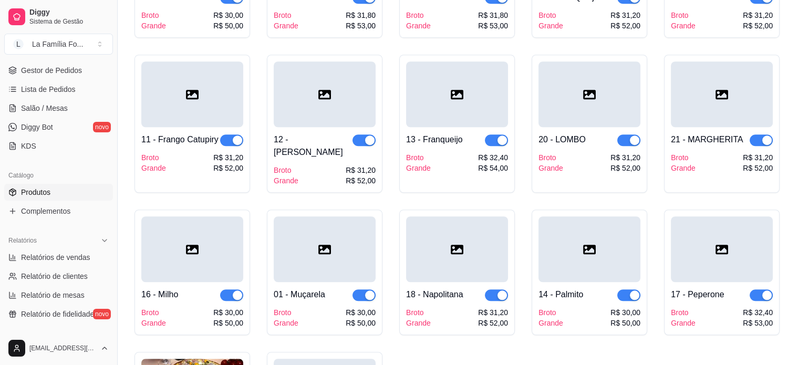
scroll to position [784, 0]
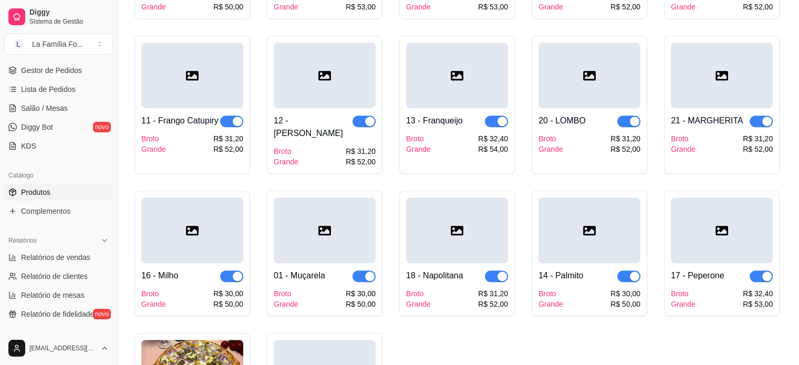
click at [626, 116] on span "button" at bounding box center [628, 122] width 23 height 12
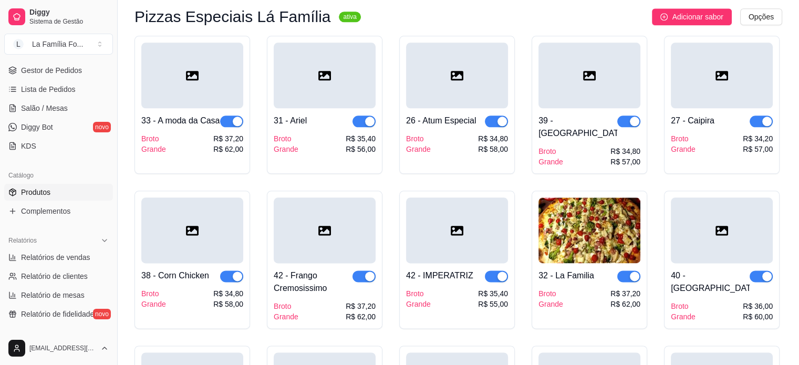
scroll to position [1272, 0]
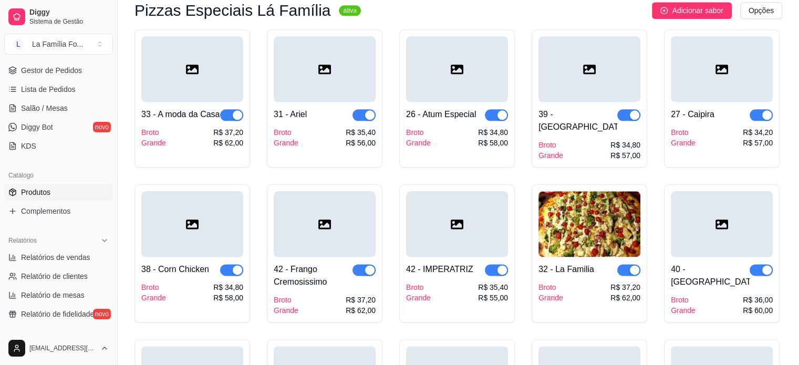
click at [761, 264] on span "button" at bounding box center [761, 270] width 23 height 12
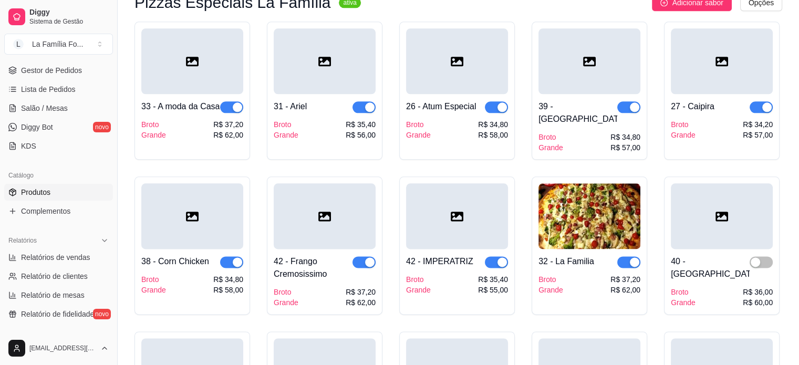
scroll to position [1277, 0]
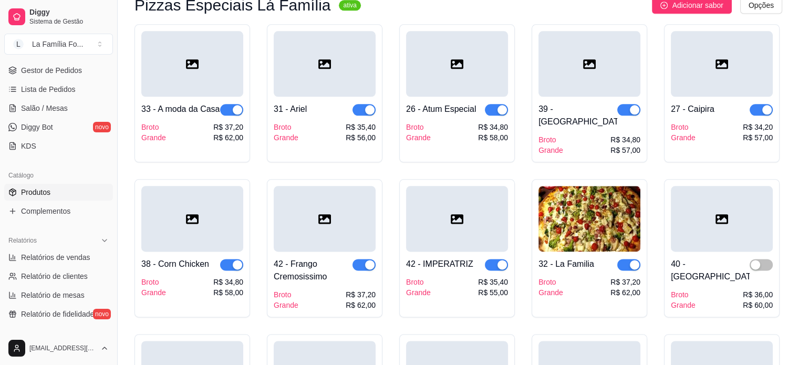
click at [209, 54] on div at bounding box center [192, 64] width 102 height 66
click at [82, 69] on link "Gestor de Pedidos" at bounding box center [58, 70] width 109 height 17
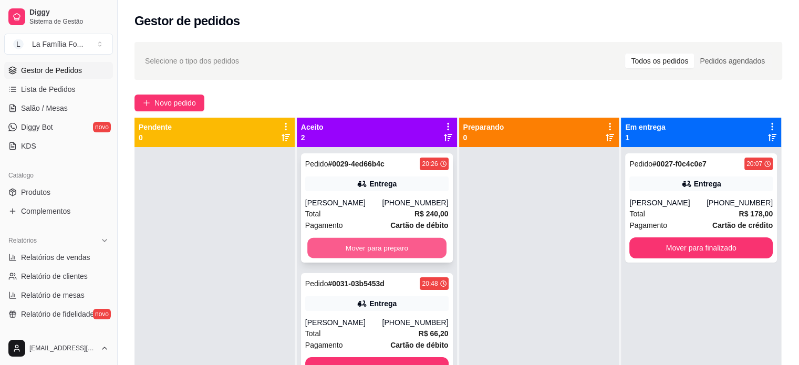
click at [412, 246] on button "Mover para preparo" at bounding box center [376, 248] width 139 height 20
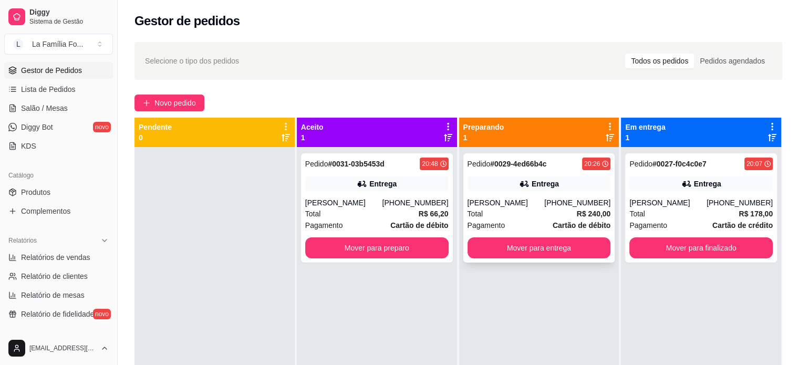
click at [514, 211] on div "Total R$ 240,00" at bounding box center [539, 214] width 143 height 12
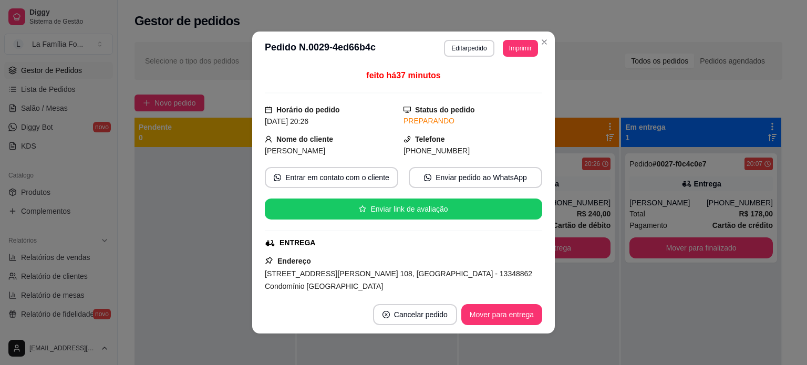
scroll to position [129, 0]
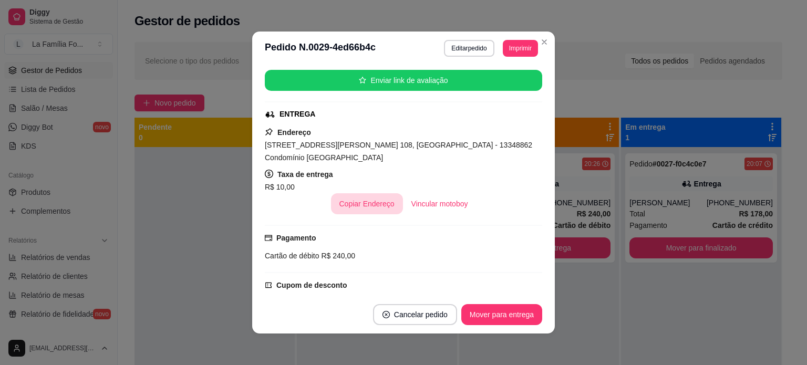
click at [378, 198] on button "Copiar Endereço" at bounding box center [367, 203] width 72 height 21
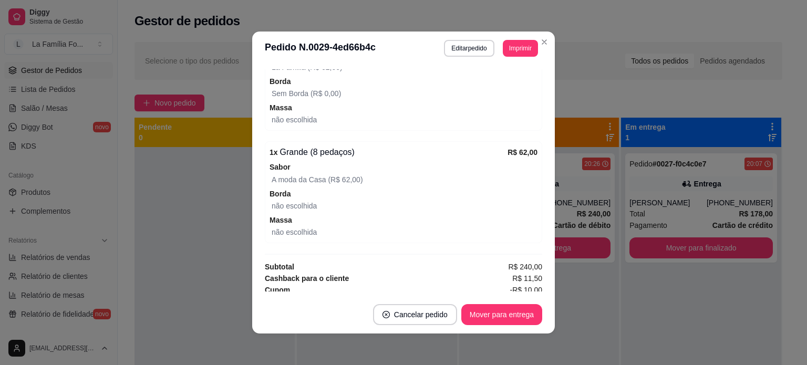
scroll to position [696, 0]
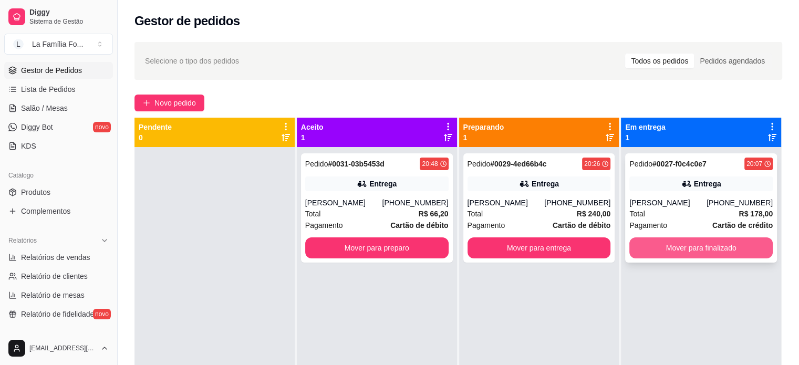
click at [658, 254] on button "Mover para finalizado" at bounding box center [700, 247] width 143 height 21
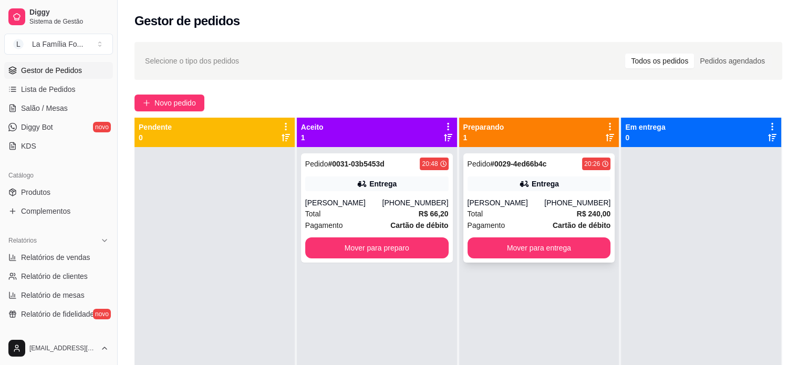
click at [576, 175] on div "Pedido # 0029-4ed66b4c 20:26 Entrega [PERSON_NAME] [PHONE_NUMBER] Total R$ 240,…" at bounding box center [539, 207] width 152 height 109
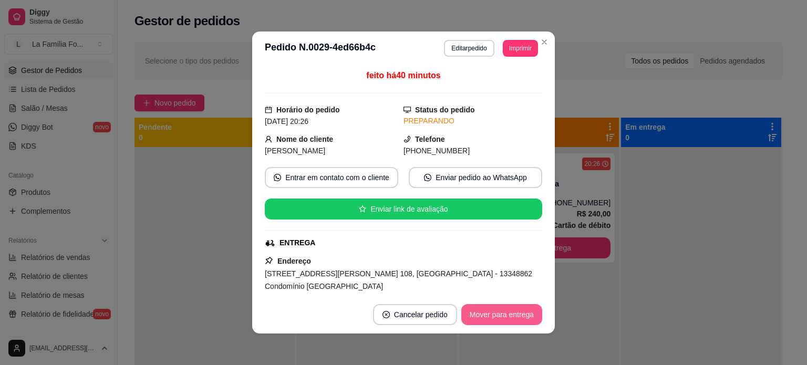
click at [488, 314] on button "Mover para entrega" at bounding box center [501, 314] width 81 height 21
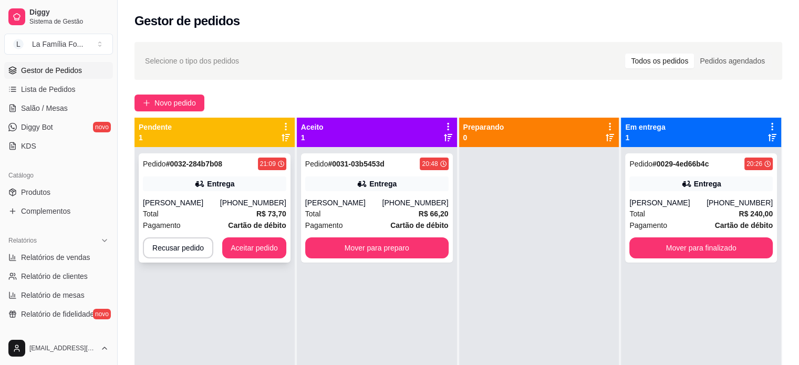
click at [222, 168] on strong "# 0032-284b7b08" at bounding box center [194, 164] width 56 height 8
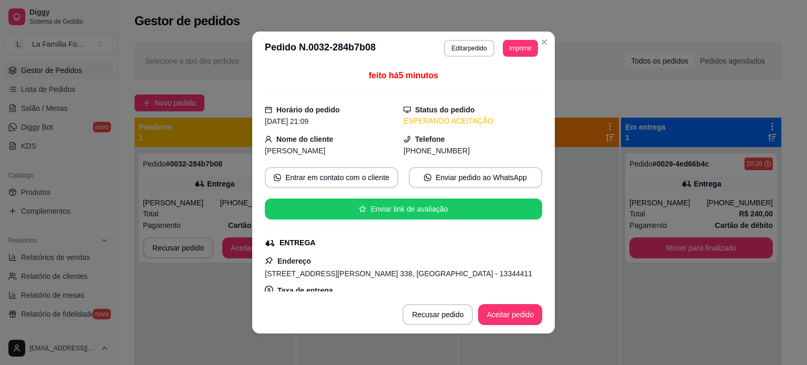
click at [527, 288] on div "Taxa de entrega R$ 8,00" at bounding box center [403, 296] width 277 height 25
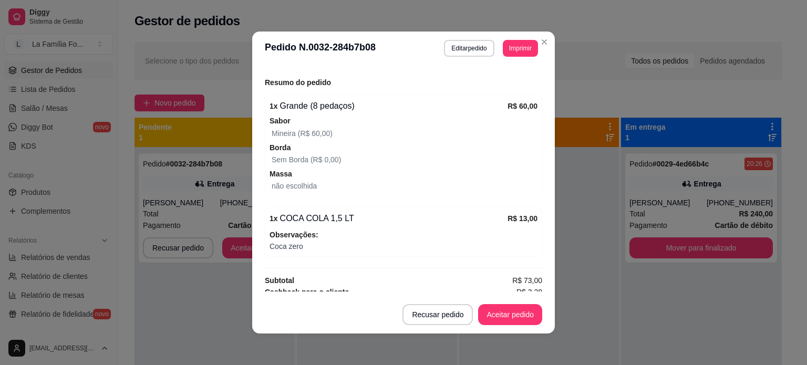
scroll to position [406, 0]
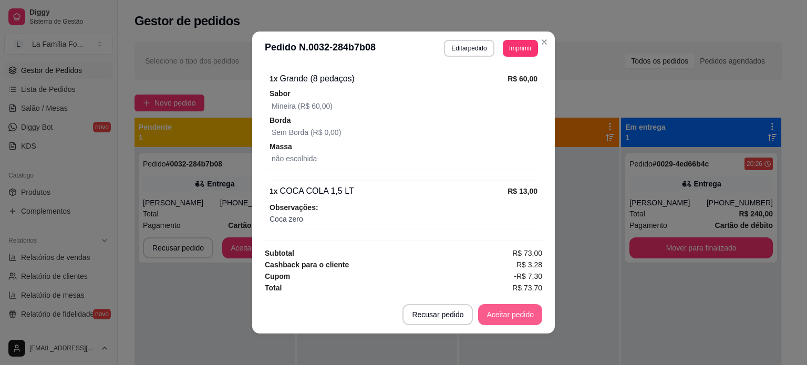
click at [501, 310] on button "Aceitar pedido" at bounding box center [510, 314] width 64 height 21
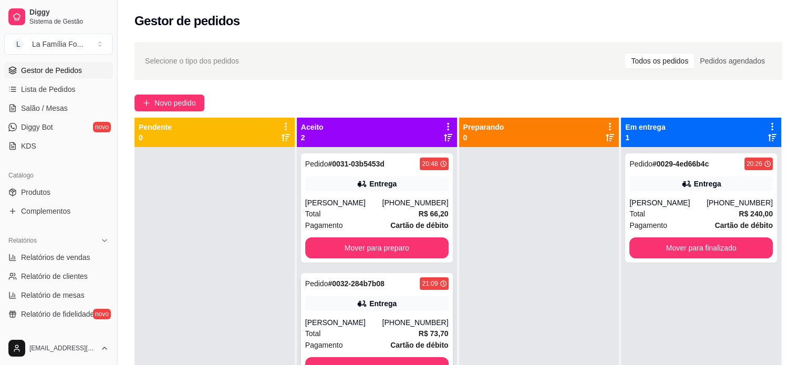
click at [386, 336] on div "Total R$ 73,70" at bounding box center [376, 334] width 143 height 12
click at [417, 198] on div "[PHONE_NUMBER]" at bounding box center [415, 203] width 66 height 11
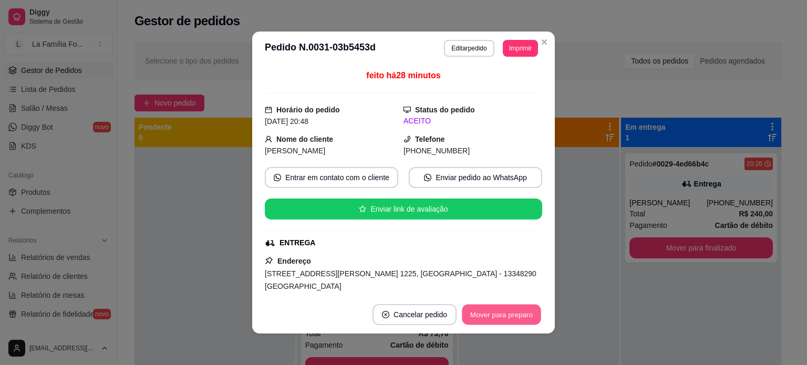
click at [495, 305] on button "Mover para preparo" at bounding box center [501, 315] width 79 height 20
click at [498, 322] on button "Mover para preparo" at bounding box center [501, 315] width 79 height 20
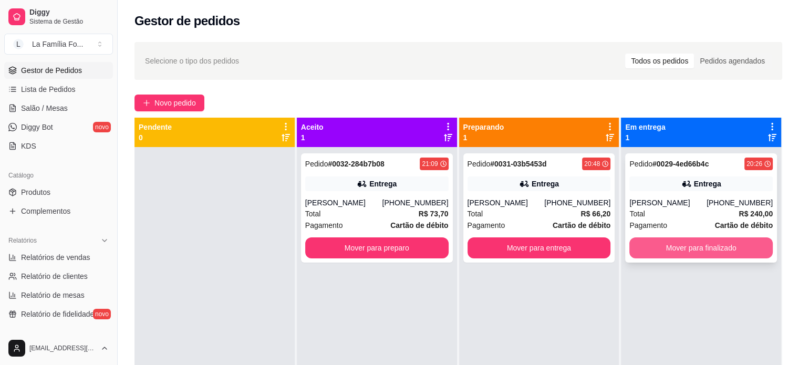
click at [745, 247] on button "Mover para finalizado" at bounding box center [700, 247] width 143 height 21
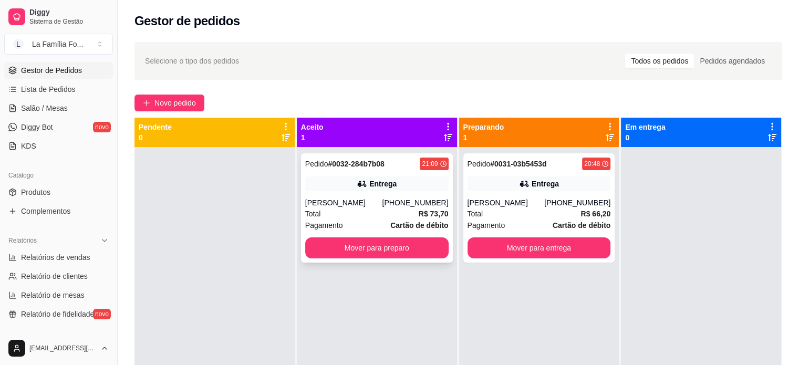
click at [379, 189] on div "Entrega" at bounding box center [382, 184] width 27 height 11
click at [567, 192] on div "Pedido # 0031-03b5453d 20:48 Entrega [PERSON_NAME] [PHONE_NUMBER] Total R$ 66,2…" at bounding box center [539, 207] width 152 height 109
click at [525, 192] on div "Pedido # 0031-03b5453d 20:48 Entrega [PERSON_NAME] [PHONE_NUMBER] Total R$ 66,2…" at bounding box center [539, 207] width 152 height 109
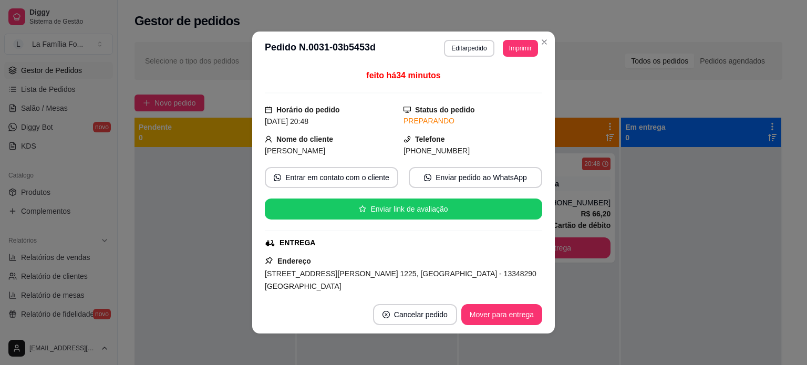
drag, startPoint x: 529, startPoint y: 132, endPoint x: 525, endPoint y: 153, distance: 21.3
click at [525, 153] on div "feito há 34 minutos Horário do pedido [DATE] 20:48 Status do pedido PREPARANDO …" at bounding box center [403, 180] width 277 height 222
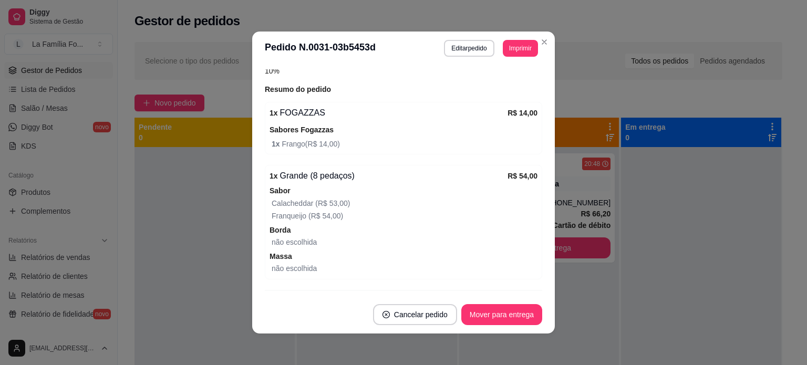
scroll to position [392, 0]
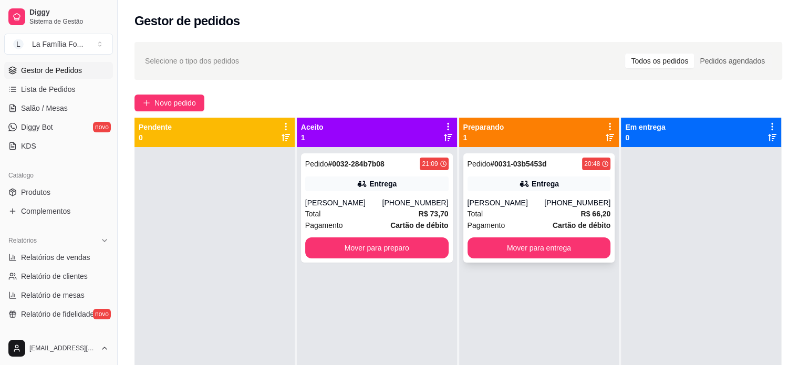
click at [579, 188] on div "Entrega" at bounding box center [539, 184] width 143 height 15
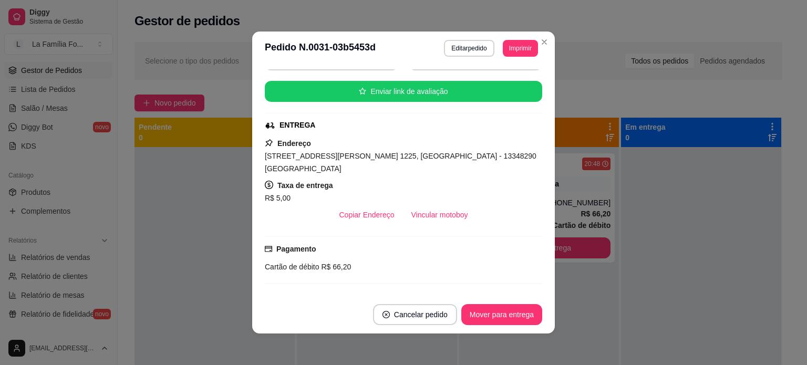
scroll to position [112, 0]
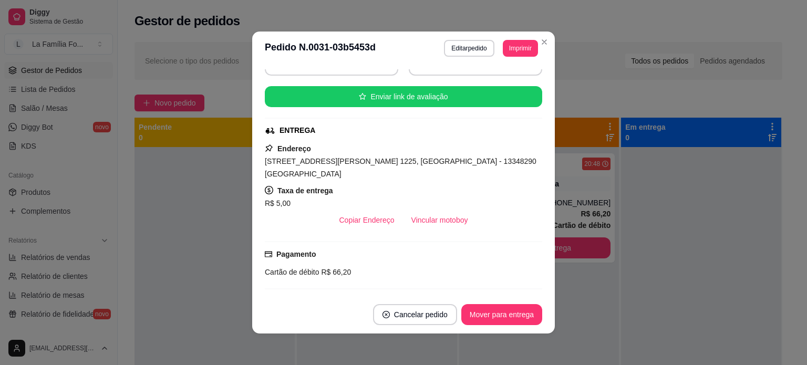
click at [395, 161] on span "[STREET_ADDRESS][PERSON_NAME] 1225, [GEOGRAPHIC_DATA] - 13348290 [GEOGRAPHIC_DA…" at bounding box center [401, 167] width 272 height 21
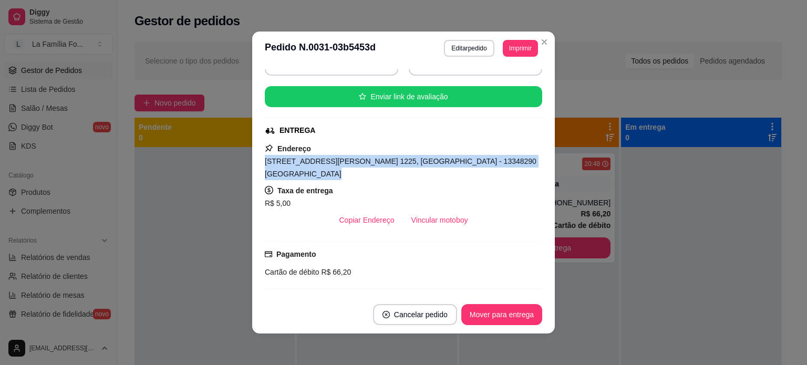
click at [395, 161] on span "[STREET_ADDRESS][PERSON_NAME] 1225, [GEOGRAPHIC_DATA] - 13348290 [GEOGRAPHIC_DA…" at bounding box center [401, 167] width 272 height 21
copy span "[STREET_ADDRESS][PERSON_NAME] 1225, [GEOGRAPHIC_DATA] - 13348290 [GEOGRAPHIC_DA…"
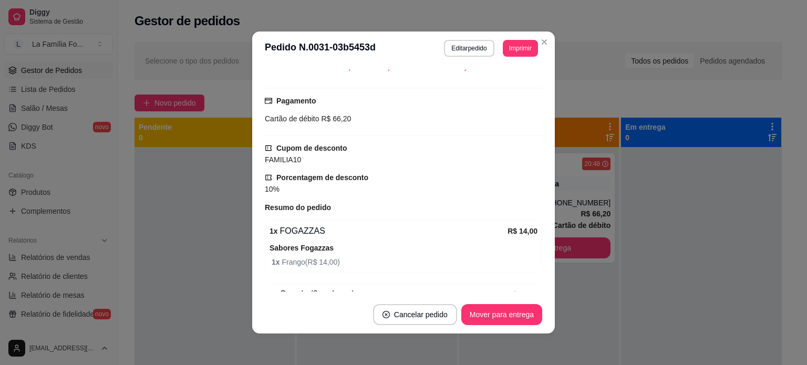
scroll to position [434, 0]
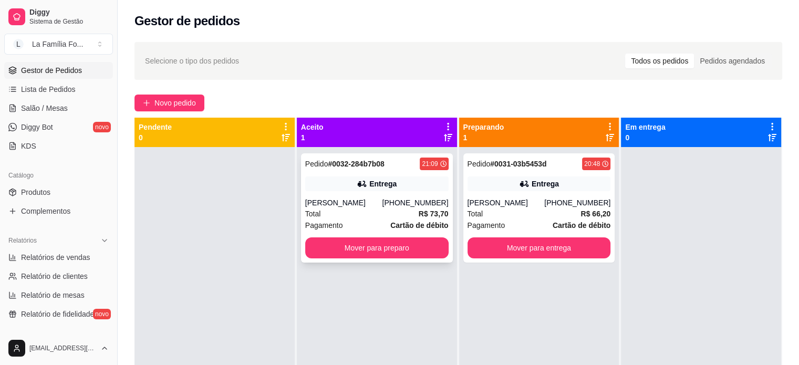
click at [391, 193] on div "Pedido # 0032-284b7b08 21:09 Entrega Dallyna [PHONE_NUMBER] Total R$ 73,70 Paga…" at bounding box center [377, 207] width 152 height 109
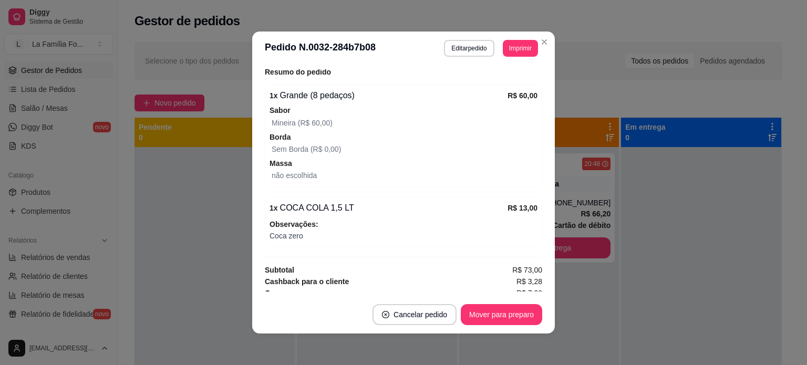
scroll to position [394, 0]
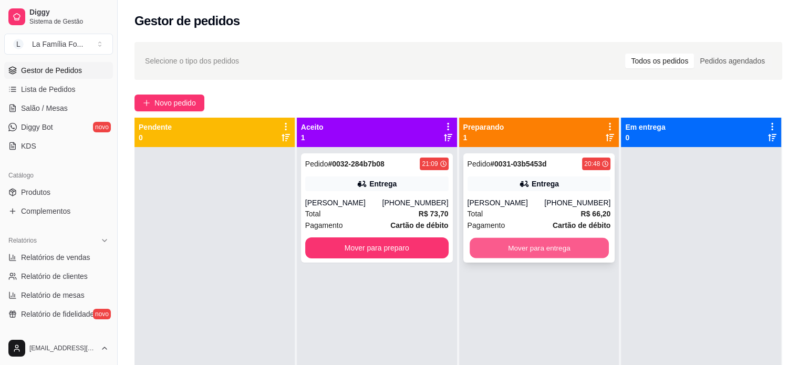
click at [584, 244] on button "Mover para entrega" at bounding box center [539, 248] width 139 height 20
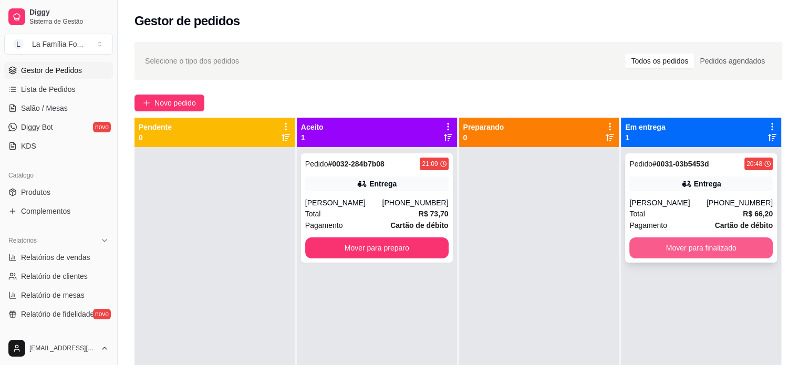
click at [688, 243] on button "Mover para finalizado" at bounding box center [700, 247] width 143 height 21
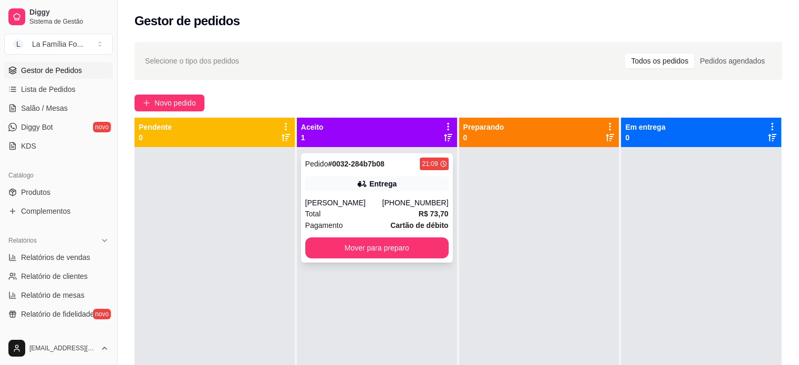
click at [402, 199] on div "[PHONE_NUMBER]" at bounding box center [415, 203] width 66 height 11
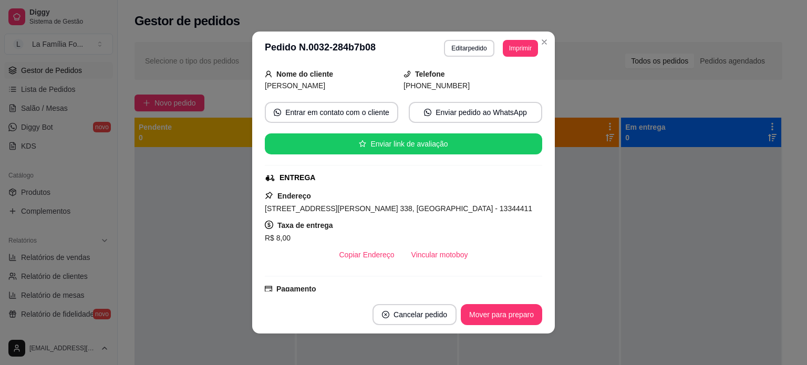
scroll to position [92, 0]
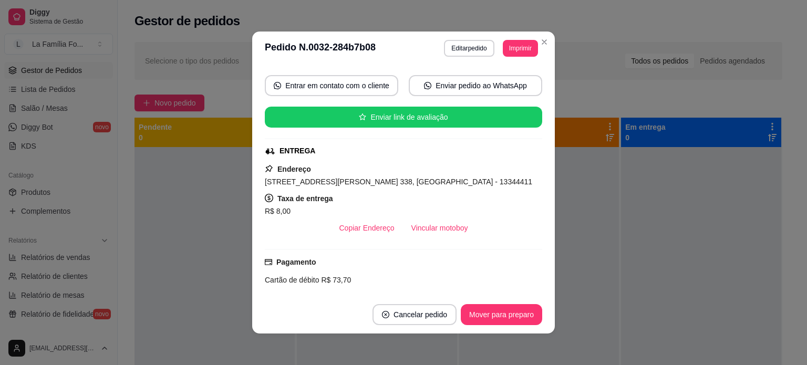
click at [330, 180] on span "[STREET_ADDRESS][PERSON_NAME] 338, [GEOGRAPHIC_DATA] - 13344411" at bounding box center [398, 182] width 267 height 8
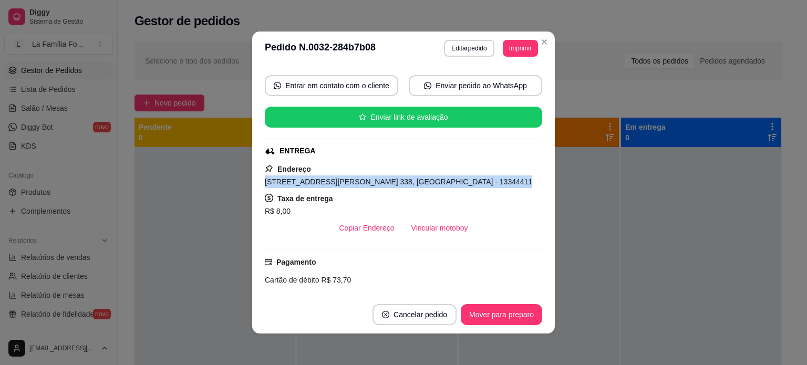
click at [330, 180] on span "[STREET_ADDRESS][PERSON_NAME] 338, [GEOGRAPHIC_DATA] - 13344411" at bounding box center [398, 182] width 267 height 8
copy span "[STREET_ADDRESS][PERSON_NAME] 338, [GEOGRAPHIC_DATA] - 13344411"
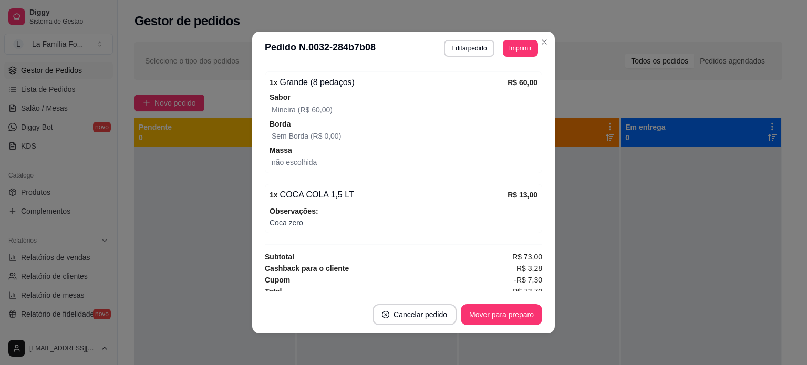
scroll to position [406, 0]
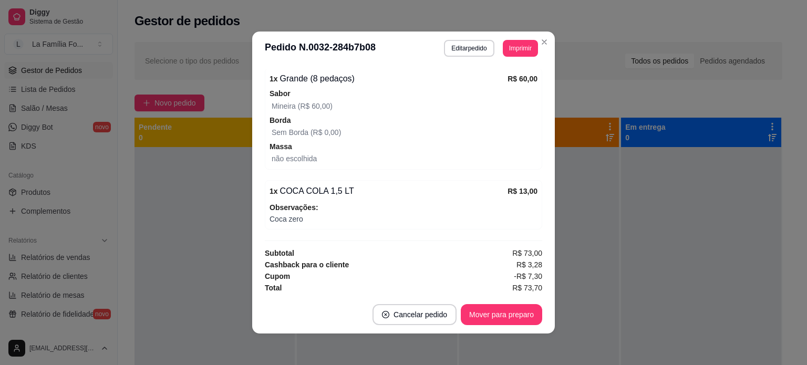
click at [368, 202] on span "Observações:" at bounding box center [404, 208] width 268 height 12
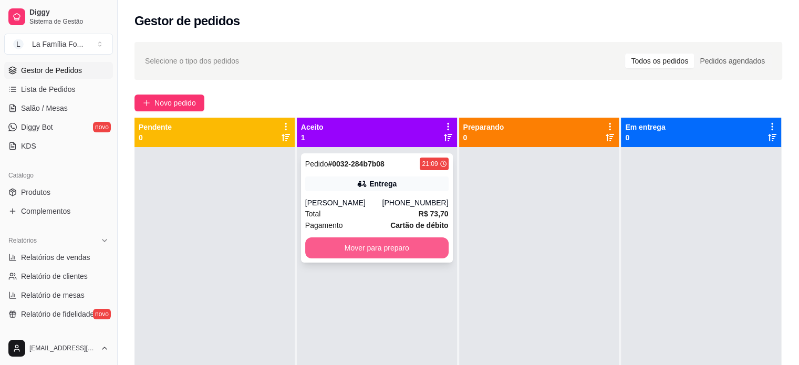
click at [420, 244] on button "Mover para preparo" at bounding box center [376, 247] width 143 height 21
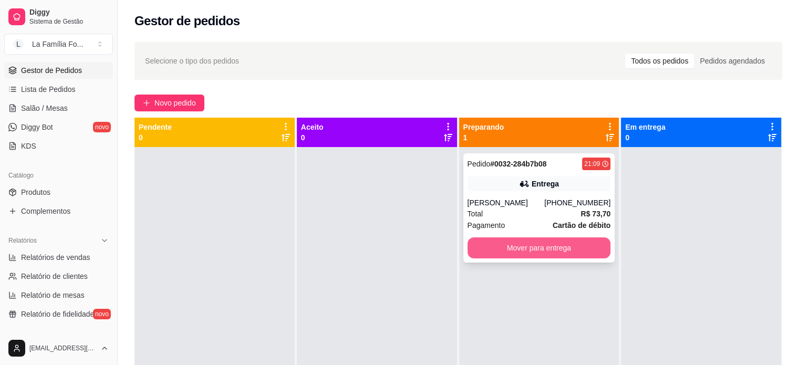
click at [536, 251] on button "Mover para entrega" at bounding box center [539, 247] width 143 height 21
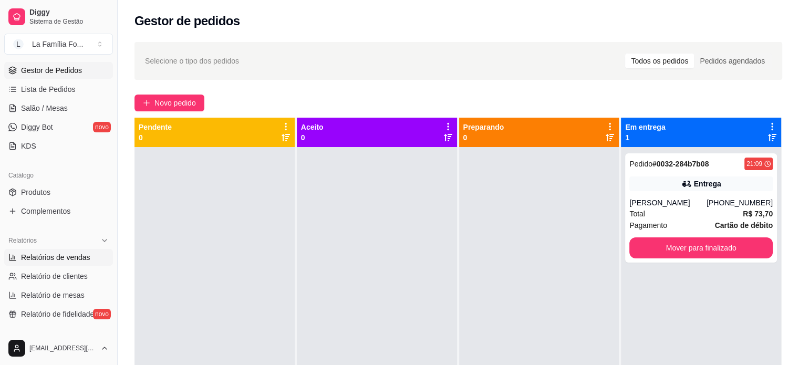
click at [58, 254] on span "Relatórios de vendas" at bounding box center [55, 257] width 69 height 11
select select "ALL"
select select "0"
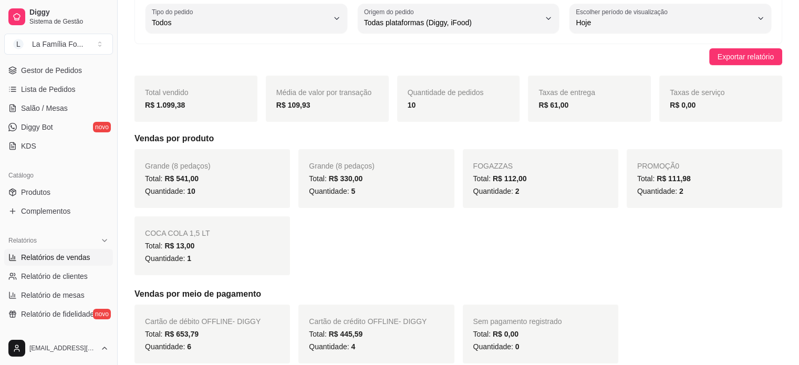
scroll to position [67, 0]
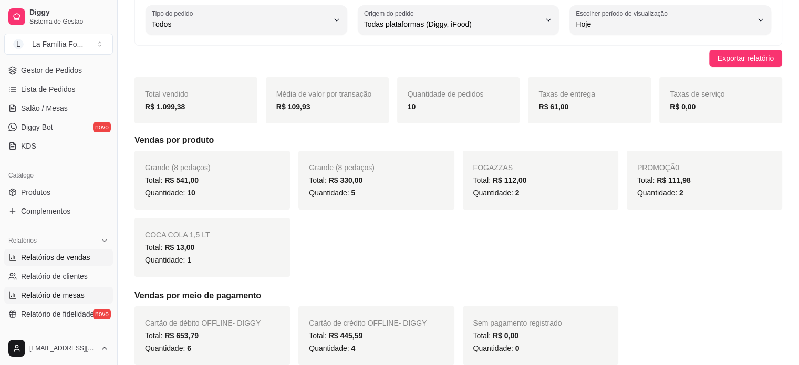
click at [75, 292] on span "Relatório de mesas" at bounding box center [53, 295] width 64 height 11
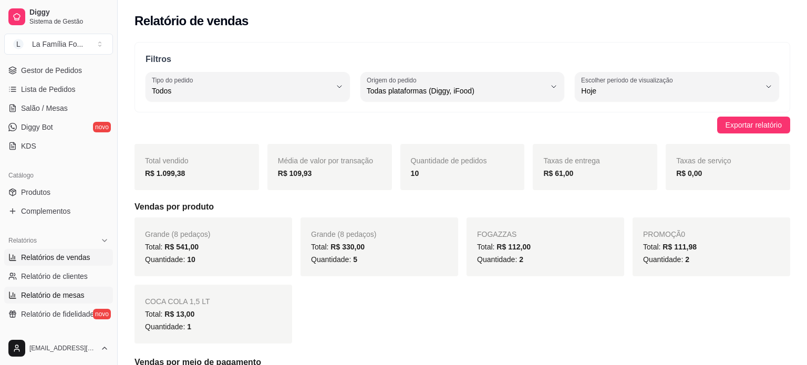
select select "TOTAL_OF_ORDERS"
select select "7"
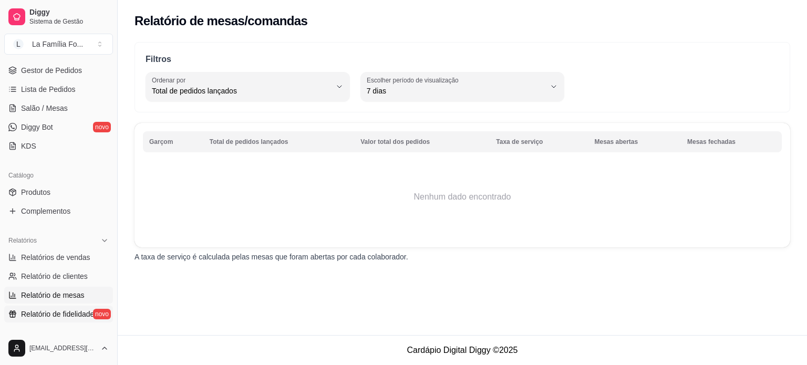
click at [68, 318] on span "Relatório de fidelidade" at bounding box center [57, 314] width 73 height 11
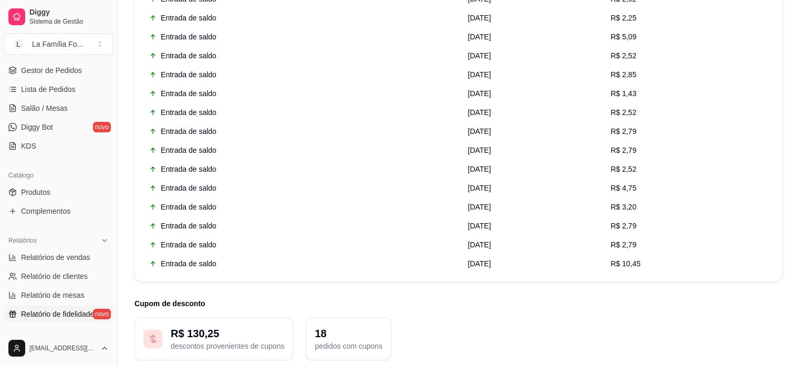
scroll to position [720, 0]
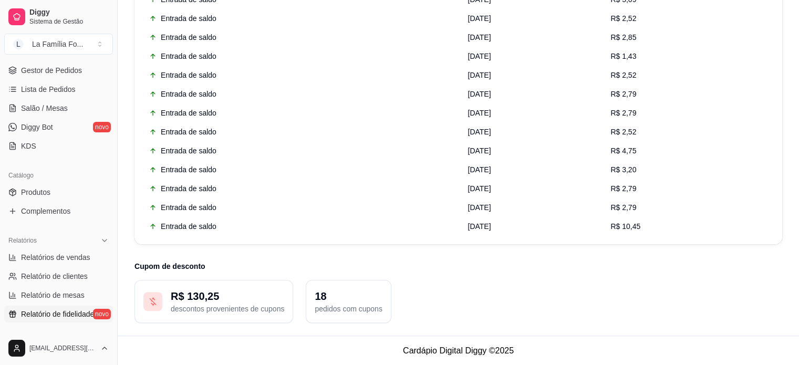
click at [216, 299] on p "R$ 130,25" at bounding box center [227, 296] width 113 height 15
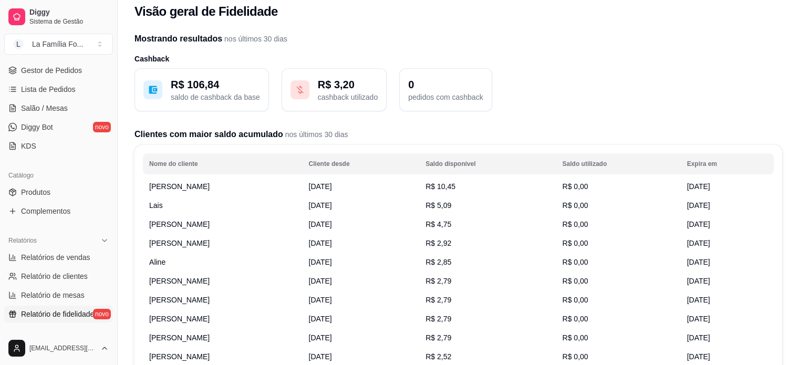
scroll to position [0, 0]
